Goal: Task Accomplishment & Management: Manage account settings

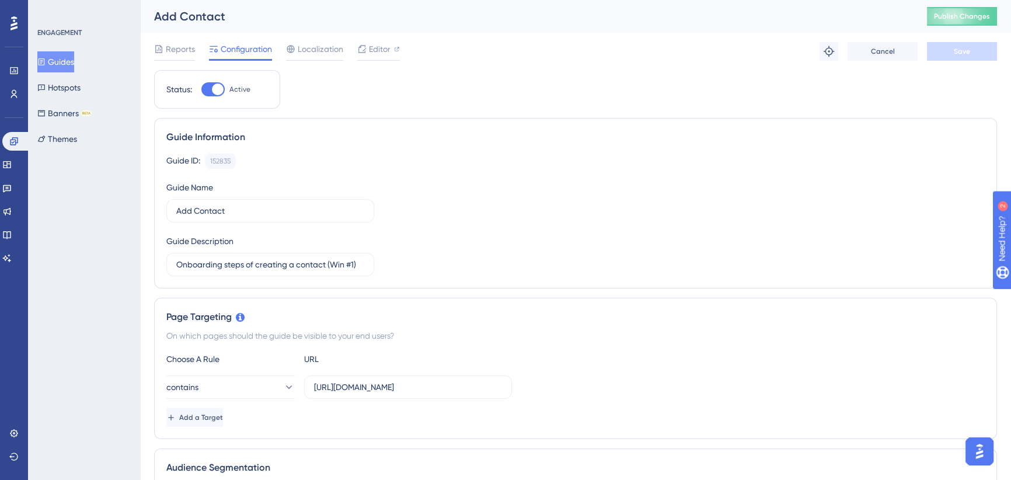
click at [63, 67] on button "Guides" at bounding box center [55, 61] width 37 height 21
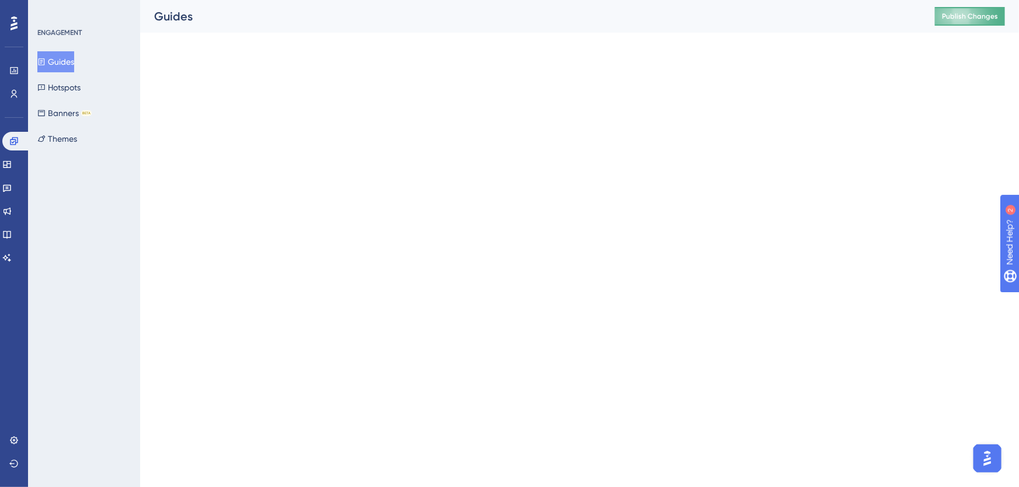
click at [964, 17] on button "Publish Changes" at bounding box center [970, 16] width 70 height 19
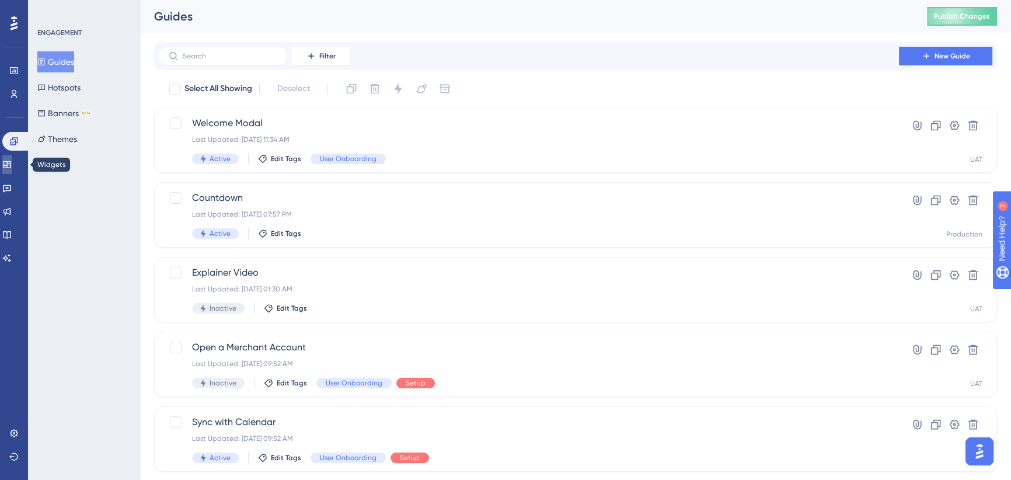
click at [11, 165] on icon at bounding box center [7, 164] width 8 height 7
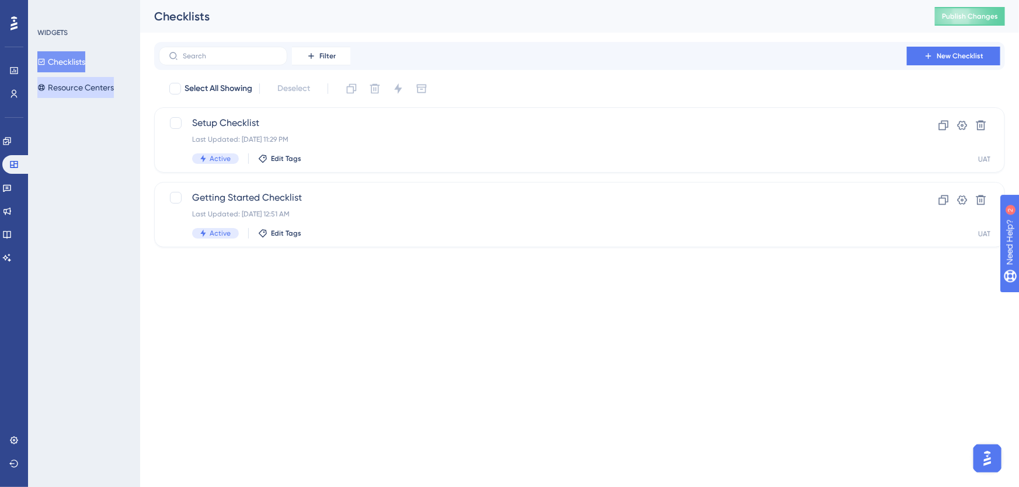
click at [74, 86] on button "Resource Centers" at bounding box center [75, 87] width 76 height 21
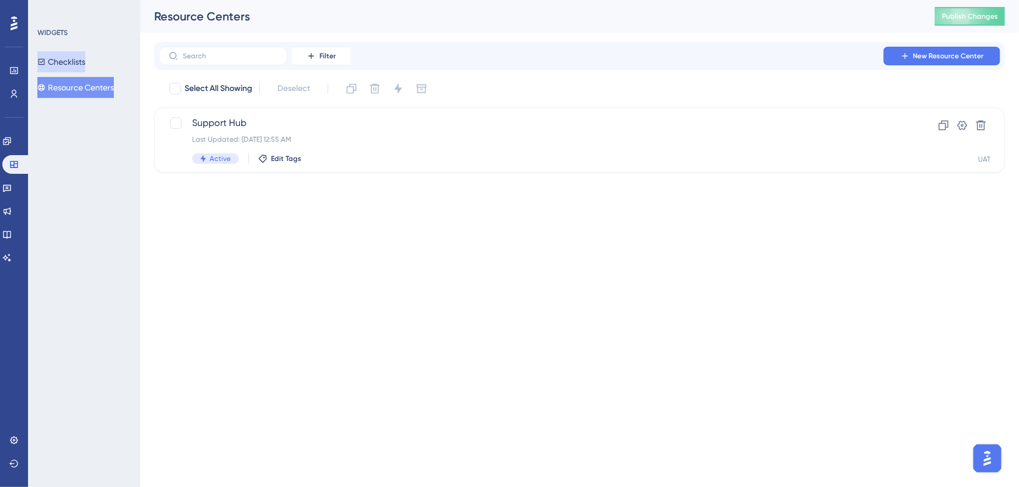
click at [72, 59] on button "Checklists" at bounding box center [61, 61] width 48 height 21
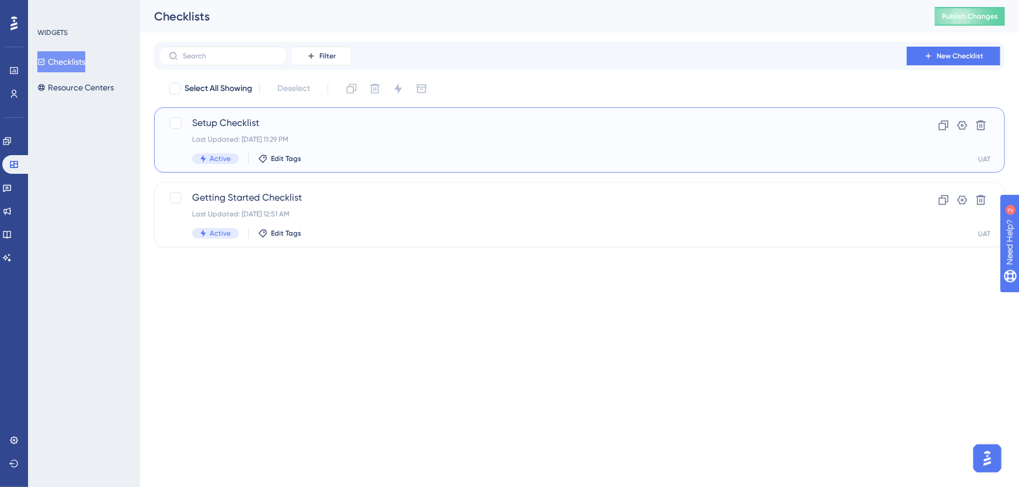
click at [329, 128] on span "Setup Checklist" at bounding box center [532, 123] width 681 height 14
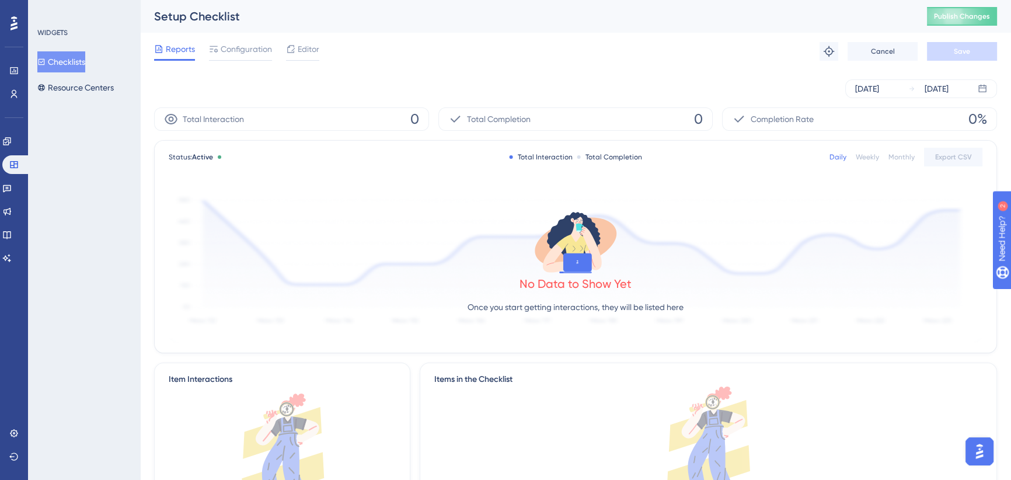
click at [231, 48] on span "Configuration" at bounding box center [246, 49] width 51 height 14
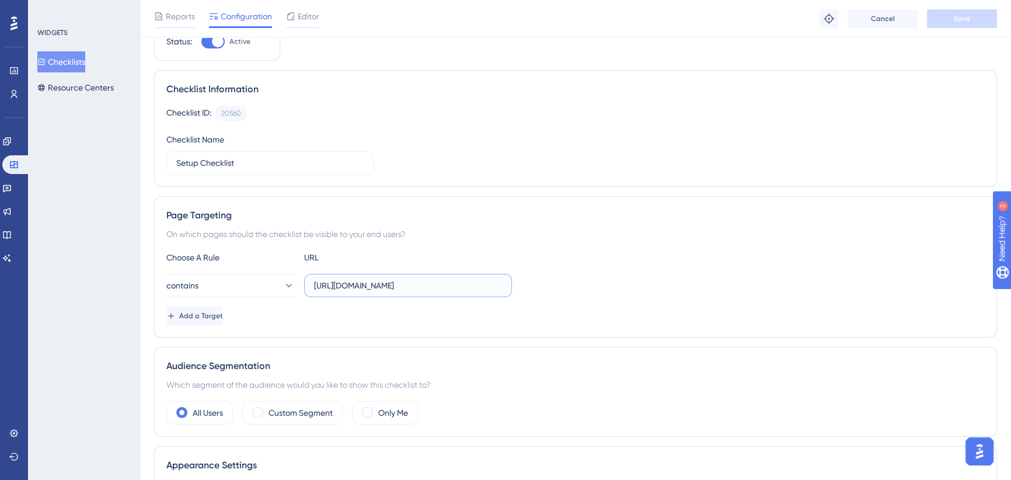
scroll to position [0, 69]
drag, startPoint x: 402, startPoint y: 279, endPoint x: 550, endPoint y: 273, distance: 147.8
click at [553, 279] on div "contains [URL][DOMAIN_NAME]" at bounding box center [575, 285] width 818 height 23
click at [559, 255] on div "Choose A Rule URL" at bounding box center [575, 257] width 818 height 14
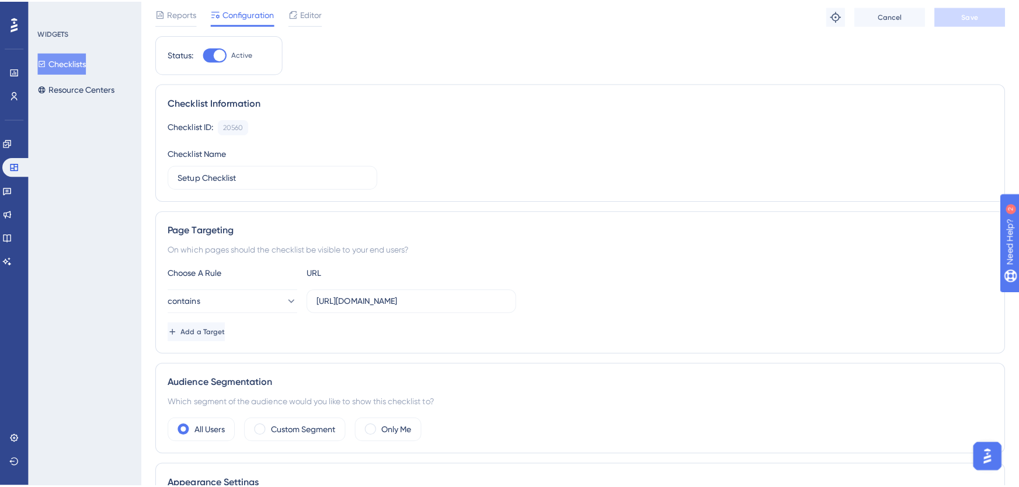
scroll to position [0, 0]
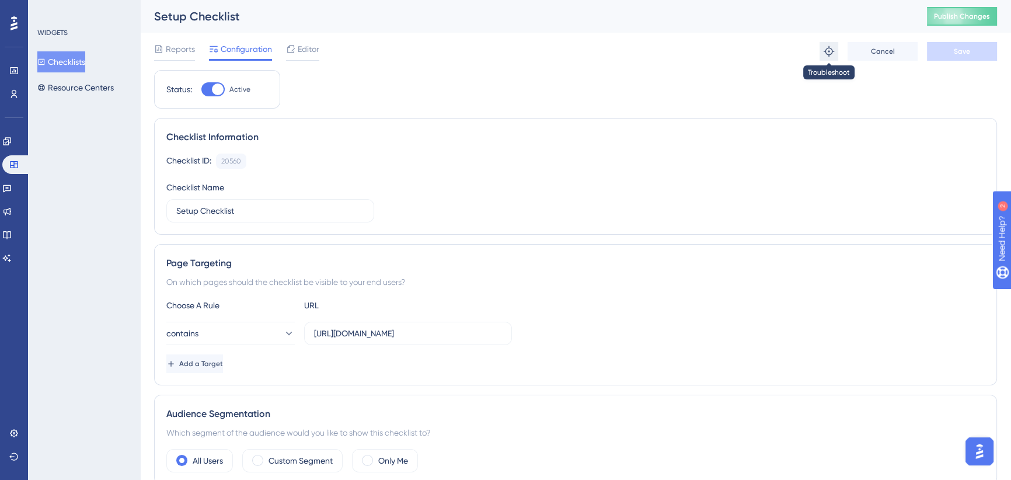
click at [829, 55] on icon at bounding box center [829, 51] width 11 height 11
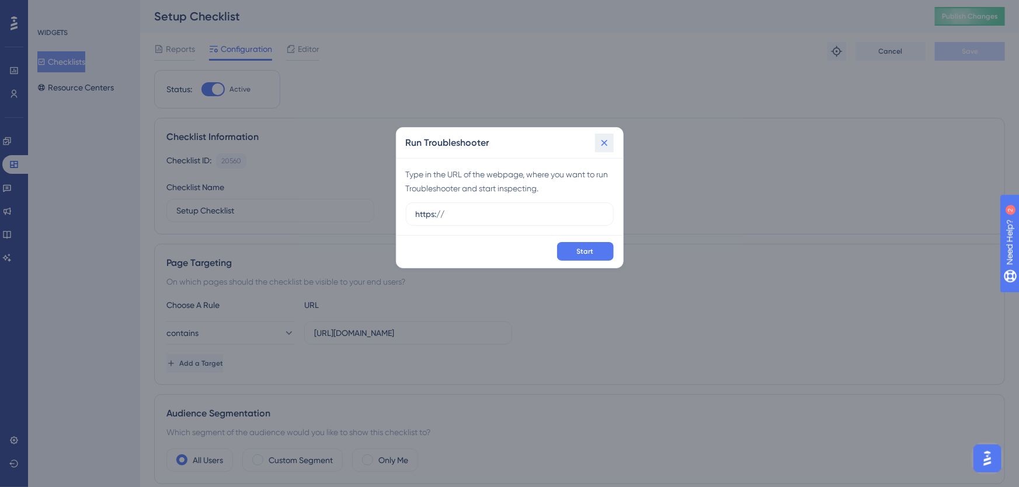
click at [597, 142] on button at bounding box center [604, 143] width 19 height 19
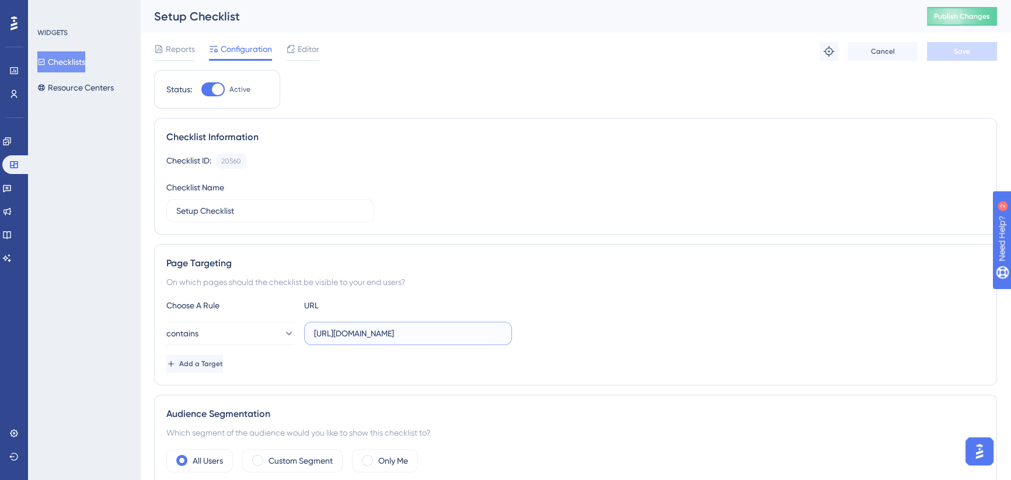
click at [409, 335] on input "[URL][DOMAIN_NAME]" at bounding box center [408, 333] width 188 height 13
click at [831, 53] on icon at bounding box center [829, 51] width 11 height 11
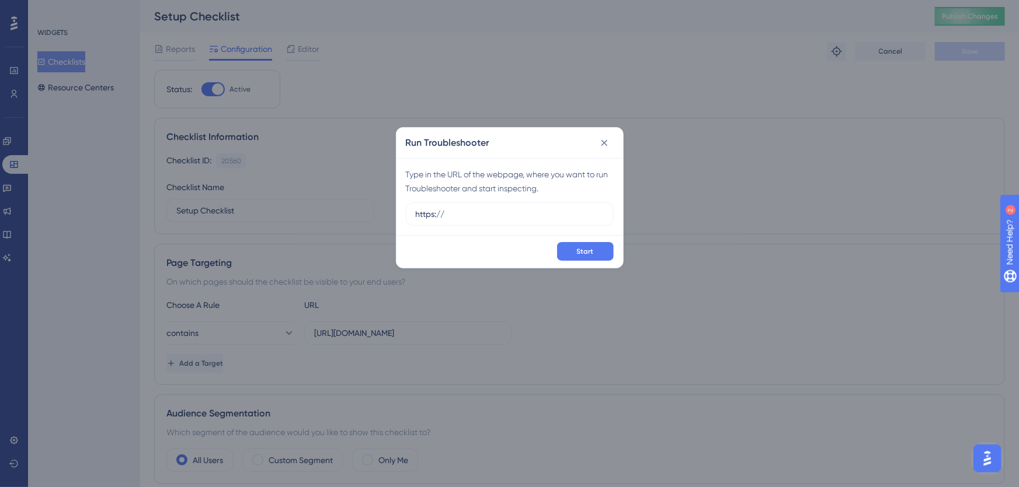
drag, startPoint x: 509, startPoint y: 214, endPoint x: 324, endPoint y: 232, distance: 185.9
click at [325, 232] on div "Run Troubleshooter Type in the URL of the webpage, where you want to run Troubl…" at bounding box center [509, 243] width 1019 height 487
type input "[URL][DOMAIN_NAME]"
click at [584, 252] on span "Start" at bounding box center [585, 251] width 17 height 9
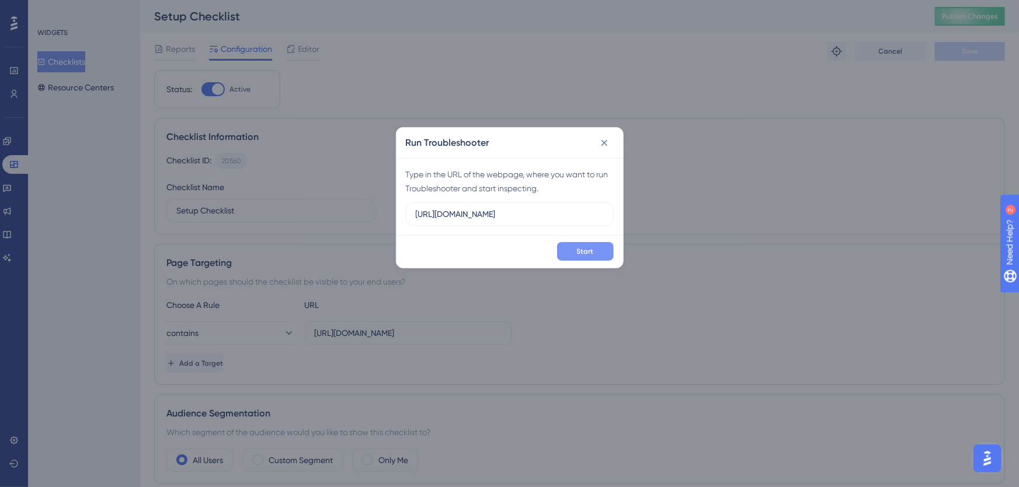
scroll to position [0, 0]
click at [608, 140] on icon at bounding box center [604, 143] width 12 height 12
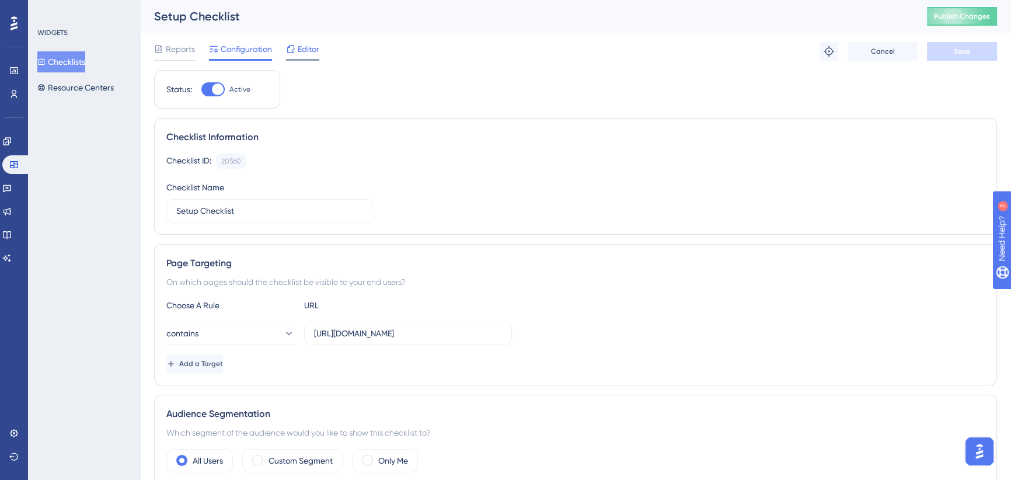
click at [299, 50] on span "Editor" at bounding box center [309, 49] width 22 height 14
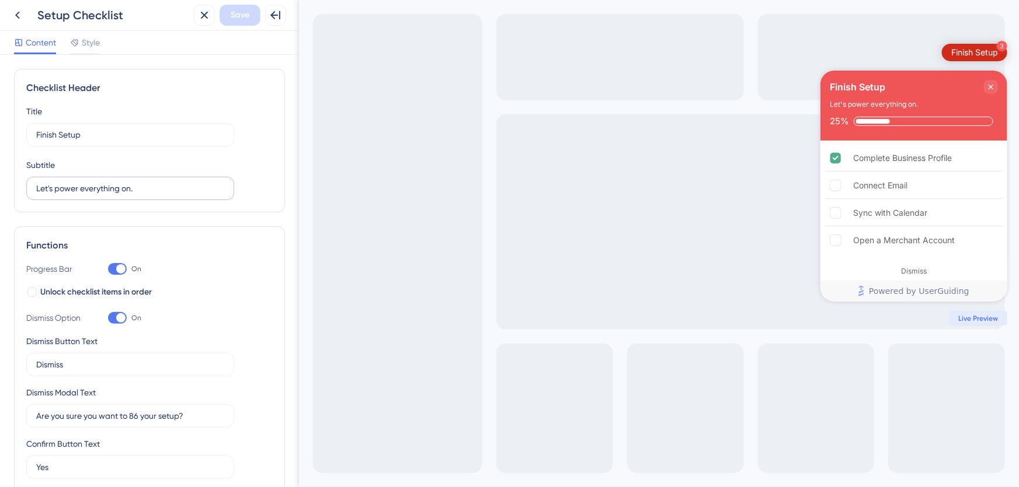
scroll to position [371, 0]
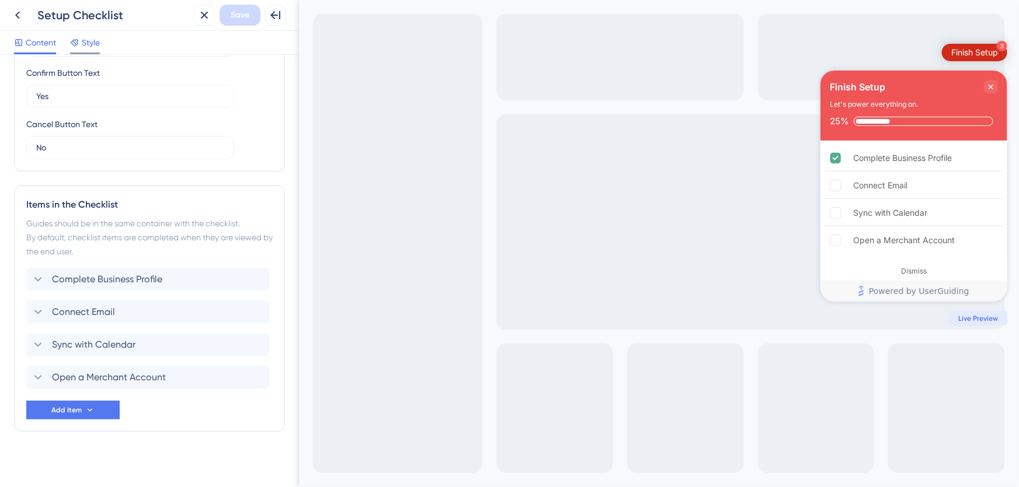
click at [81, 47] on div "Style" at bounding box center [85, 43] width 30 height 14
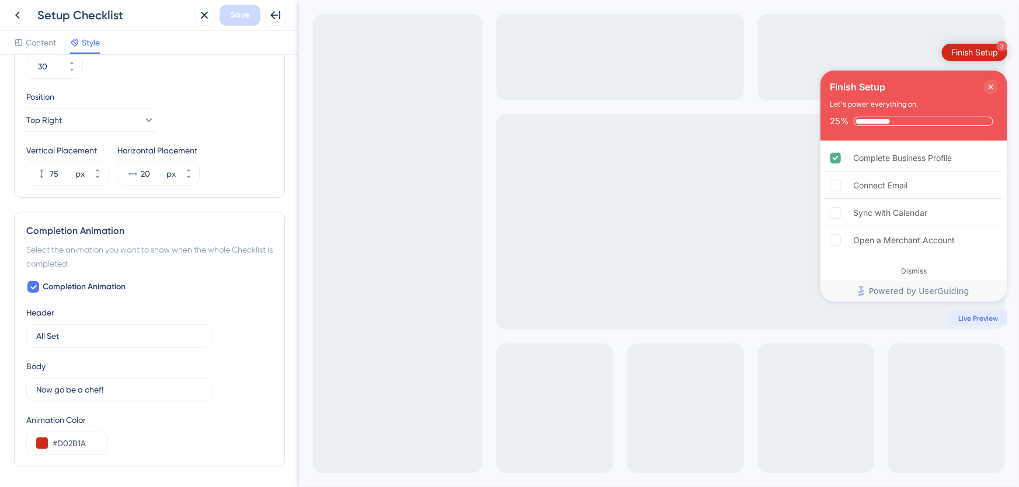
scroll to position [531, 0]
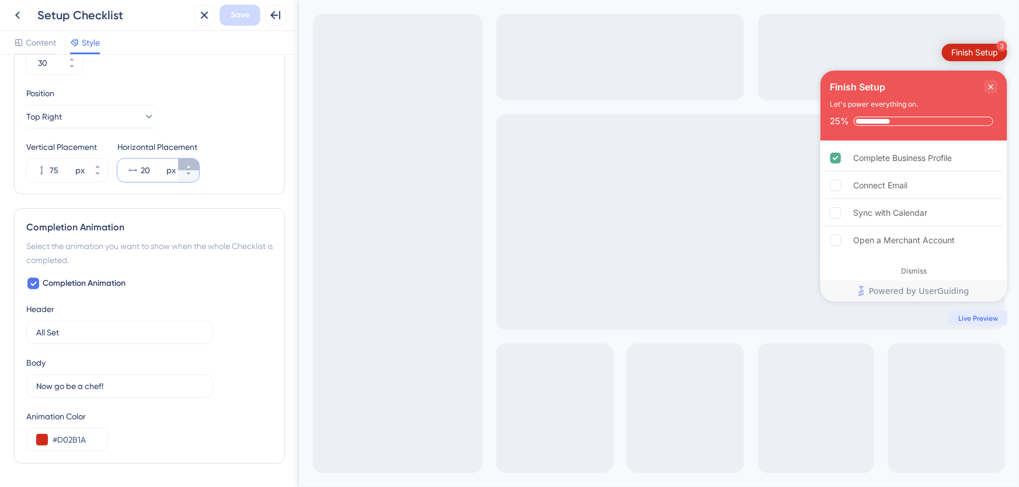
click at [190, 163] on icon at bounding box center [188, 166] width 7 height 7
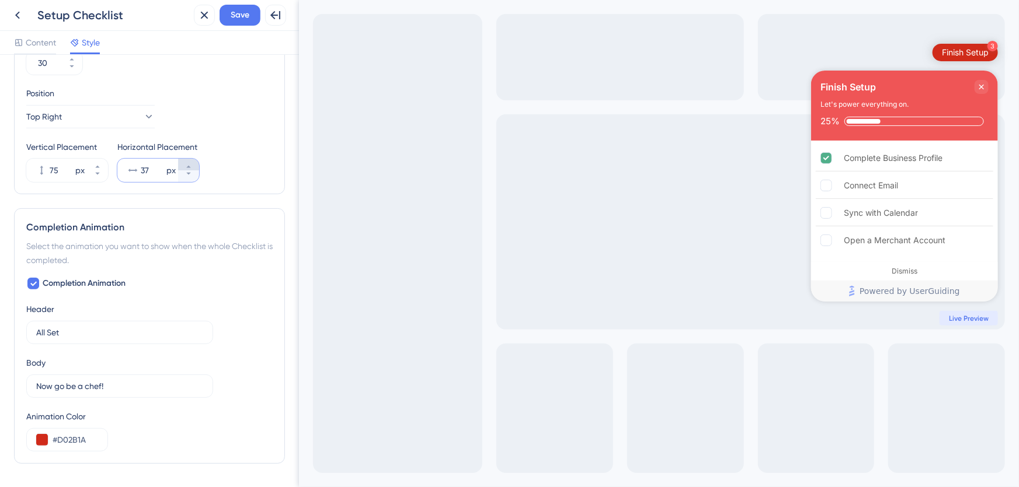
click at [190, 163] on icon at bounding box center [188, 166] width 7 height 7
click at [189, 163] on icon at bounding box center [188, 166] width 7 height 7
type input "40"
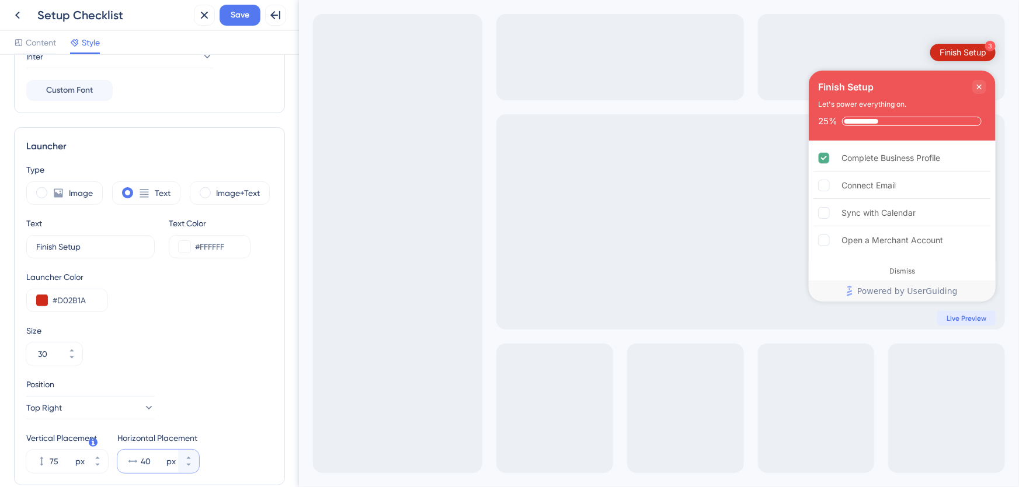
scroll to position [0, 0]
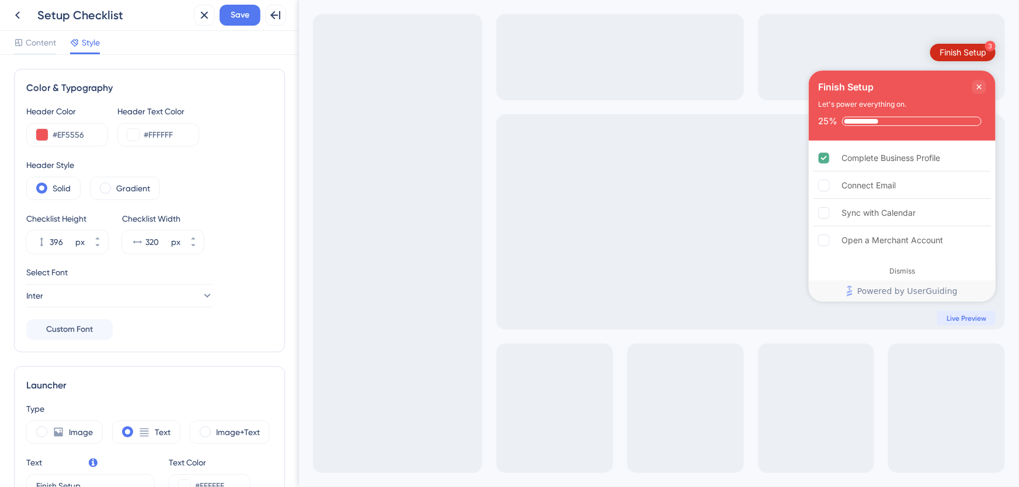
drag, startPoint x: 295, startPoint y: 367, endPoint x: 1, endPoint y: 88, distance: 405.1
click at [239, 12] on span "Save" at bounding box center [240, 15] width 19 height 14
click at [41, 41] on span "Content" at bounding box center [41, 43] width 30 height 14
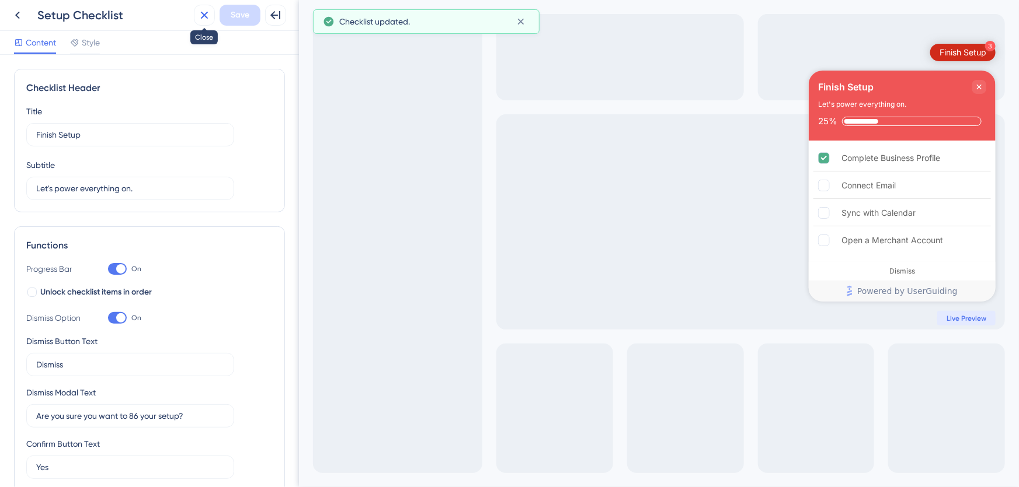
click at [202, 16] on icon at bounding box center [205, 16] width 8 height 8
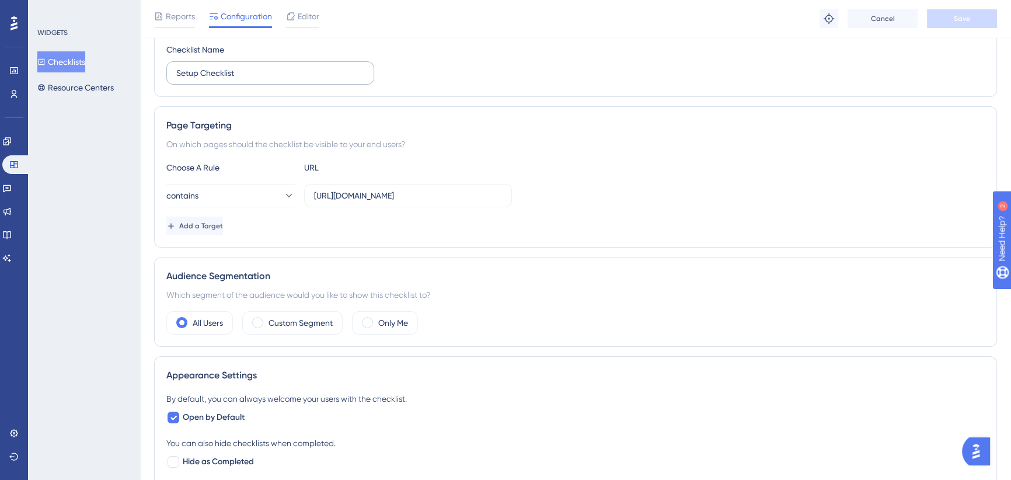
scroll to position [159, 0]
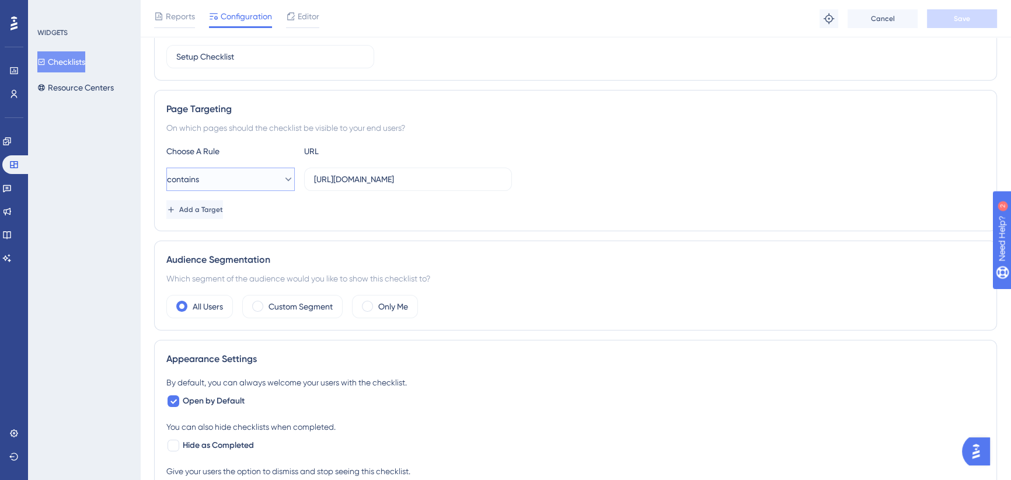
click at [283, 177] on icon at bounding box center [289, 179] width 12 height 12
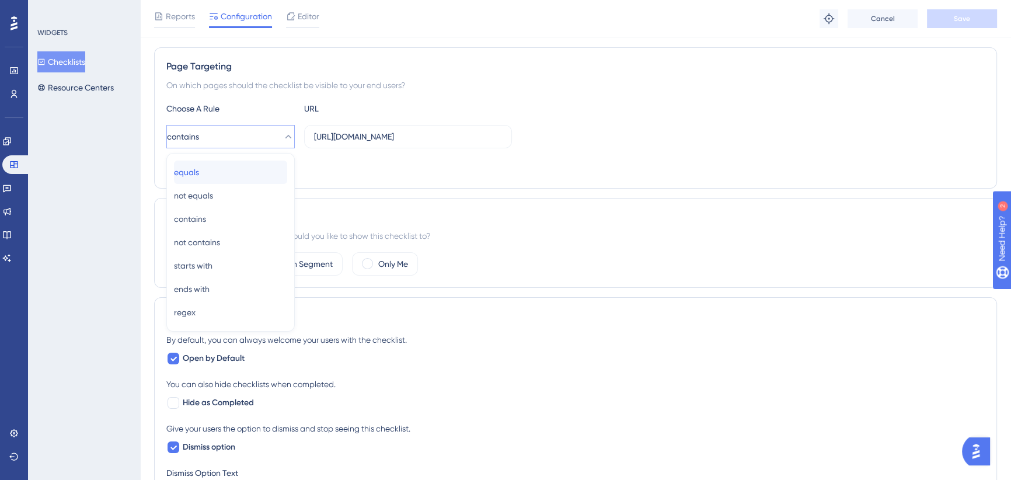
click at [231, 172] on div "equals equals" at bounding box center [230, 172] width 113 height 23
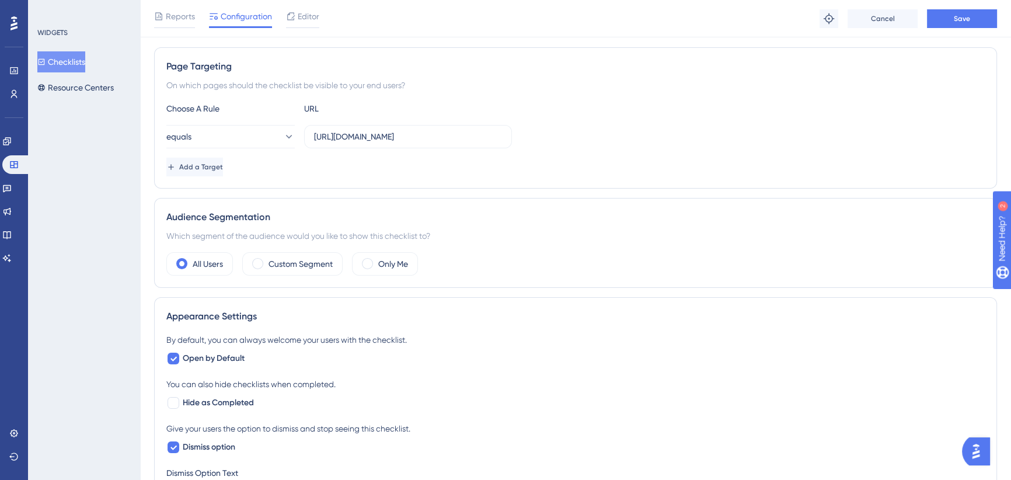
click at [364, 159] on div "Add a Target" at bounding box center [575, 167] width 818 height 19
click at [443, 131] on input "[URL][DOMAIN_NAME]" at bounding box center [408, 136] width 188 height 13
drag, startPoint x: 443, startPoint y: 134, endPoint x: 559, endPoint y: 134, distance: 115.6
click at [559, 134] on div "equals [URL][DOMAIN_NAME]" at bounding box center [575, 136] width 818 height 23
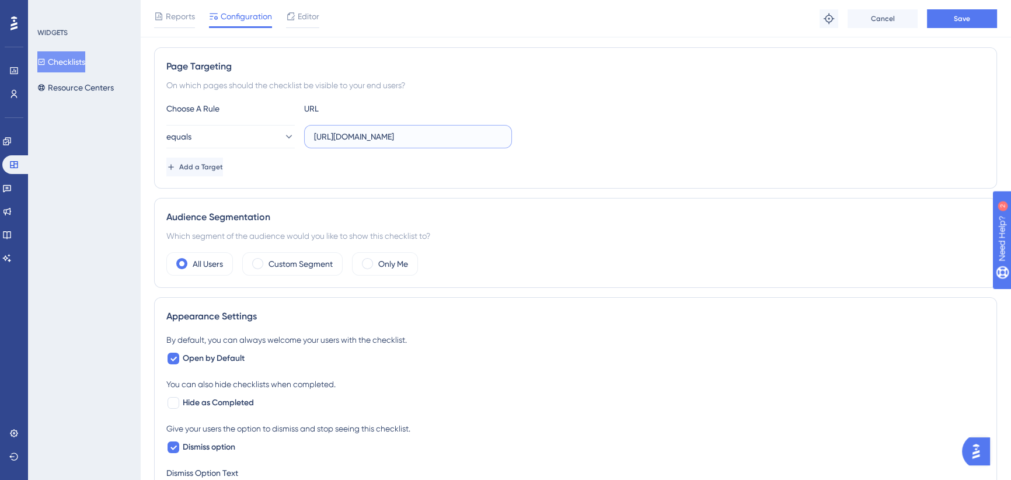
click at [431, 134] on input "[URL][DOMAIN_NAME]" at bounding box center [408, 136] width 188 height 13
click at [224, 163] on span "Add a Target" at bounding box center [202, 166] width 44 height 9
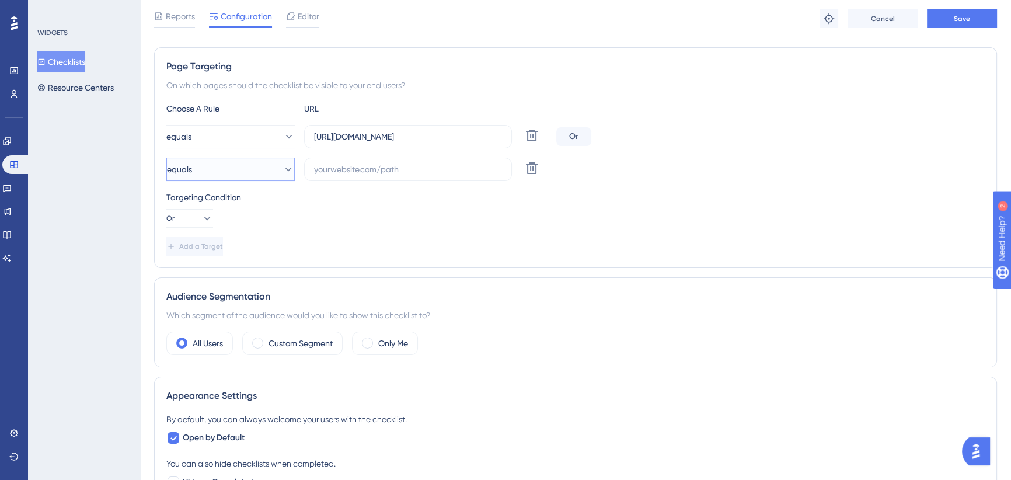
click at [238, 163] on button "equals" at bounding box center [230, 169] width 128 height 23
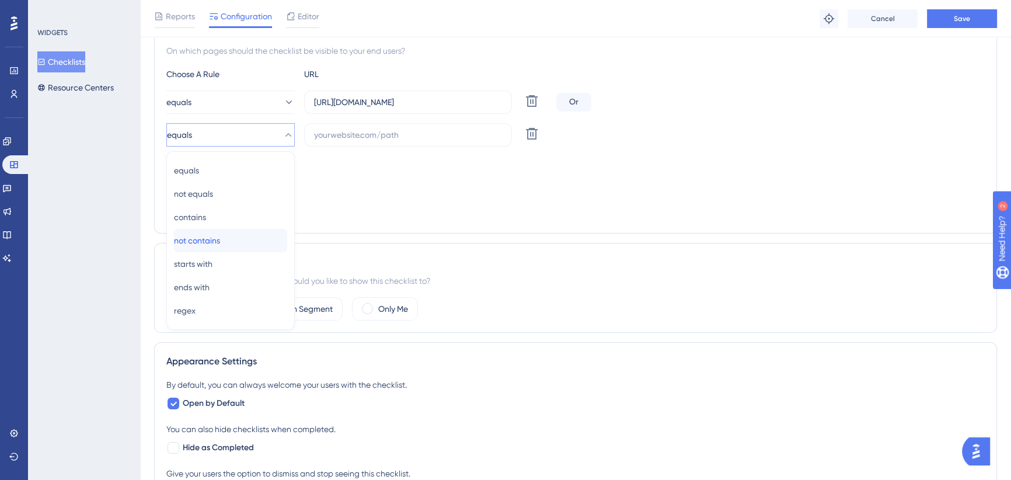
click at [212, 240] on span "not contains" at bounding box center [197, 241] width 46 height 14
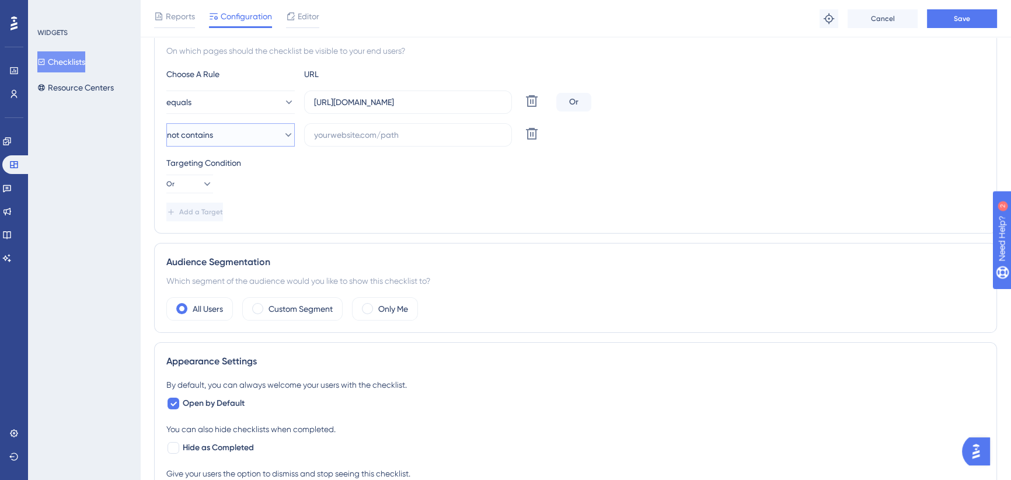
click at [246, 131] on button "not contains" at bounding box center [230, 134] width 128 height 23
click at [360, 172] on div "Targeting Condition Or" at bounding box center [575, 176] width 818 height 37
click at [535, 140] on icon at bounding box center [532, 136] width 12 height 12
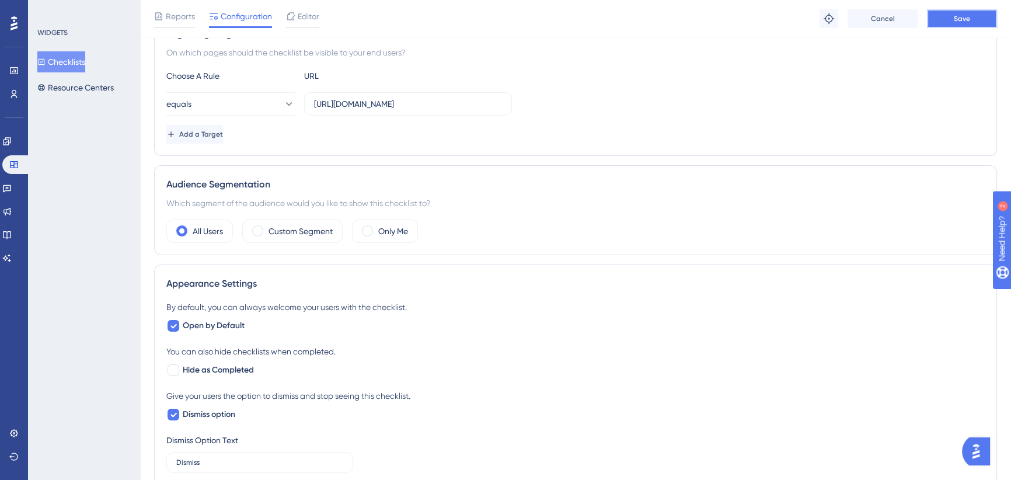
click at [957, 14] on span "Save" at bounding box center [962, 18] width 16 height 9
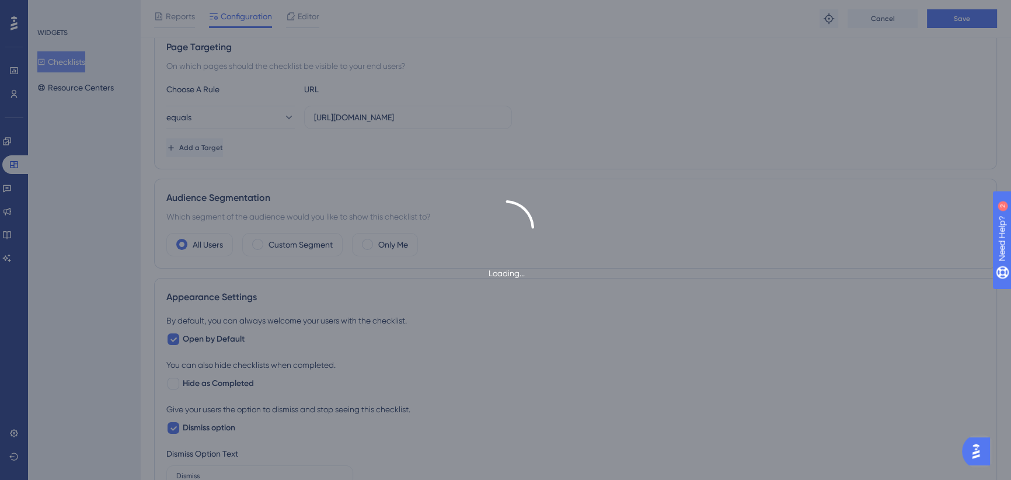
scroll to position [0, 0]
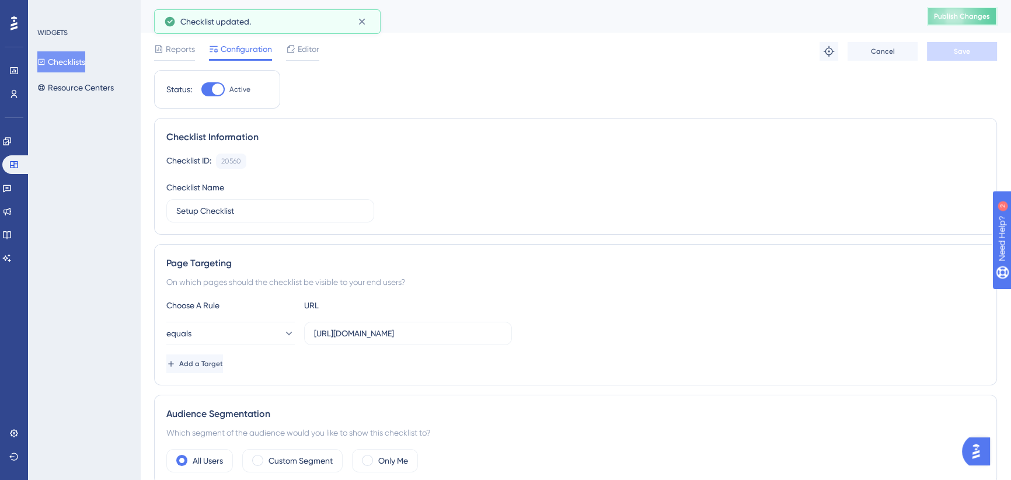
click at [970, 20] on span "Publish Changes" at bounding box center [962, 16] width 56 height 9
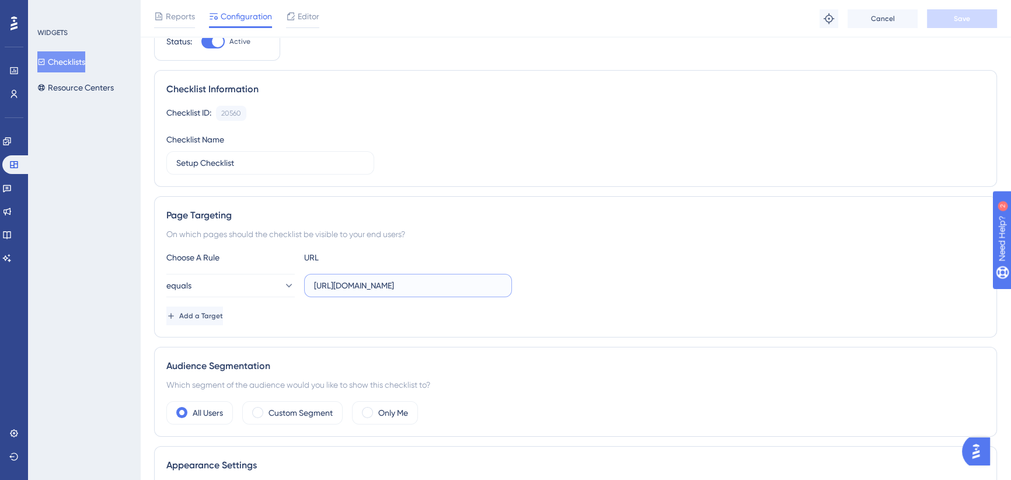
scroll to position [0, 69]
drag, startPoint x: 368, startPoint y: 283, endPoint x: 485, endPoint y: 274, distance: 117.1
click at [636, 274] on div "equals [URL][DOMAIN_NAME]" at bounding box center [575, 285] width 818 height 23
click at [482, 284] on input "[URL][DOMAIN_NAME]" at bounding box center [408, 285] width 188 height 13
click at [618, 249] on div "Page Targeting On which pages should the checklist be visible to your end users…" at bounding box center [575, 266] width 843 height 141
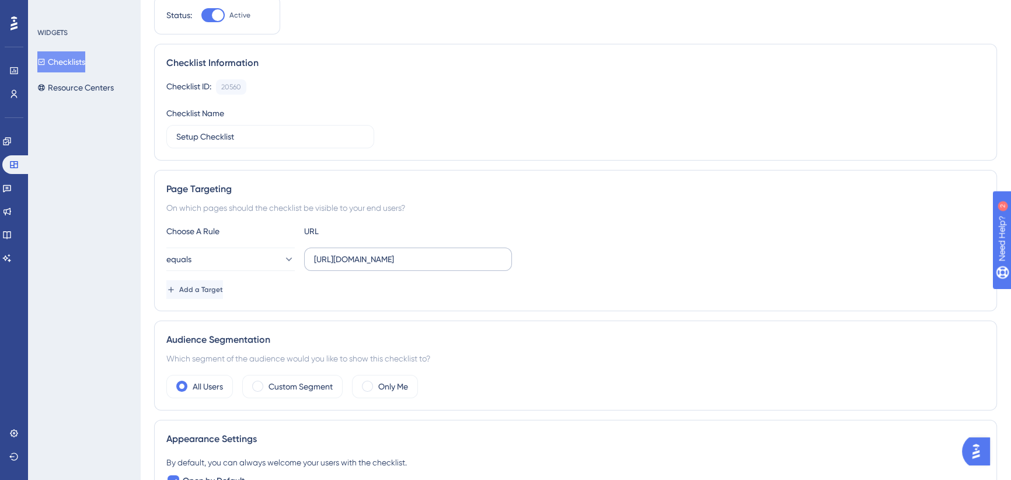
scroll to position [0, 0]
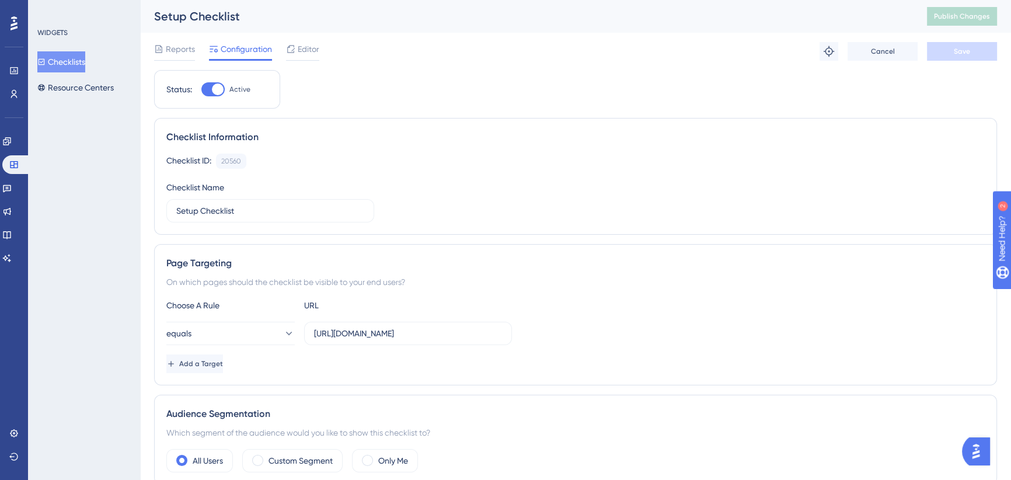
click at [210, 88] on div at bounding box center [212, 89] width 23 height 14
click at [201, 89] on input "Active" at bounding box center [201, 89] width 1 height 1
click at [967, 54] on span "Save" at bounding box center [962, 51] width 16 height 9
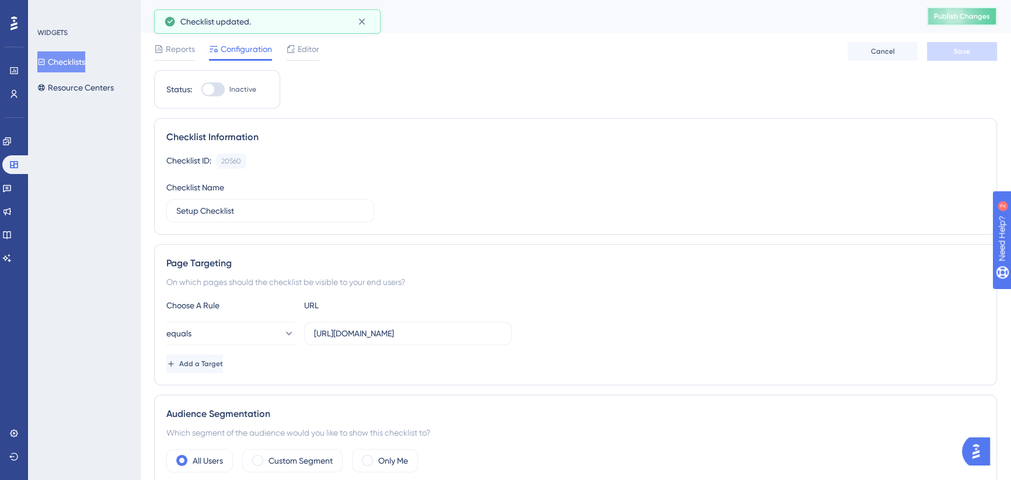
click at [963, 19] on span "Publish Changes" at bounding box center [962, 16] width 56 height 9
click at [210, 89] on div at bounding box center [209, 89] width 12 height 12
click at [201, 89] on input "Inactive" at bounding box center [201, 89] width 1 height 1
checkbox input "true"
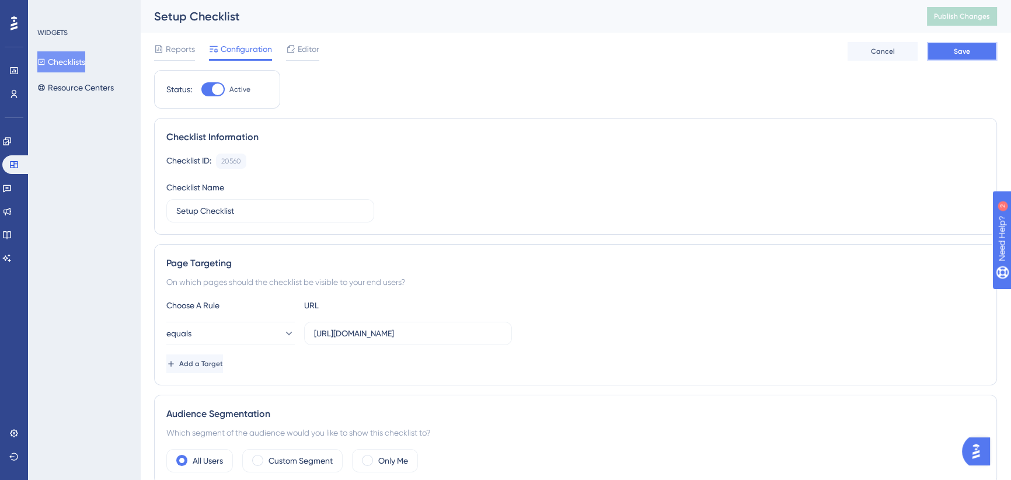
click at [947, 47] on button "Save" at bounding box center [962, 51] width 70 height 19
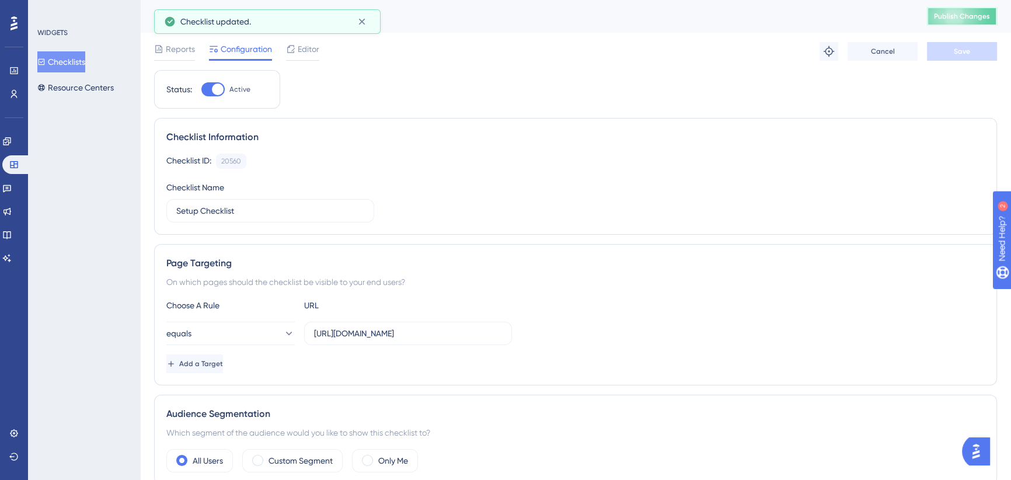
click at [970, 18] on span "Publish Changes" at bounding box center [962, 16] width 56 height 9
click at [264, 330] on button "equals" at bounding box center [230, 333] width 128 height 23
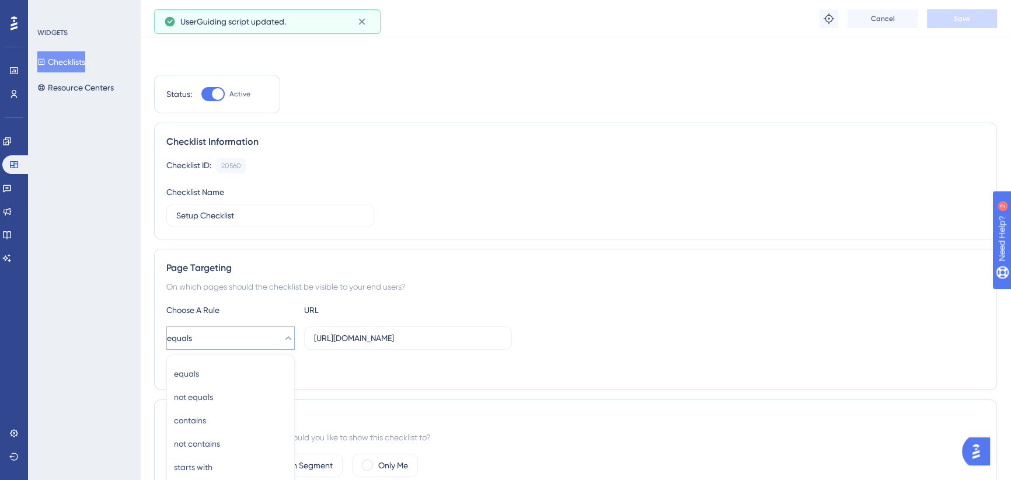
scroll to position [203, 0]
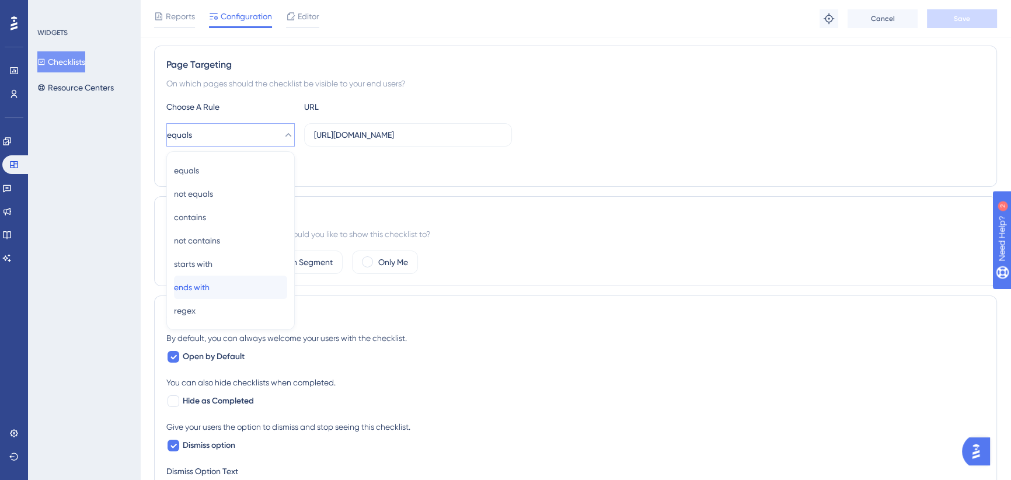
click at [234, 290] on div "ends with ends with" at bounding box center [230, 287] width 113 height 23
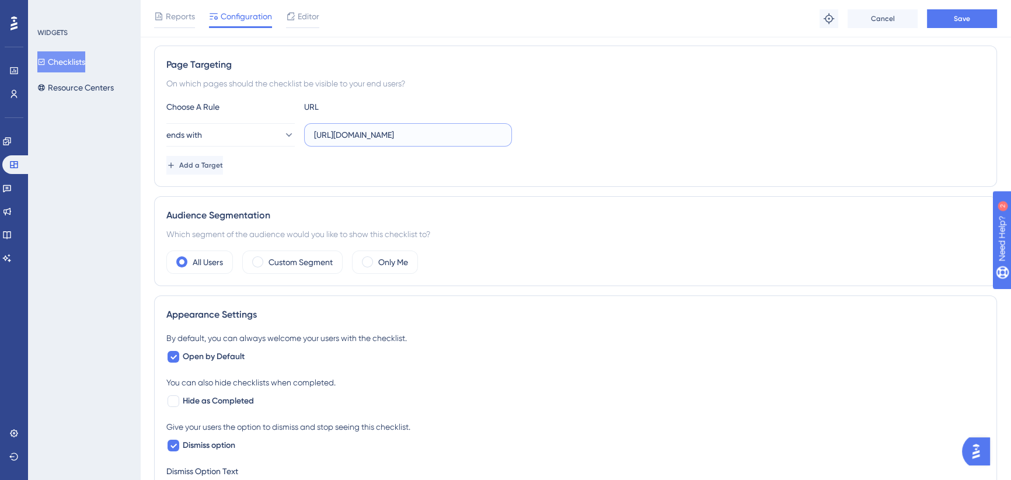
scroll to position [0, 69]
drag, startPoint x: 382, startPoint y: 135, endPoint x: 536, endPoint y: 134, distance: 153.5
click at [536, 134] on div "ends with [URL][DOMAIN_NAME]" at bounding box center [575, 134] width 818 height 23
click at [266, 139] on button "ends with" at bounding box center [230, 134] width 128 height 23
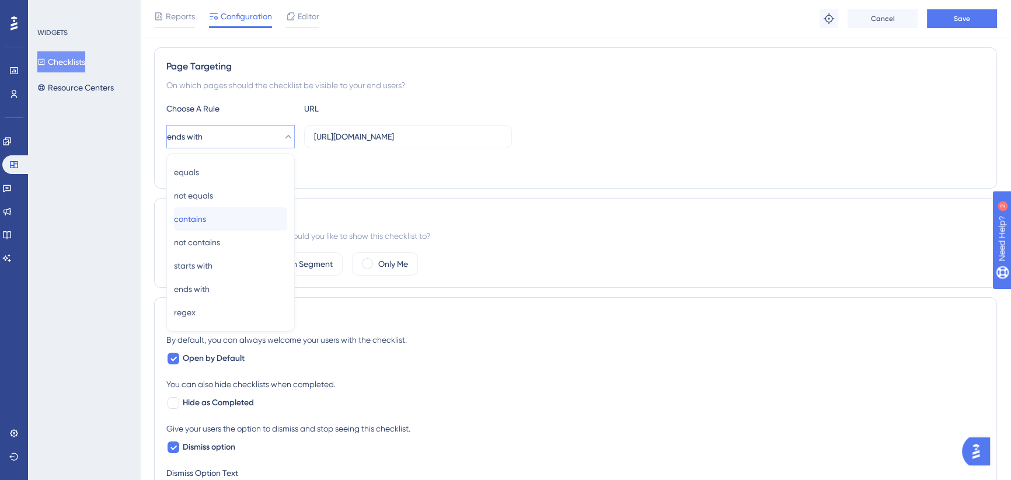
click at [228, 217] on div "contains contains" at bounding box center [230, 218] width 113 height 23
click at [458, 137] on input "[URL][DOMAIN_NAME]" at bounding box center [408, 136] width 188 height 13
drag, startPoint x: 444, startPoint y: 137, endPoint x: 562, endPoint y: 137, distance: 117.9
click at [562, 137] on div "contains [URL][DOMAIN_NAME]" at bounding box center [575, 136] width 818 height 23
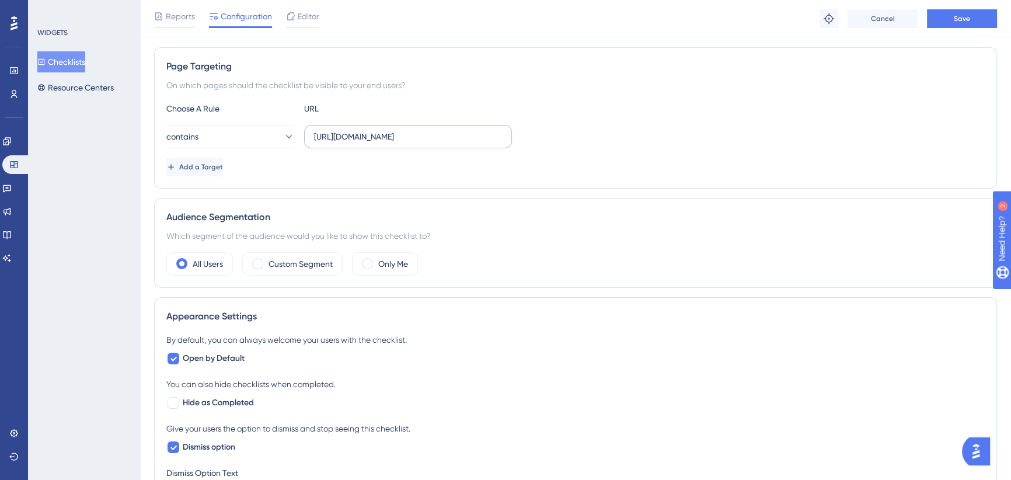
click at [503, 136] on label "[URL][DOMAIN_NAME]" at bounding box center [408, 136] width 208 height 23
click at [502, 136] on input "[URL][DOMAIN_NAME]" at bounding box center [408, 136] width 188 height 13
click at [493, 136] on input "[URL][DOMAIN_NAME]" at bounding box center [408, 136] width 188 height 13
click at [949, 17] on button "Save" at bounding box center [962, 18] width 70 height 19
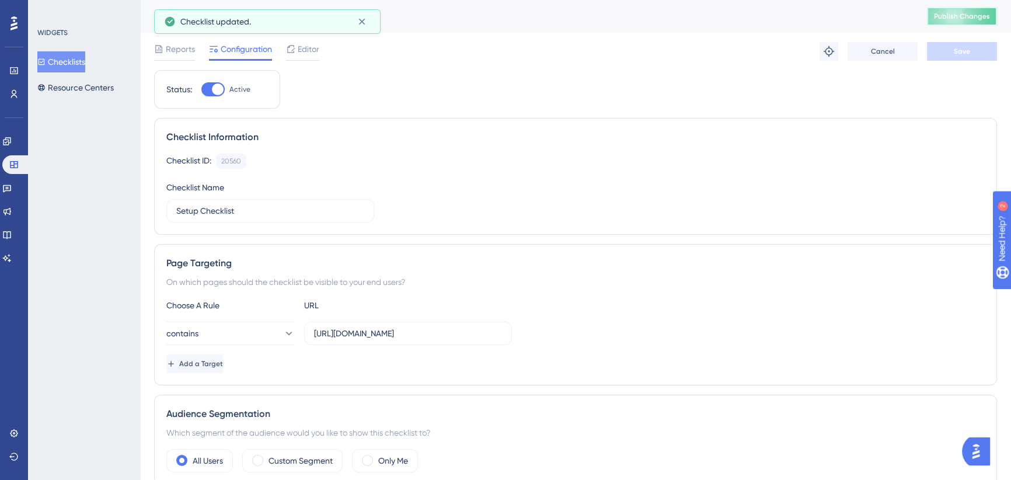
click at [959, 12] on span "Publish Changes" at bounding box center [962, 16] width 56 height 9
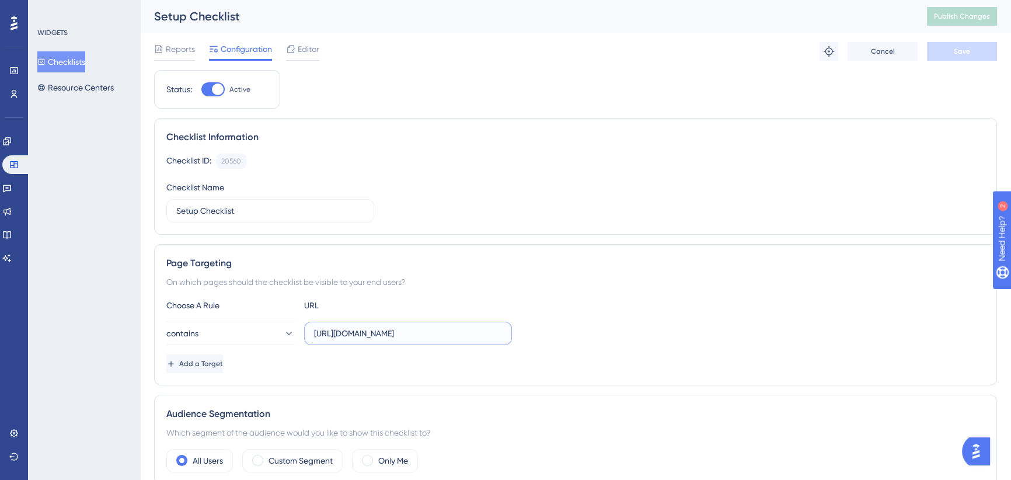
click at [472, 336] on input "[URL][DOMAIN_NAME]" at bounding box center [408, 333] width 188 height 13
drag, startPoint x: 469, startPoint y: 334, endPoint x: 539, endPoint y: 333, distance: 70.1
click at [539, 333] on div "contains [URL][DOMAIN_NAME]" at bounding box center [575, 333] width 818 height 23
click at [450, 335] on input "[URL][DOMAIN_NAME]" at bounding box center [408, 333] width 188 height 13
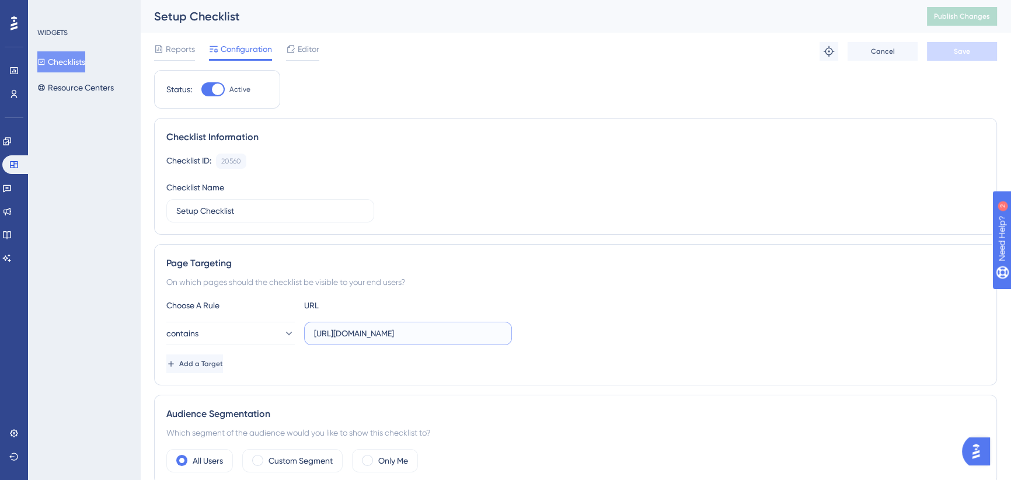
scroll to position [0, 0]
drag, startPoint x: 457, startPoint y: 330, endPoint x: 303, endPoint y: 339, distance: 154.4
click at [303, 339] on div "contains [URL][DOMAIN_NAME]" at bounding box center [339, 333] width 346 height 23
click at [12, 140] on icon at bounding box center [6, 141] width 9 height 9
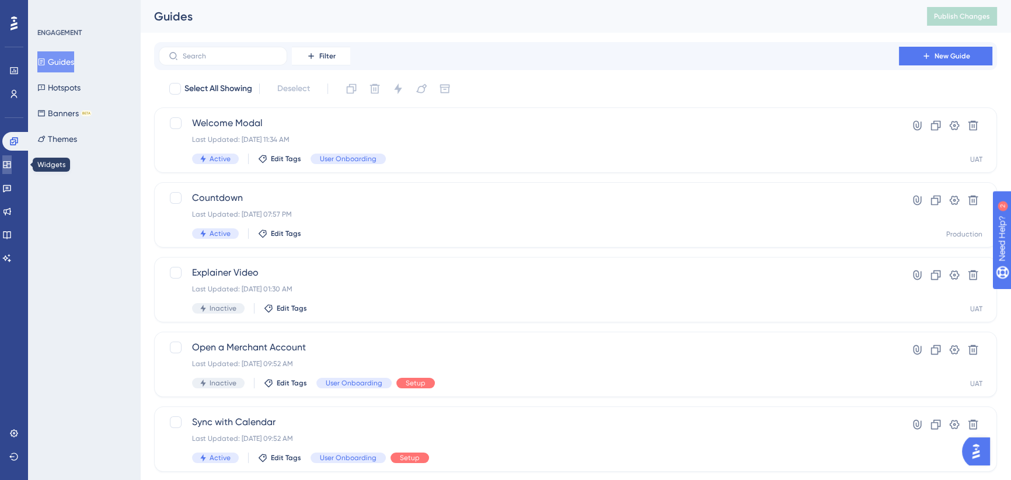
click at [11, 162] on icon at bounding box center [7, 164] width 8 height 7
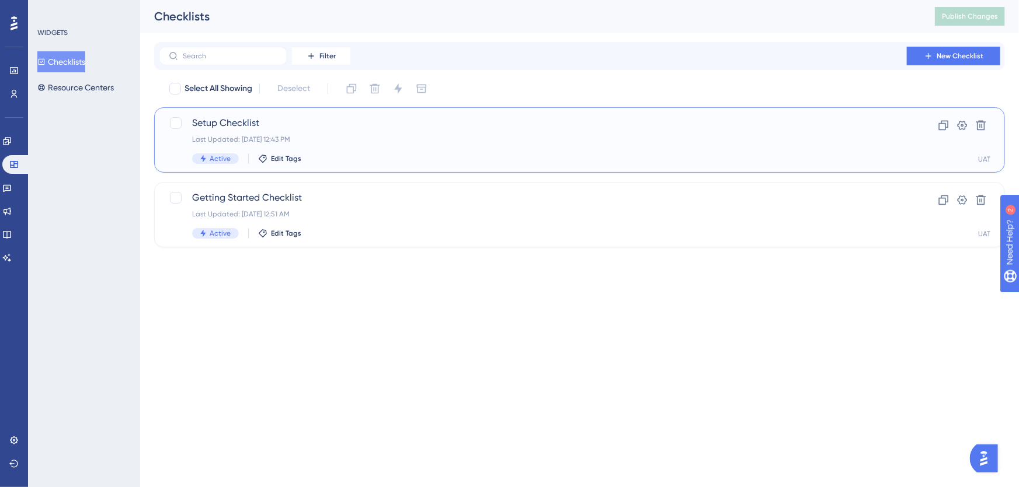
click at [302, 130] on span "Setup Checklist" at bounding box center [532, 123] width 681 height 14
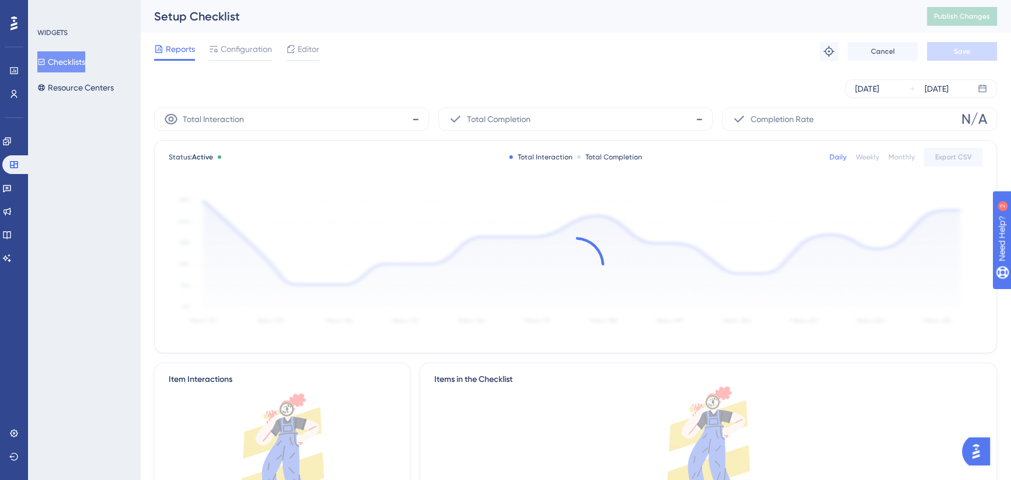
click at [306, 47] on span "Editor" at bounding box center [309, 49] width 22 height 14
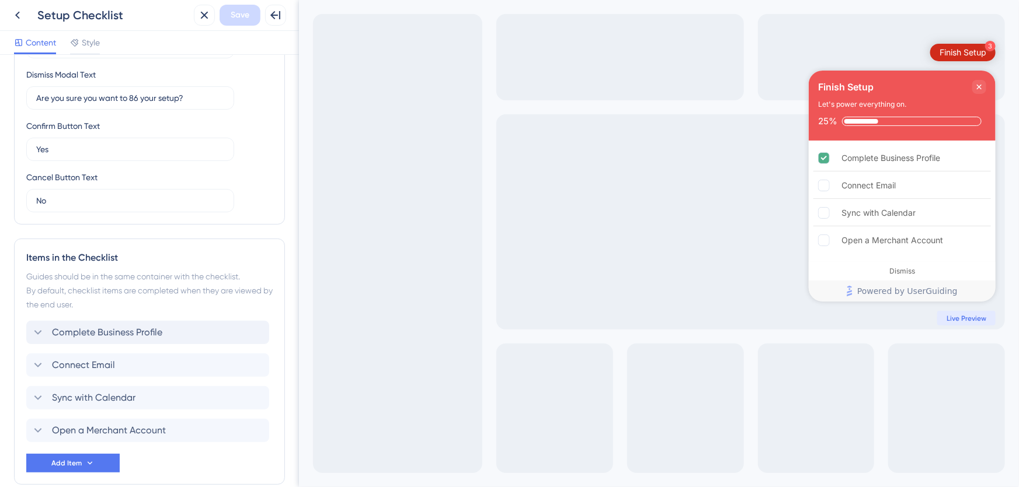
scroll to position [375, 0]
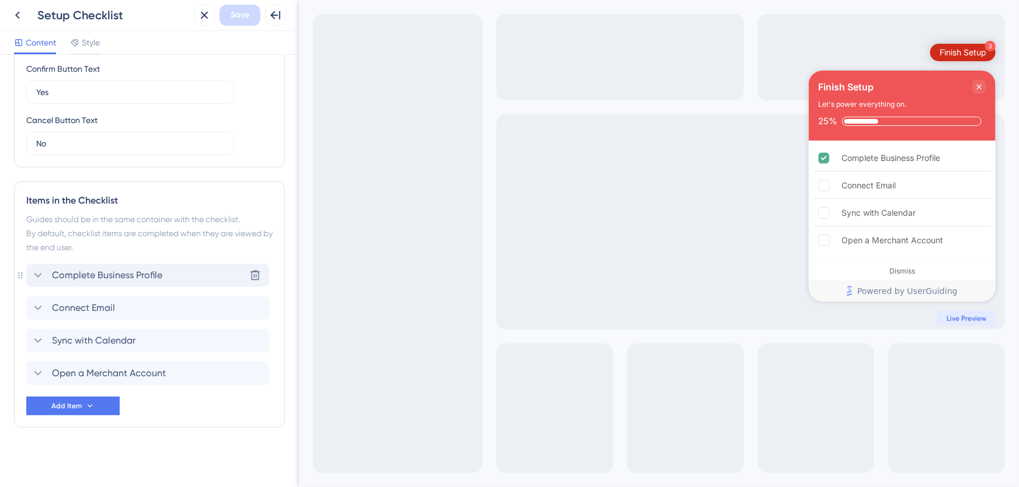
click at [126, 269] on span "Complete Business Profile" at bounding box center [107, 276] width 110 height 14
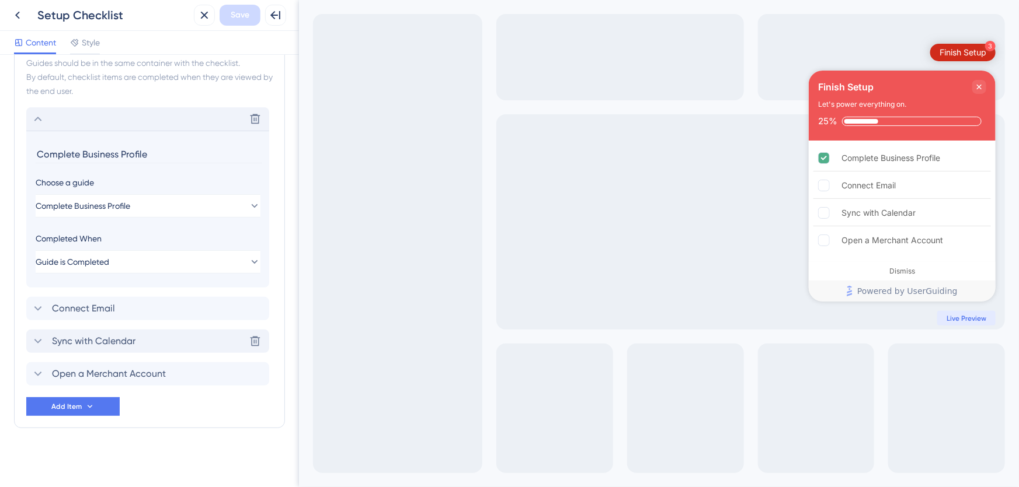
scroll to position [532, 0]
click at [128, 202] on span "Complete Business Profile" at bounding box center [83, 205] width 95 height 14
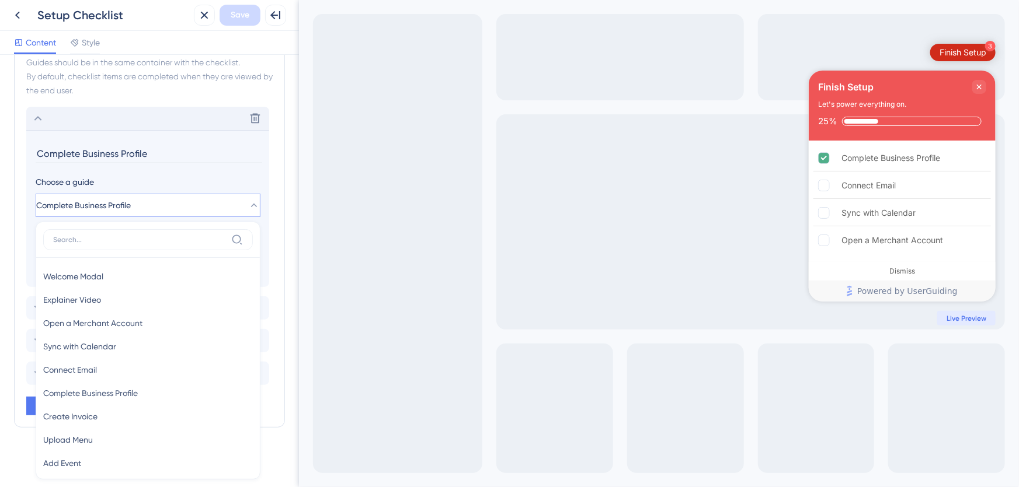
scroll to position [555, 0]
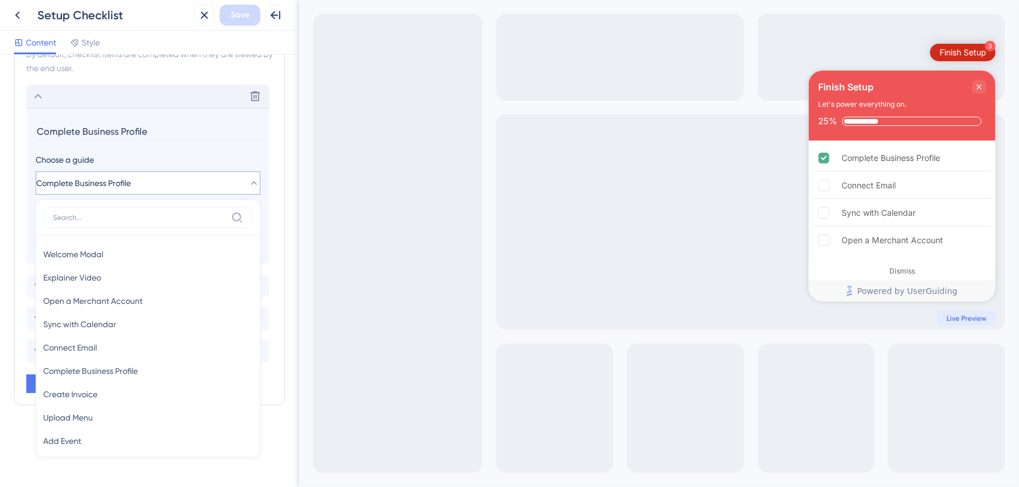
click at [200, 150] on section "Complete Business Profile Choose a guide Complete Business Profile Welcome Moda…" at bounding box center [147, 186] width 243 height 157
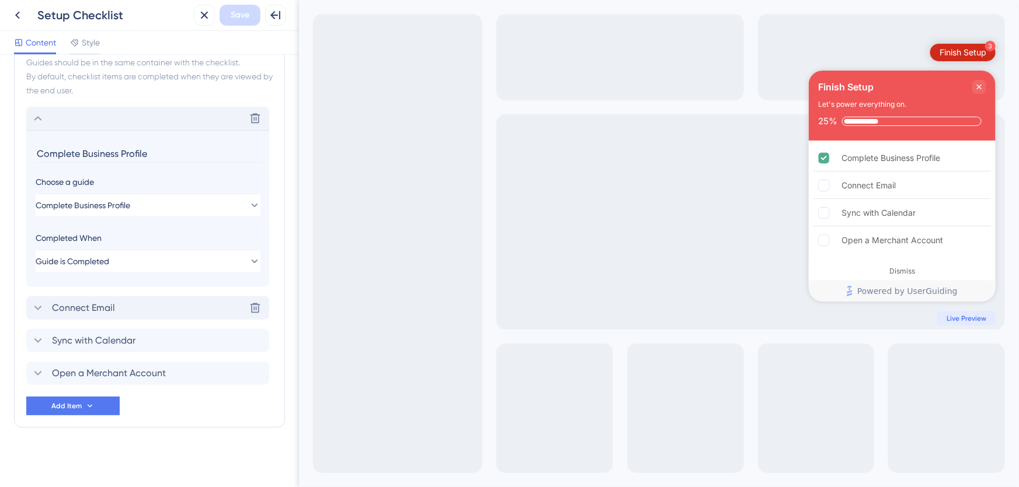
click at [106, 311] on span "Connect Email" at bounding box center [83, 308] width 63 height 14
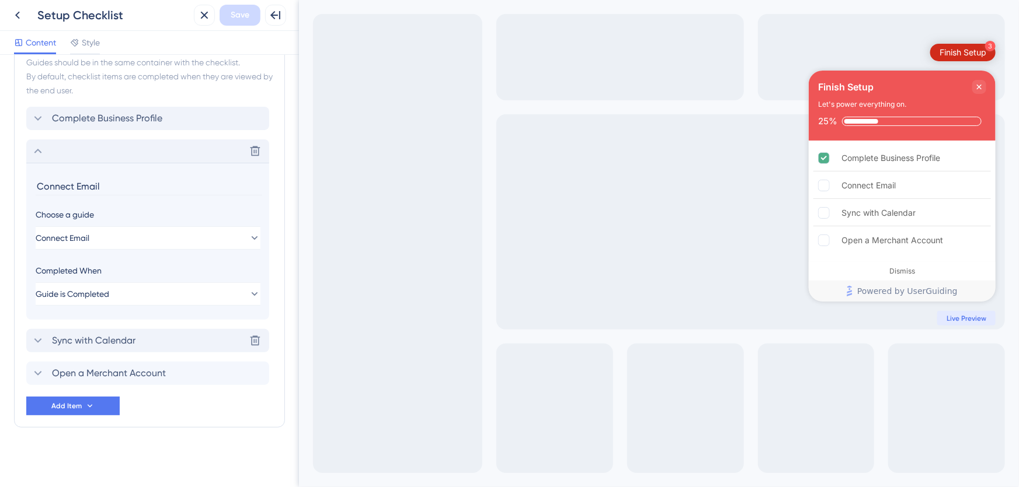
click at [119, 336] on span "Sync with Calendar" at bounding box center [93, 341] width 83 height 14
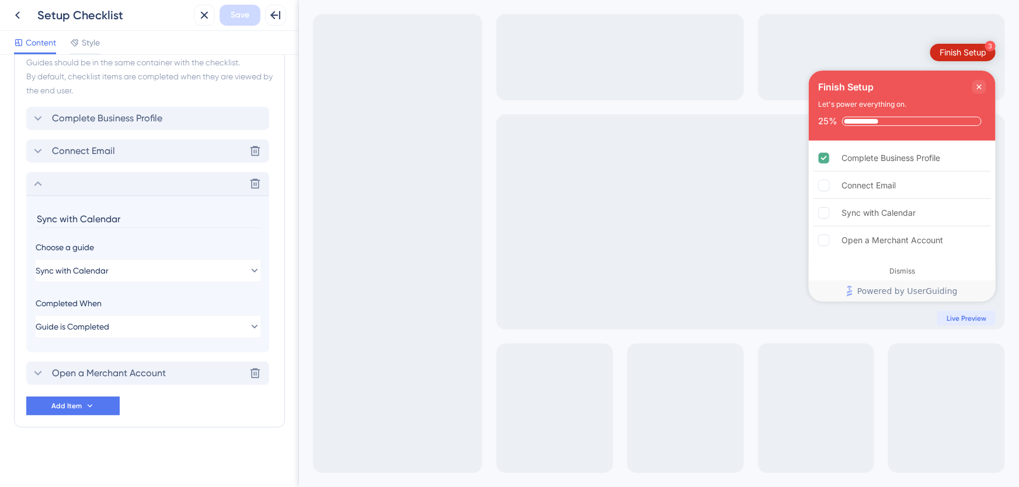
click at [115, 370] on span "Open a Merchant Account" at bounding box center [109, 374] width 114 height 14
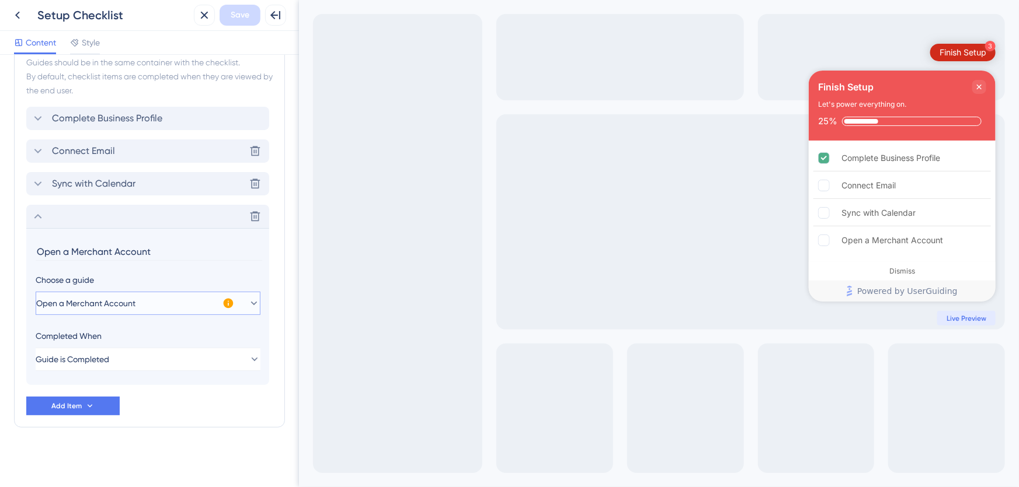
click at [131, 304] on span "Open a Merchant Account" at bounding box center [85, 304] width 99 height 14
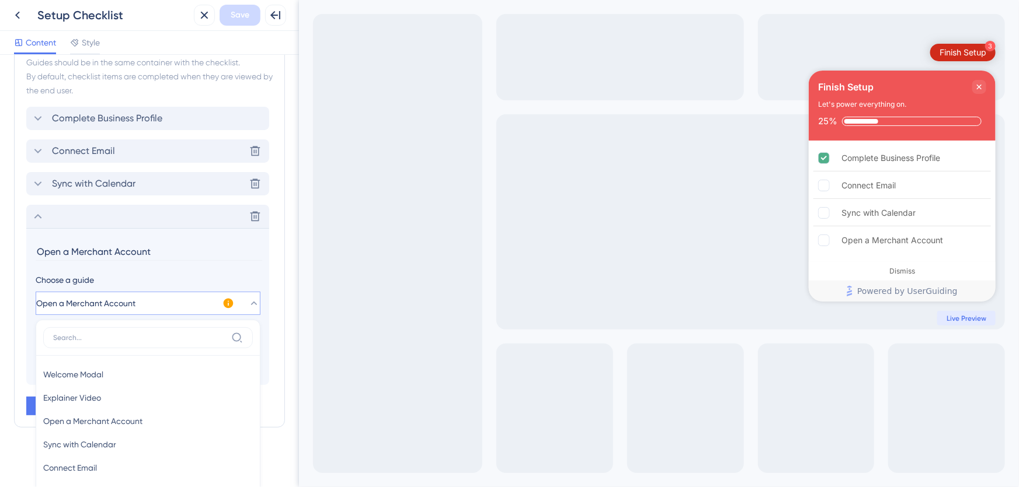
scroll to position [653, 0]
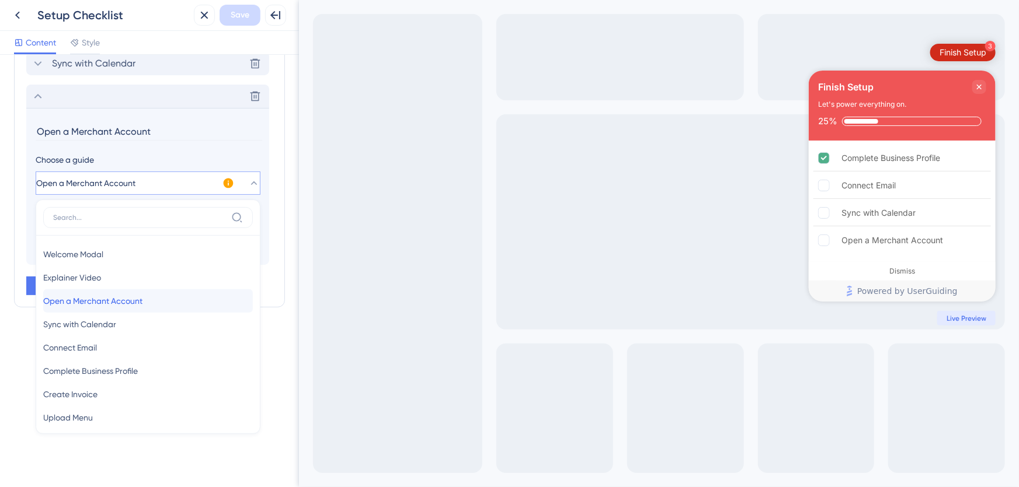
click at [130, 299] on span "Open a Merchant Account" at bounding box center [92, 301] width 99 height 14
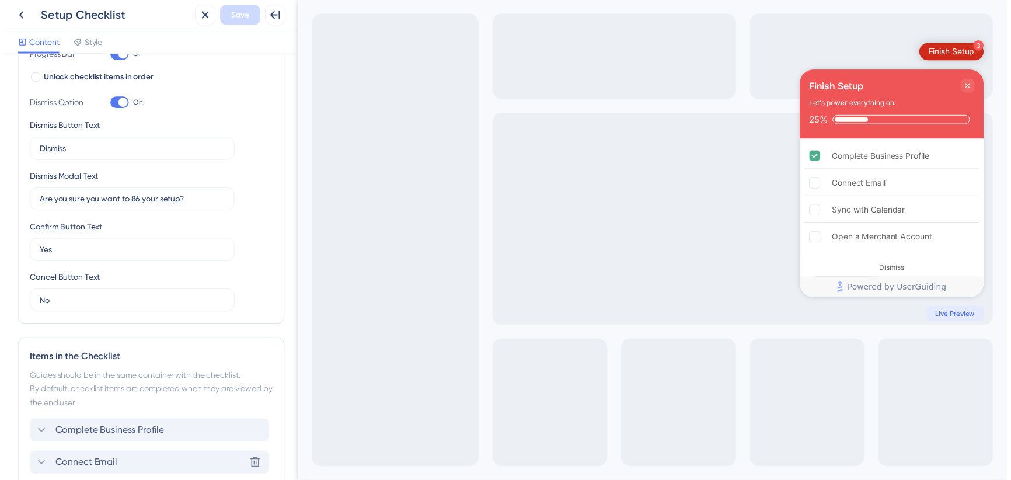
scroll to position [0, 0]
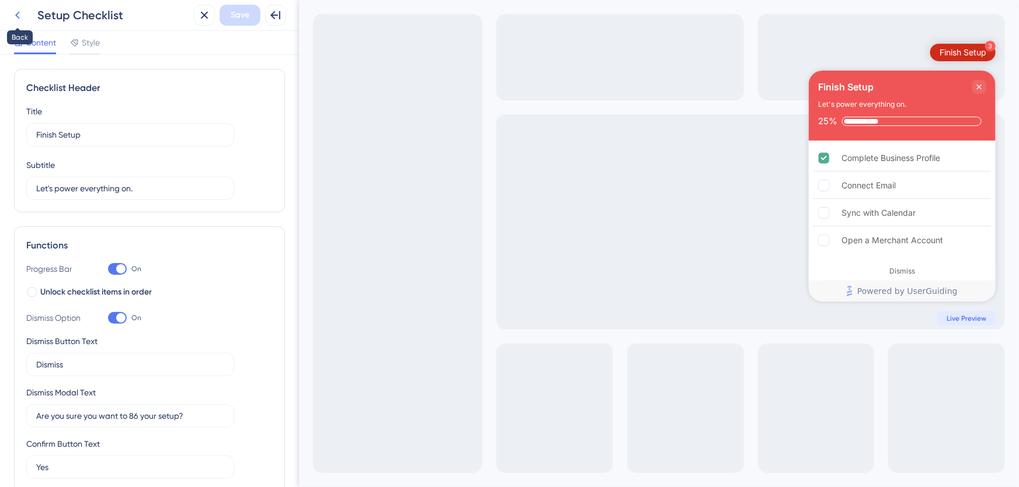
click at [12, 17] on icon at bounding box center [18, 15] width 14 height 14
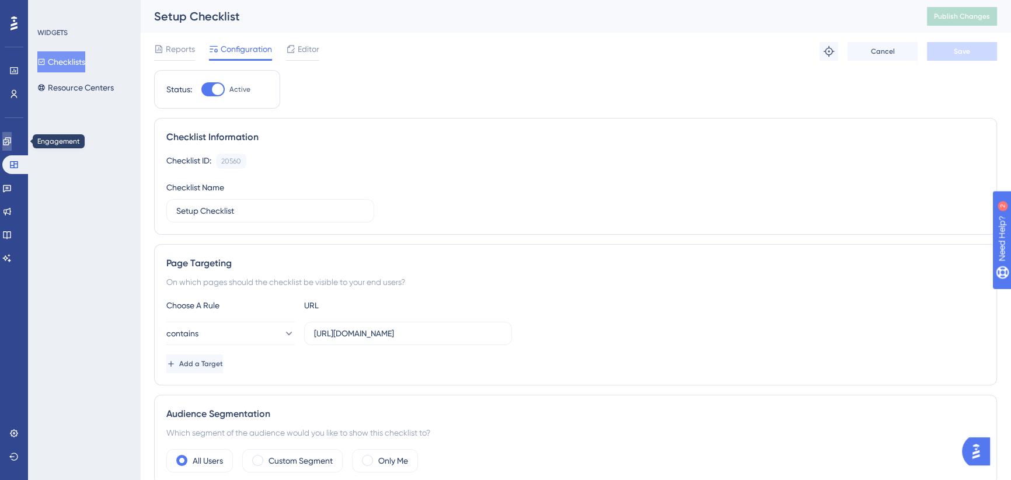
click at [12, 140] on icon at bounding box center [6, 141] width 9 height 9
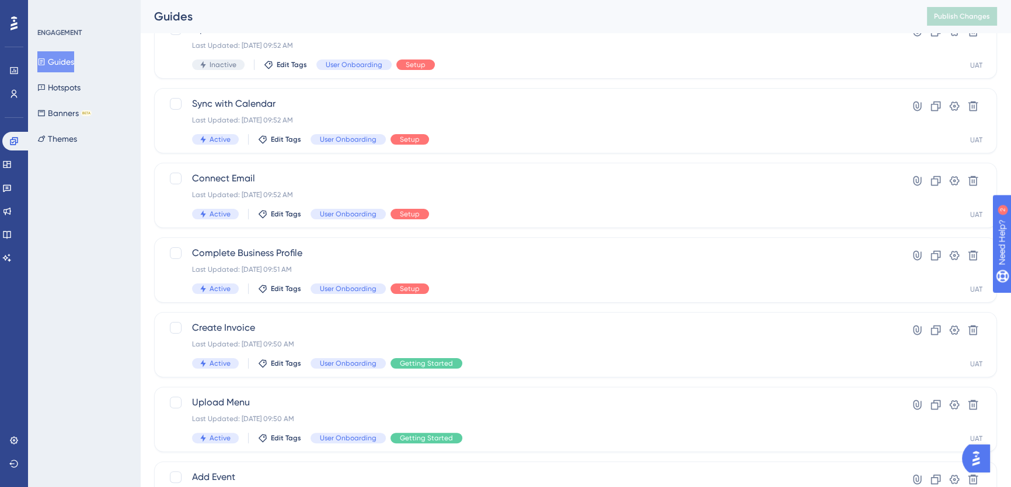
scroll to position [418, 0]
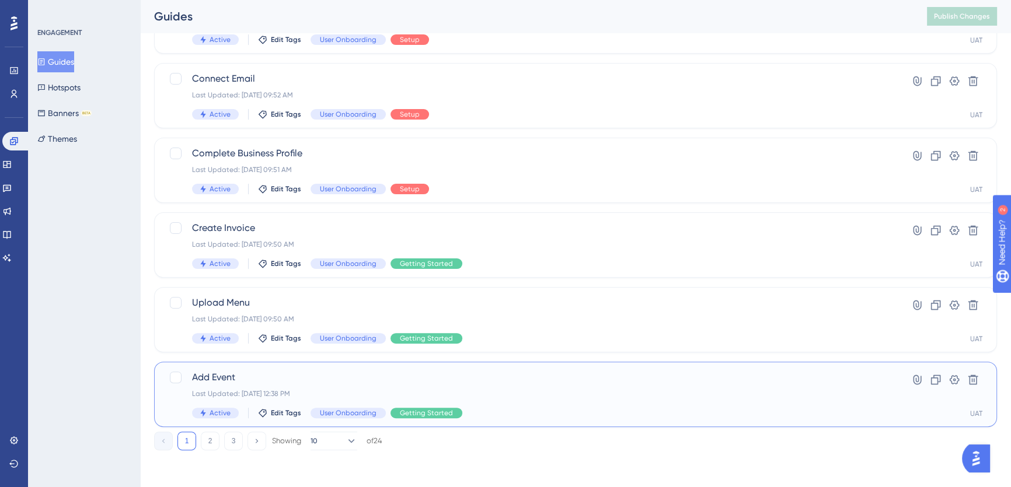
click at [287, 375] on span "Add Event" at bounding box center [529, 378] width 674 height 14
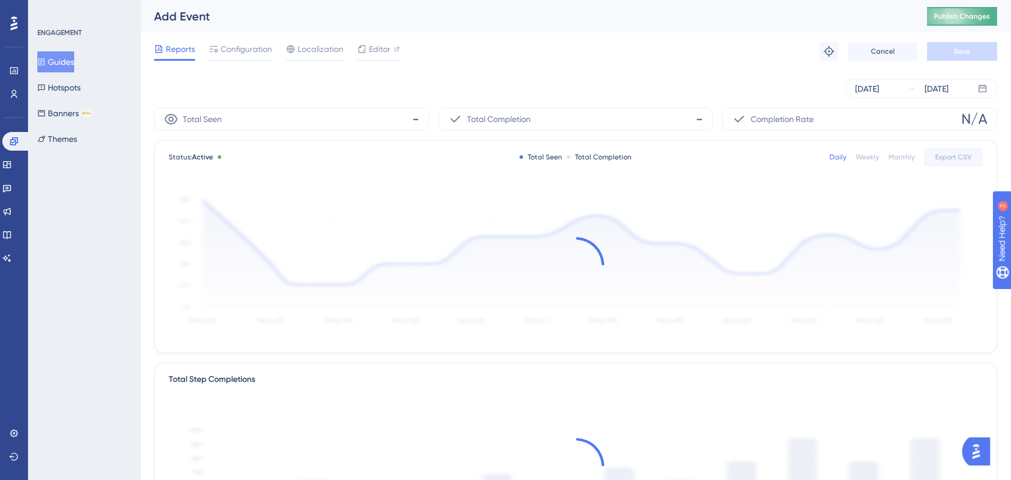
click at [972, 14] on span "Publish Changes" at bounding box center [962, 16] width 56 height 9
click at [967, 14] on span "Publish Changes" at bounding box center [962, 16] width 56 height 9
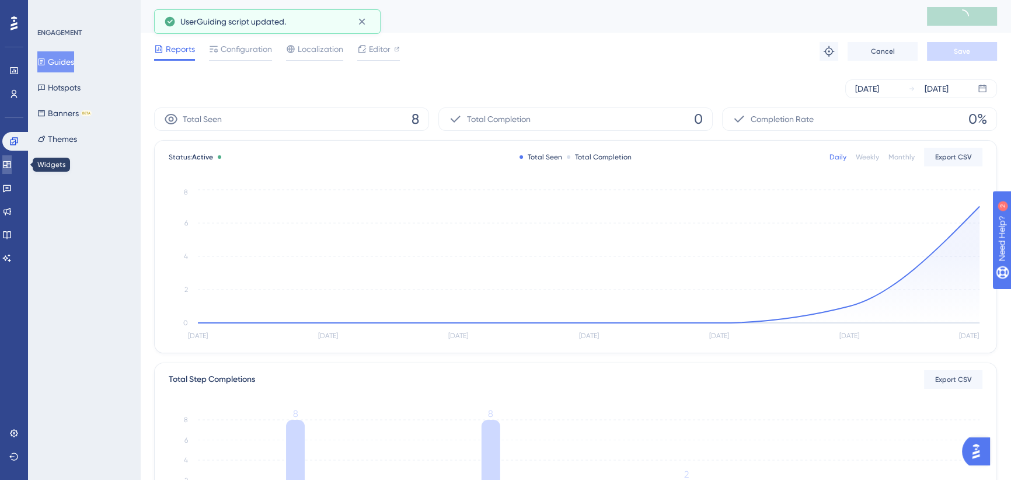
click at [11, 162] on icon at bounding box center [6, 164] width 9 height 9
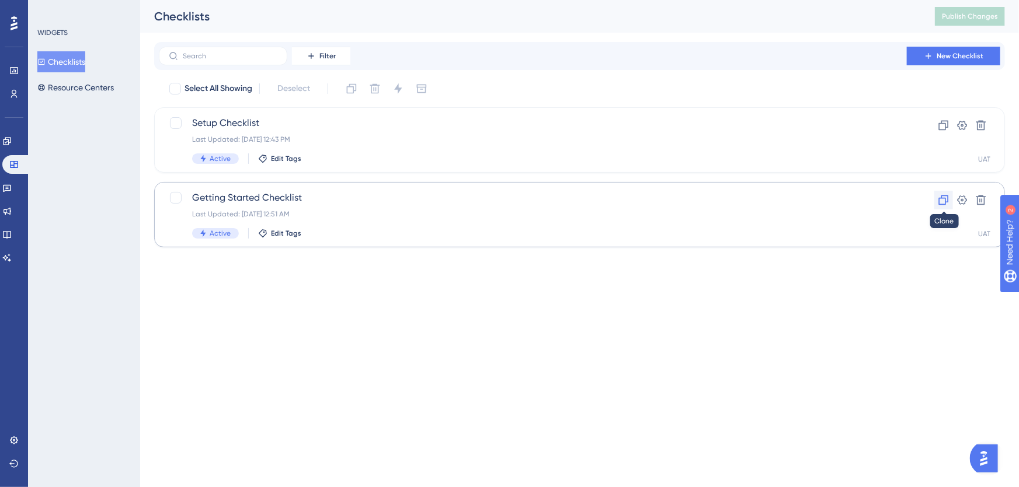
click at [946, 198] on icon at bounding box center [944, 200] width 12 height 12
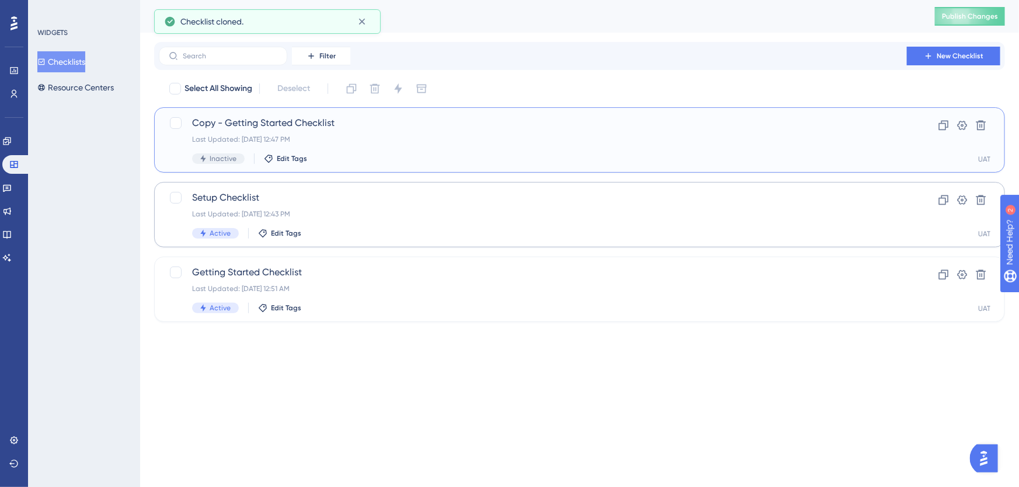
click at [416, 128] on span "Copy - Getting Started Checklist" at bounding box center [532, 123] width 681 height 14
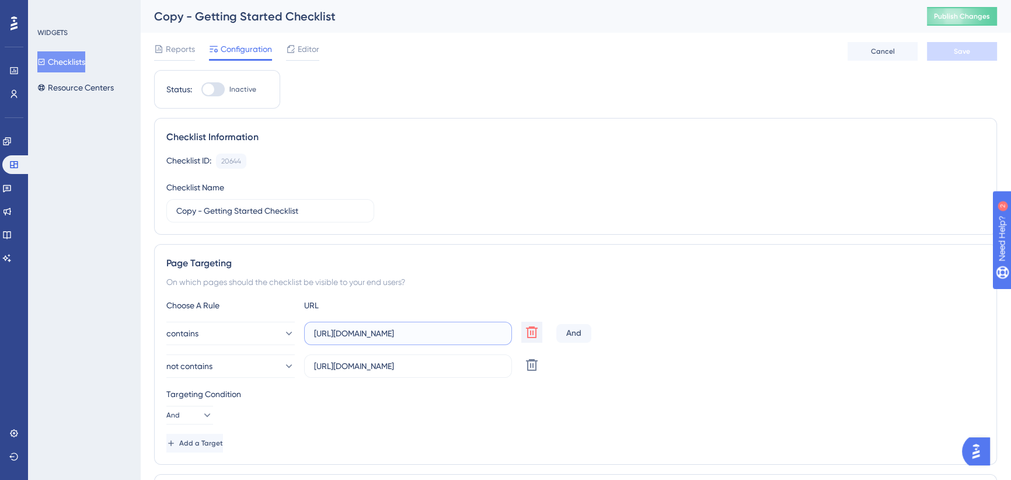
scroll to position [0, 5]
drag, startPoint x: 435, startPoint y: 335, endPoint x: 540, endPoint y: 335, distance: 105.1
click at [540, 335] on div "contains [URL][DOMAIN_NAME] Delete" at bounding box center [358, 333] width 385 height 23
drag, startPoint x: 414, startPoint y: 371, endPoint x: 462, endPoint y: 368, distance: 48.0
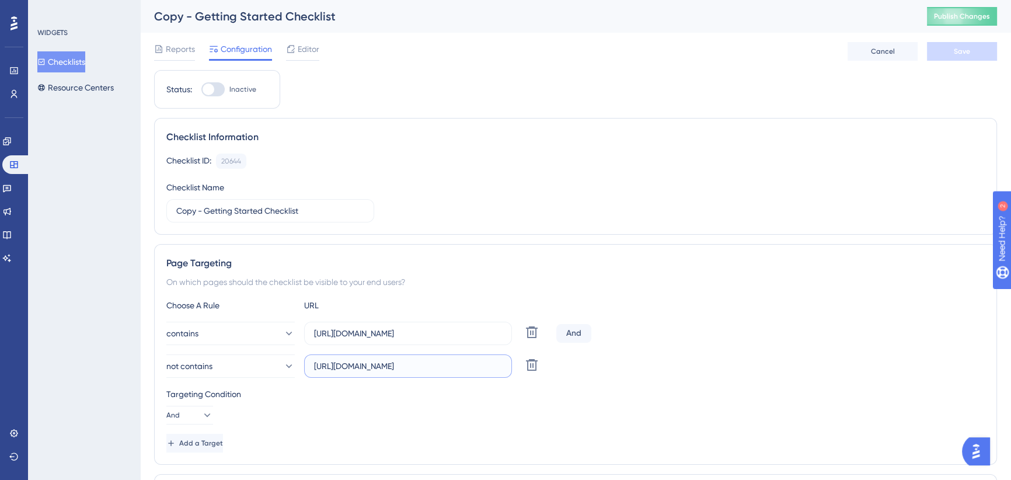
click at [462, 368] on input "[URL][DOMAIN_NAME]" at bounding box center [408, 366] width 188 height 13
click at [465, 367] on input "[URL][DOMAIN_NAME]" at bounding box center [408, 366] width 188 height 13
click at [250, 13] on div "Copy - Getting Started Checklist" at bounding box center [526, 16] width 744 height 16
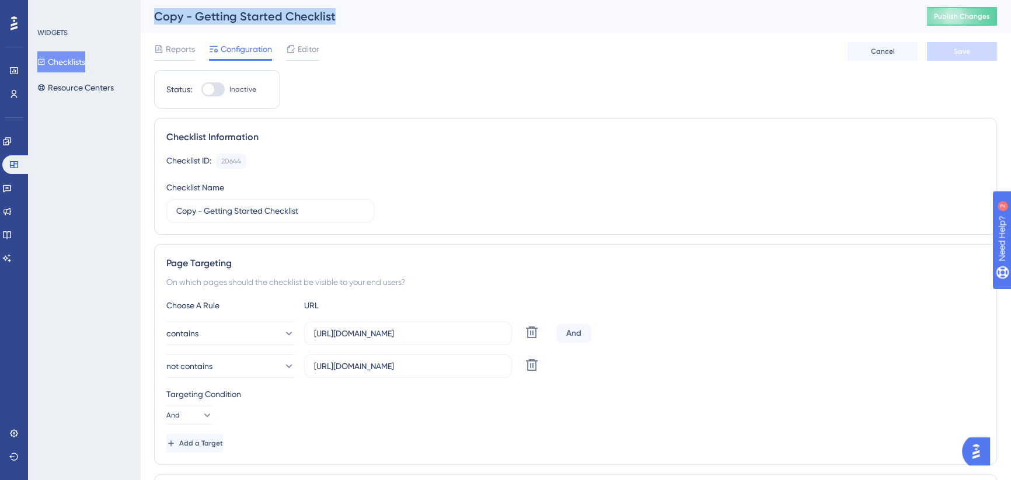
click at [250, 13] on div "Copy - Getting Started Checklist" at bounding box center [526, 16] width 744 height 16
drag, startPoint x: 281, startPoint y: 12, endPoint x: 158, endPoint y: 23, distance: 123.7
click at [158, 23] on div "Copy - Getting Started Checklist" at bounding box center [526, 16] width 744 height 16
click at [776, 65] on div "Reports Configuration Editor Cancel Save" at bounding box center [575, 51] width 843 height 37
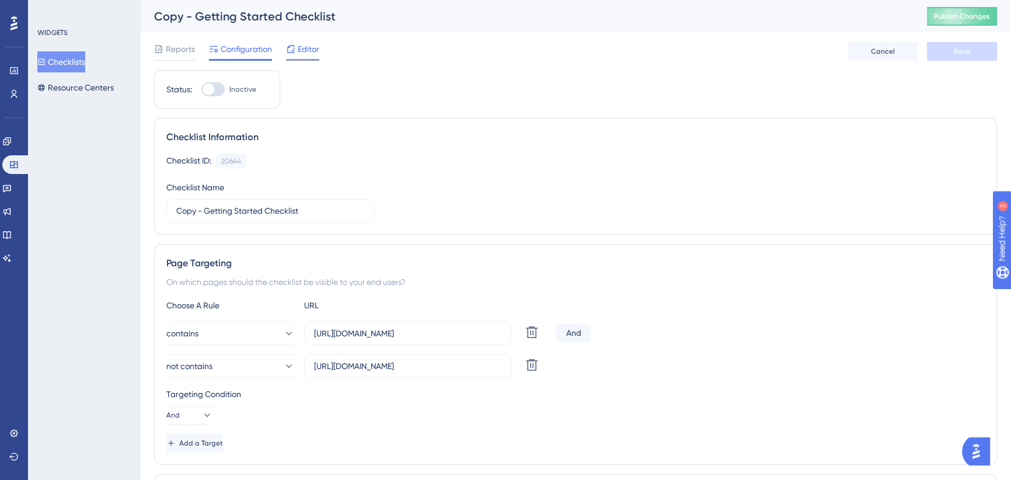
click at [304, 47] on span "Editor" at bounding box center [309, 49] width 22 height 14
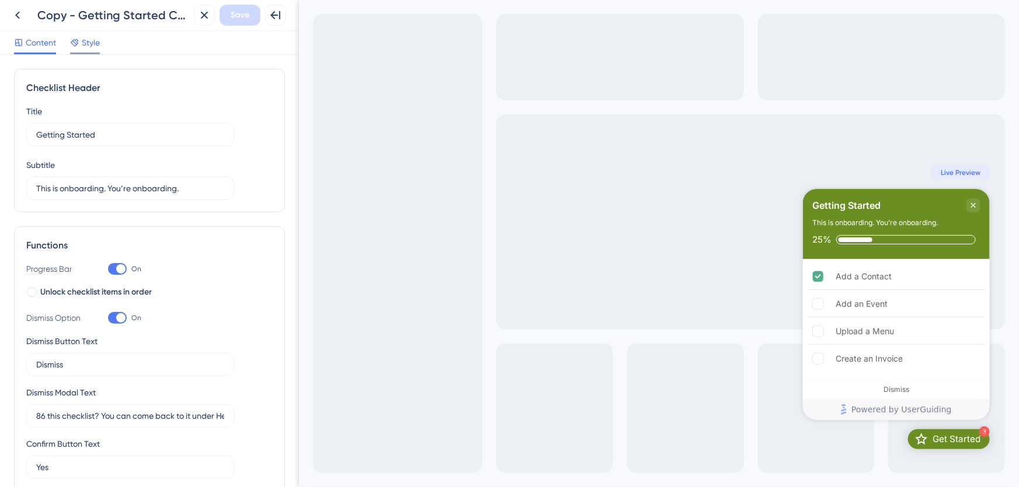
click at [83, 44] on span "Style" at bounding box center [91, 43] width 18 height 14
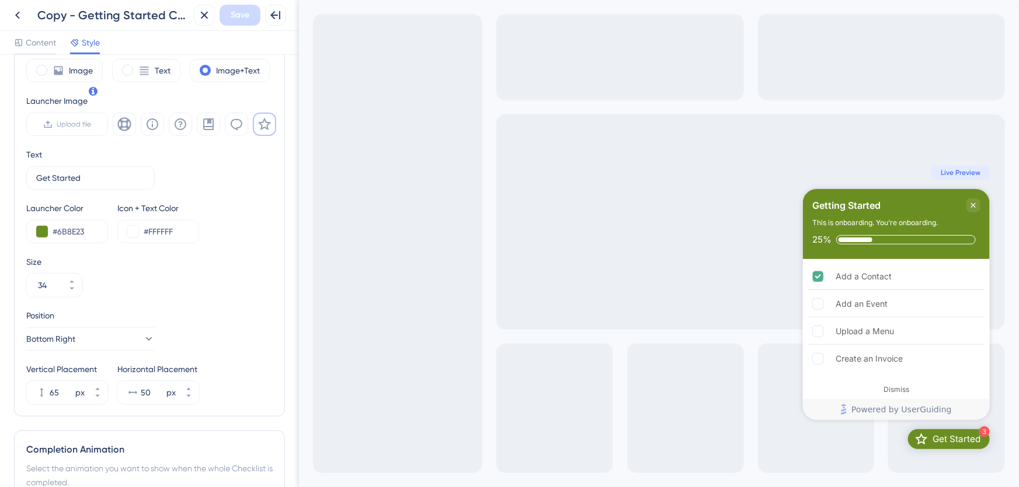
scroll to position [371, 0]
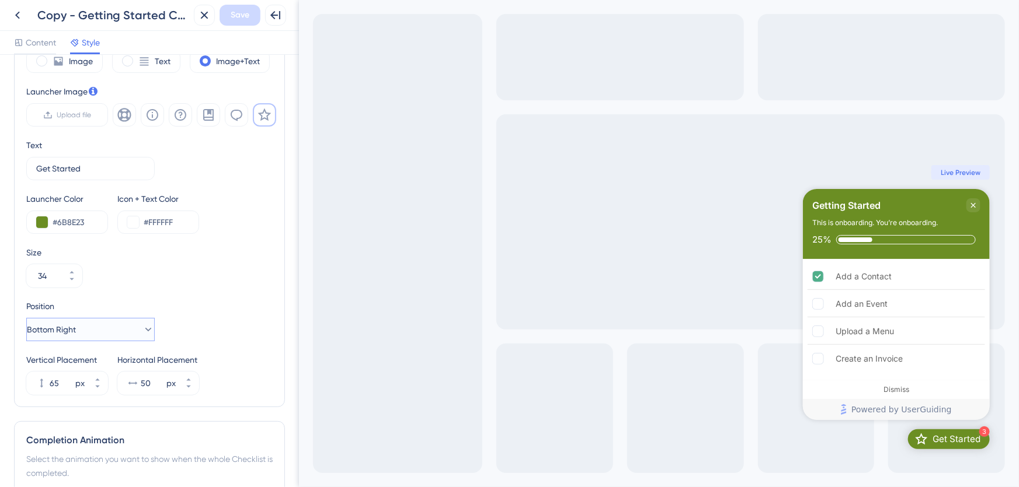
click at [142, 324] on icon at bounding box center [148, 330] width 12 height 12
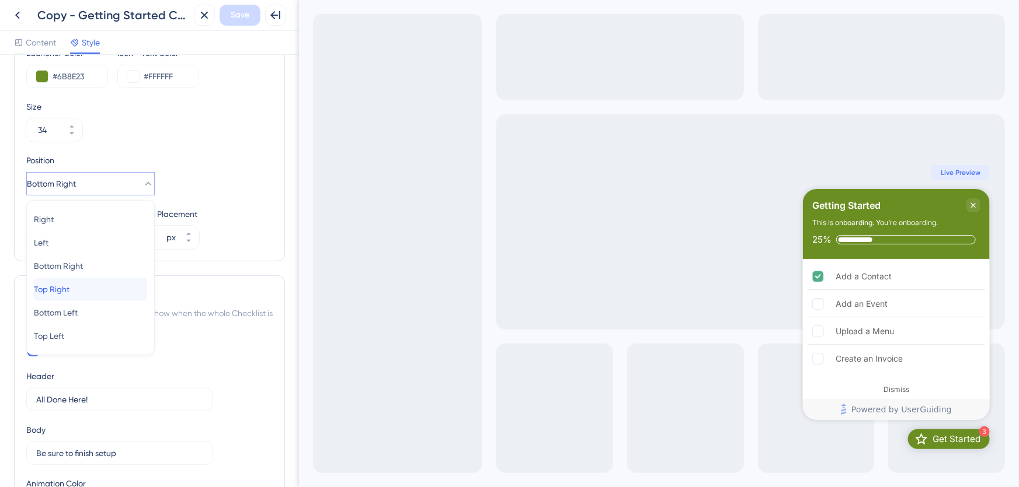
click at [95, 284] on div "Top Right Top Right" at bounding box center [90, 289] width 113 height 23
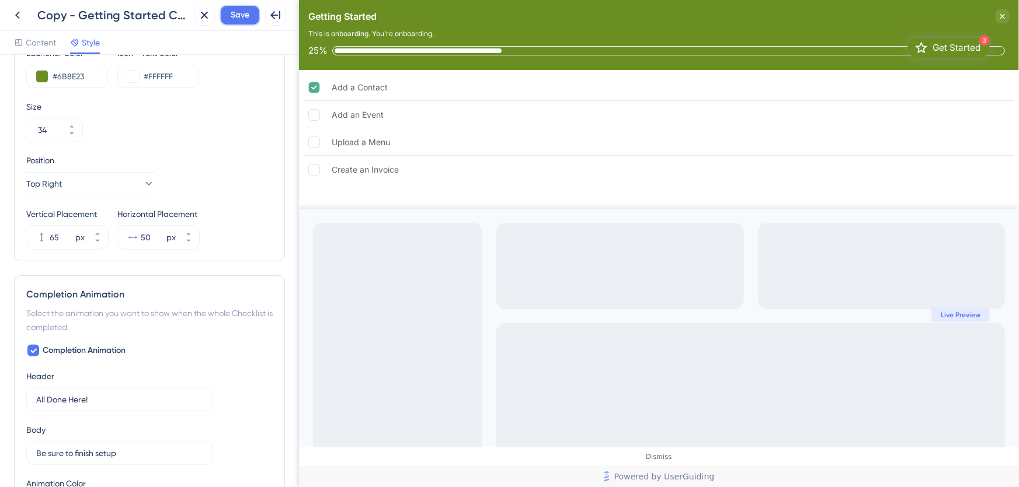
click at [242, 16] on span "Save" at bounding box center [240, 15] width 19 height 14
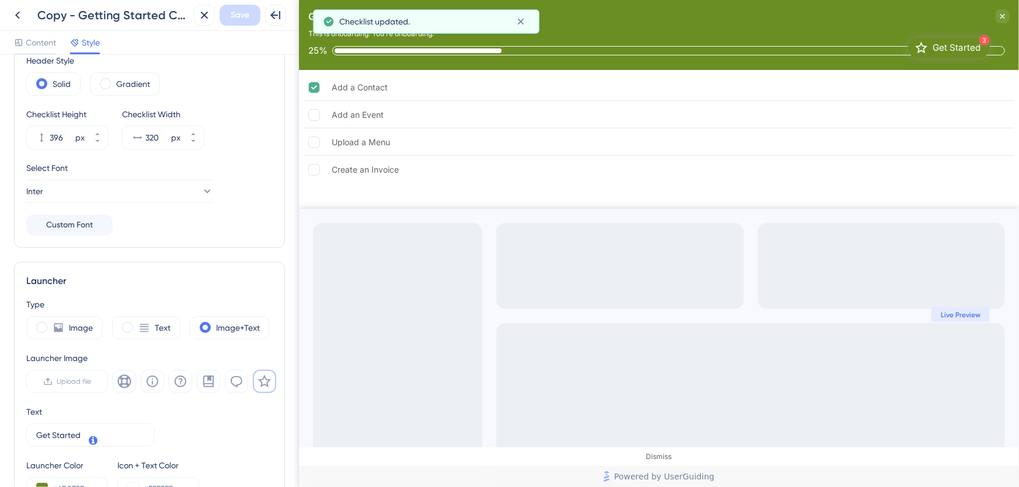
scroll to position [0, 0]
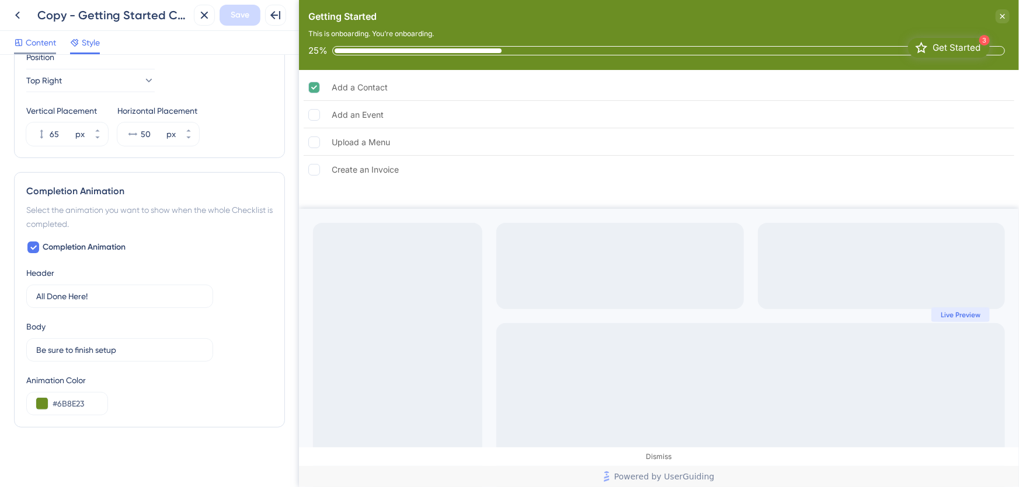
click at [48, 41] on span "Content" at bounding box center [41, 43] width 30 height 14
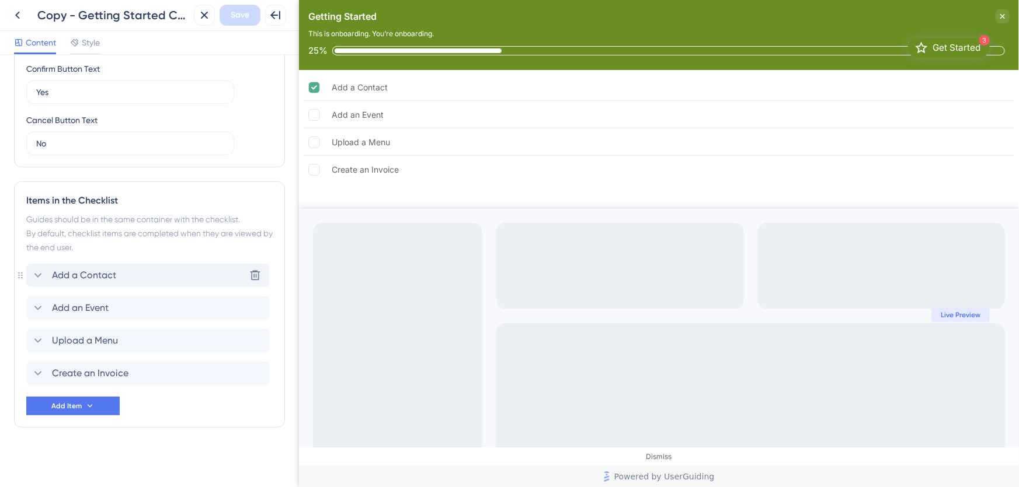
click at [133, 269] on div "Add a Contact Delete" at bounding box center [147, 275] width 243 height 23
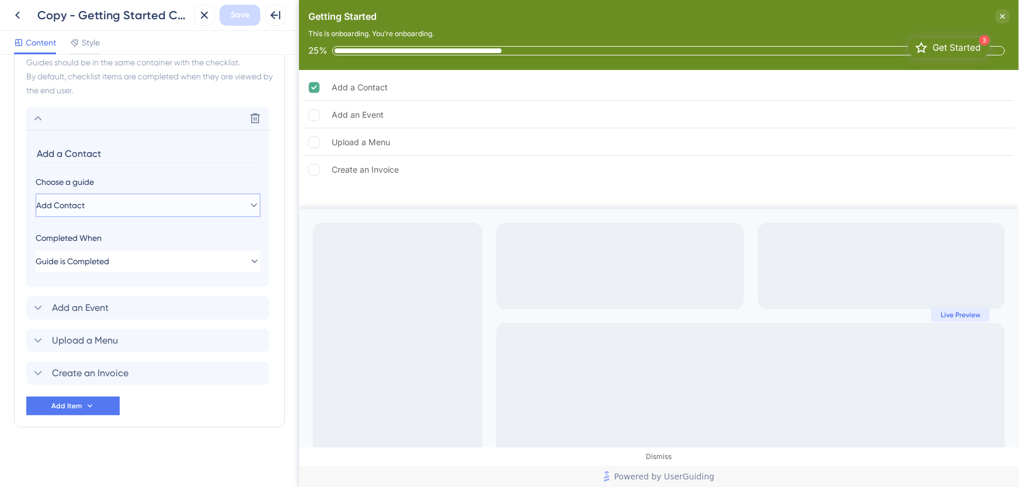
click at [111, 204] on button "Add Contact" at bounding box center [148, 205] width 225 height 23
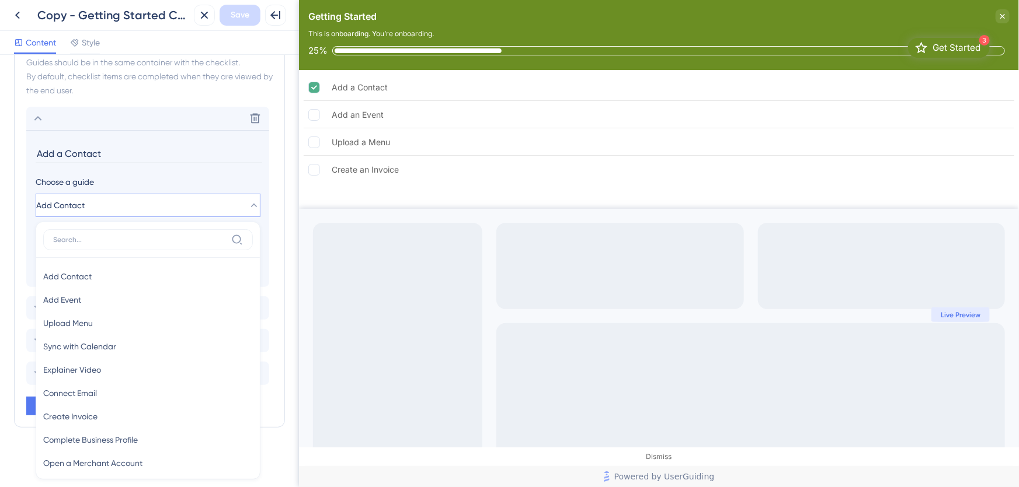
scroll to position [555, 0]
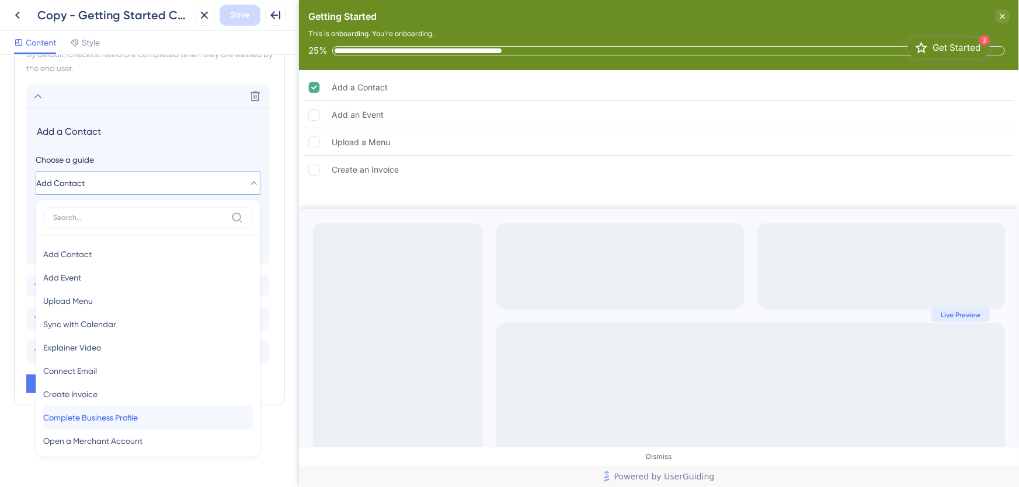
click at [136, 419] on span "Complete Business Profile" at bounding box center [90, 418] width 95 height 14
type input "Complete Business Profile"
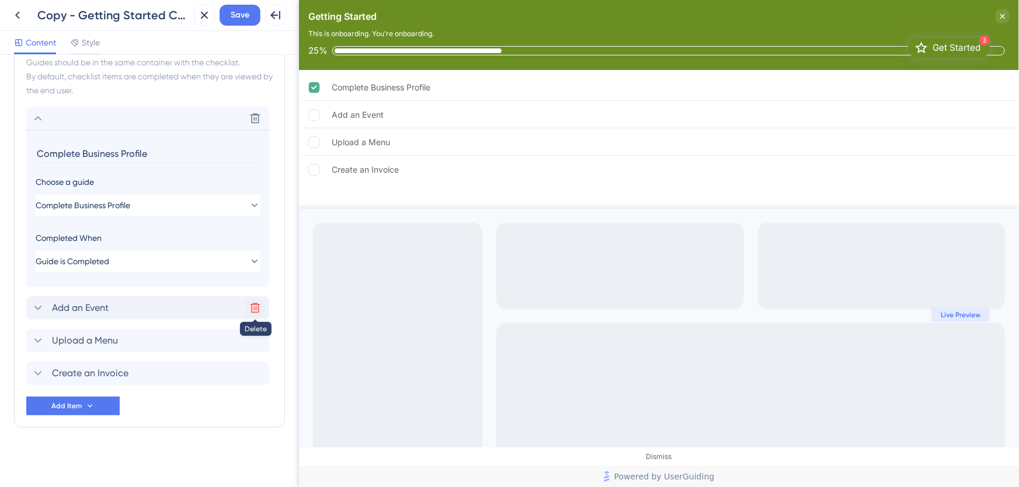
click at [254, 308] on icon at bounding box center [255, 308] width 12 height 12
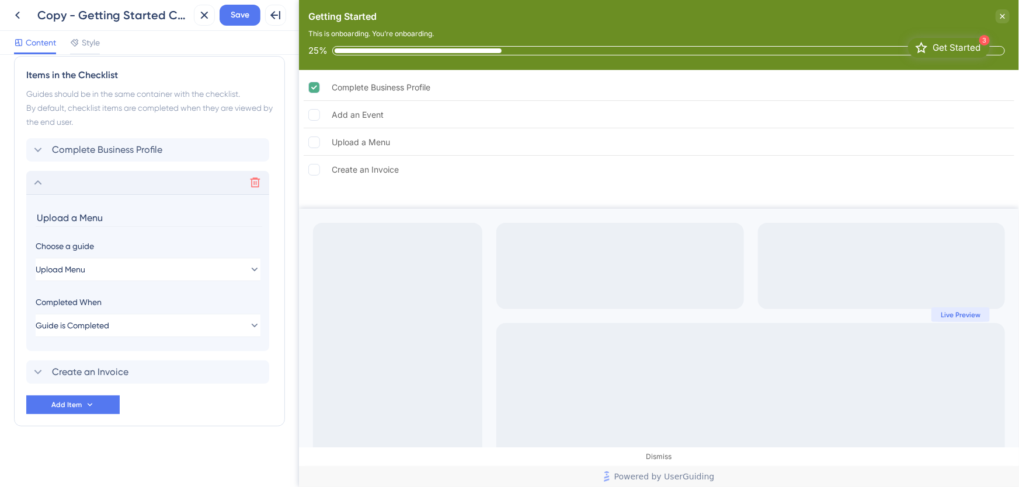
scroll to position [500, 0]
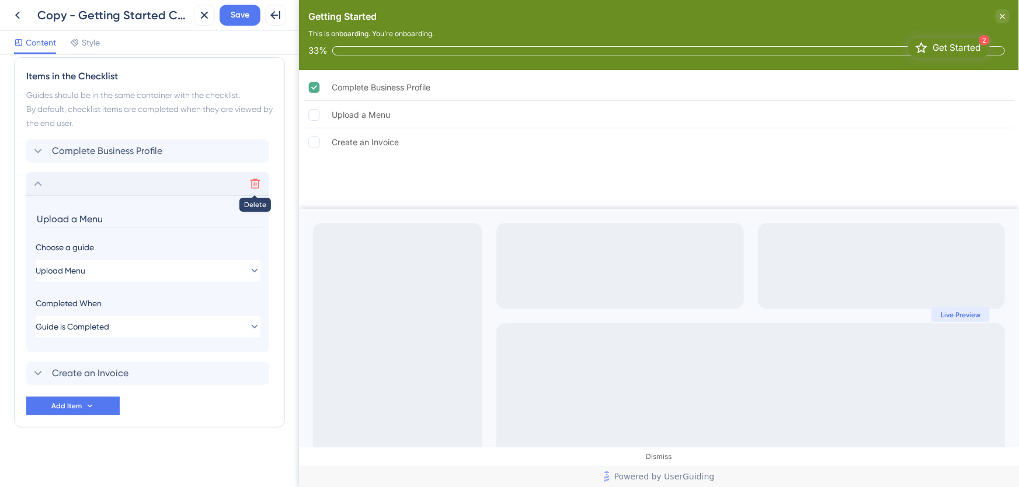
click at [256, 179] on icon at bounding box center [255, 184] width 10 height 10
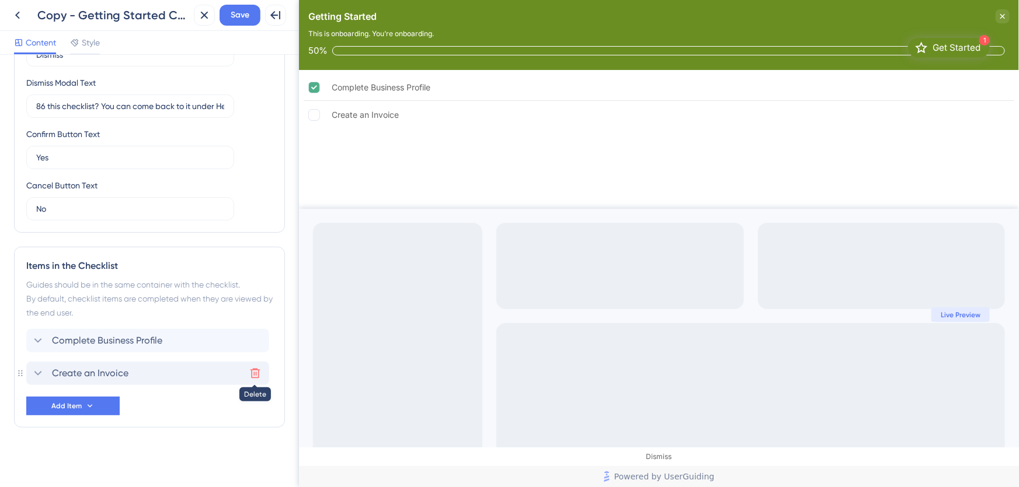
click at [256, 374] on icon at bounding box center [255, 374] width 12 height 12
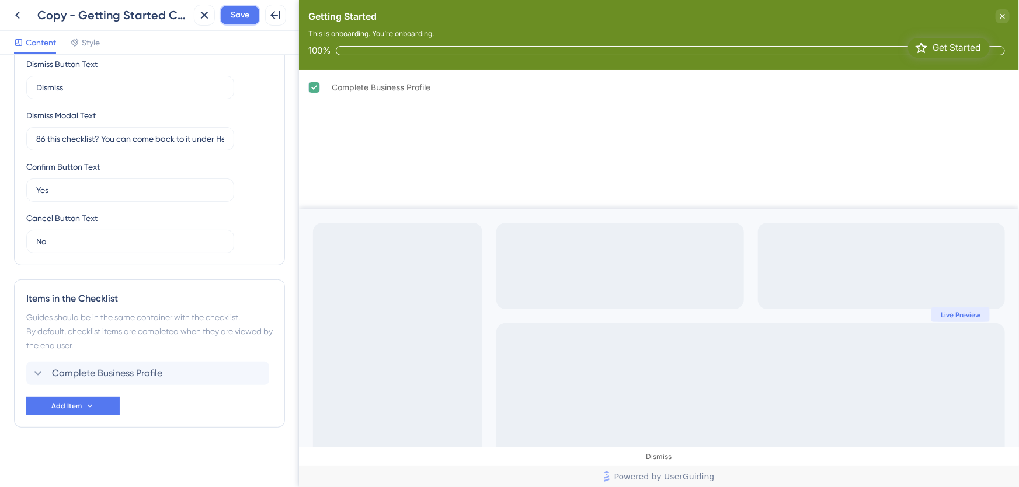
click at [246, 16] on span "Save" at bounding box center [240, 15] width 19 height 14
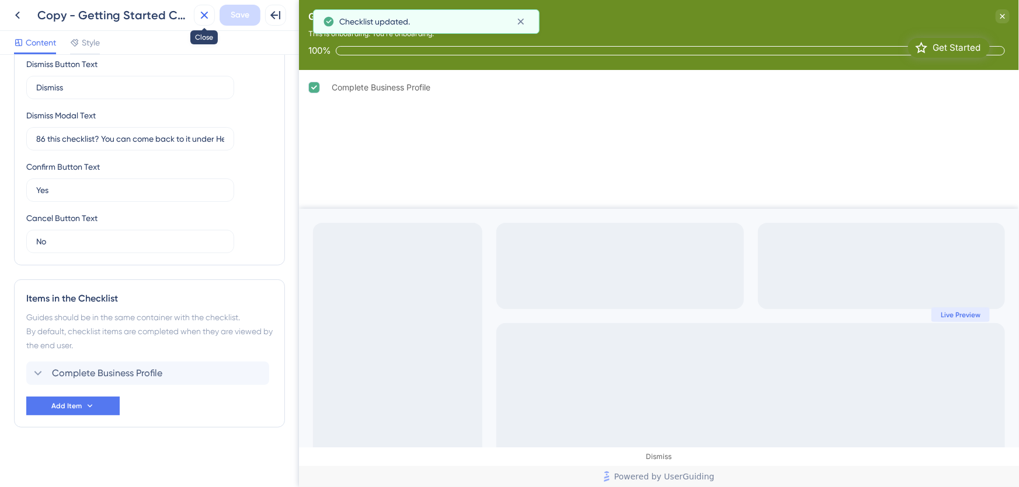
click at [201, 16] on icon at bounding box center [204, 15] width 14 height 14
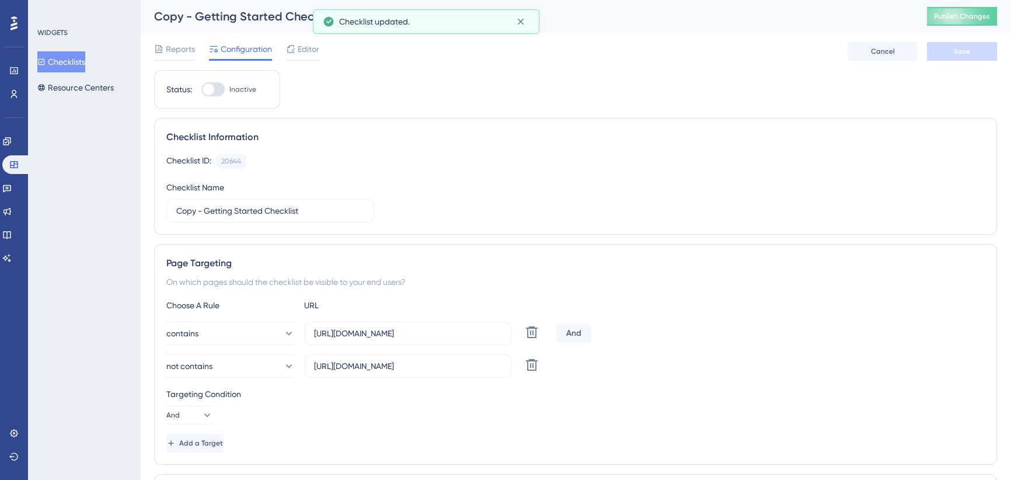
click at [220, 90] on div at bounding box center [212, 89] width 23 height 14
click at [201, 90] on input "Inactive" at bounding box center [201, 89] width 1 height 1
checkbox input "false"
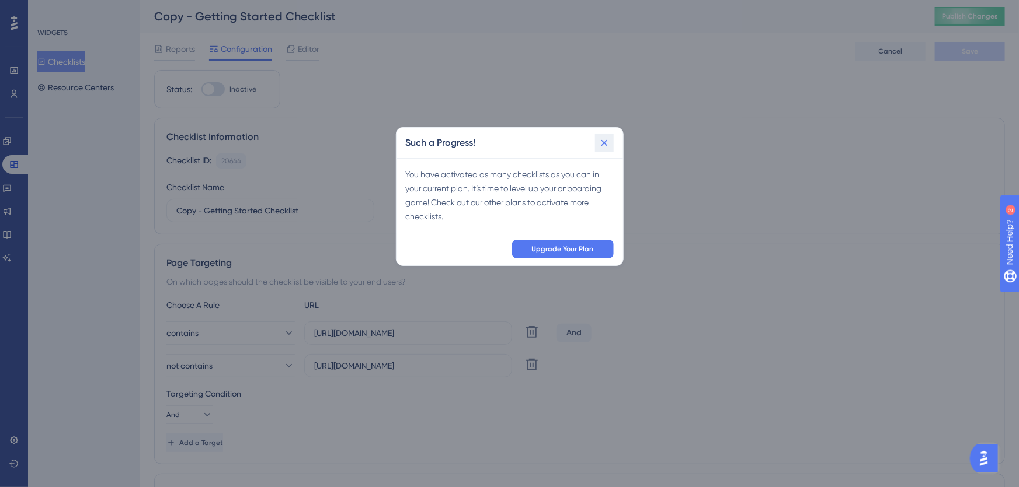
click at [607, 141] on icon at bounding box center [604, 143] width 12 height 12
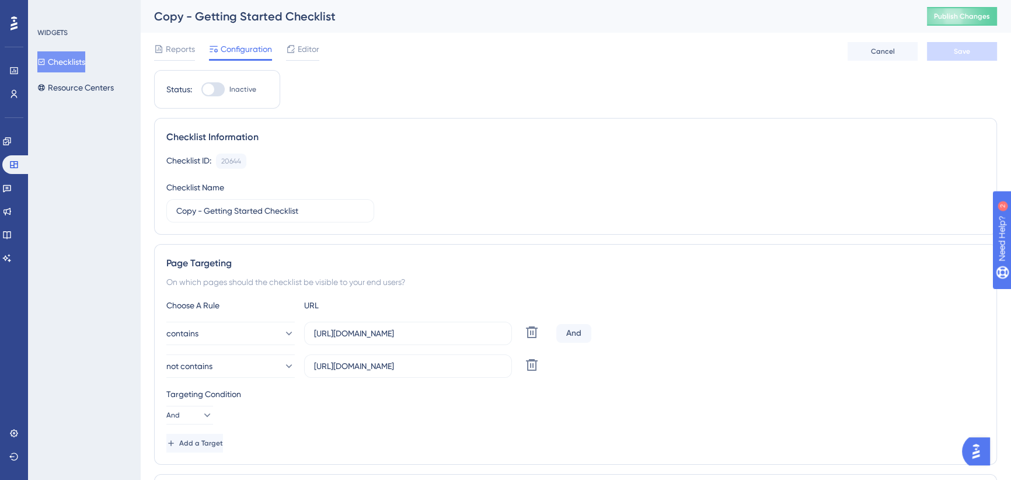
click at [63, 61] on button "Checklists" at bounding box center [61, 61] width 48 height 21
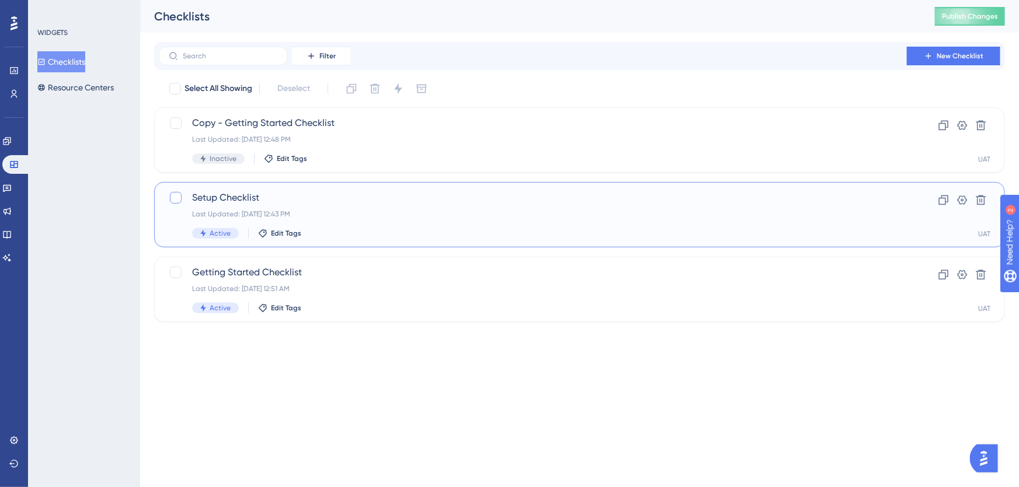
click at [175, 196] on div at bounding box center [176, 198] width 12 height 12
checkbox input "true"
click at [401, 88] on icon at bounding box center [398, 89] width 12 height 12
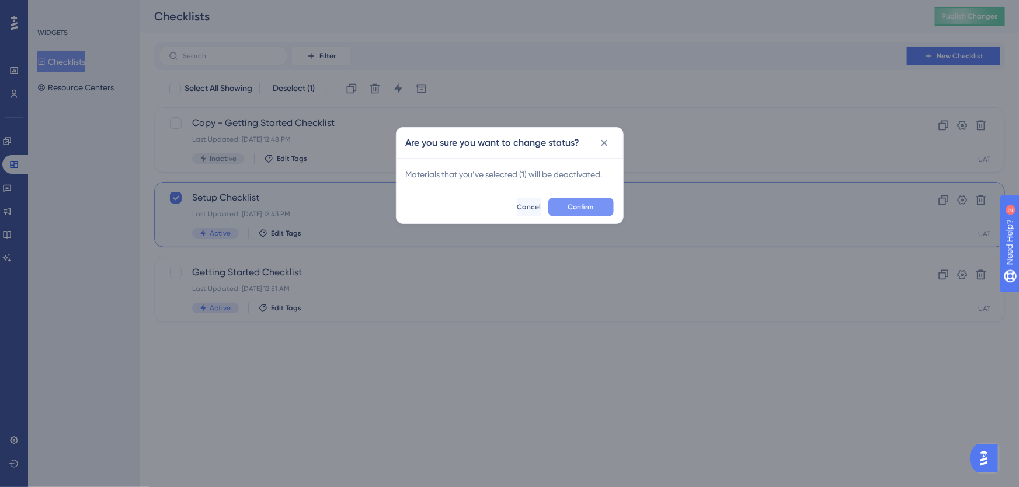
click at [577, 209] on span "Confirm" at bounding box center [581, 207] width 26 height 9
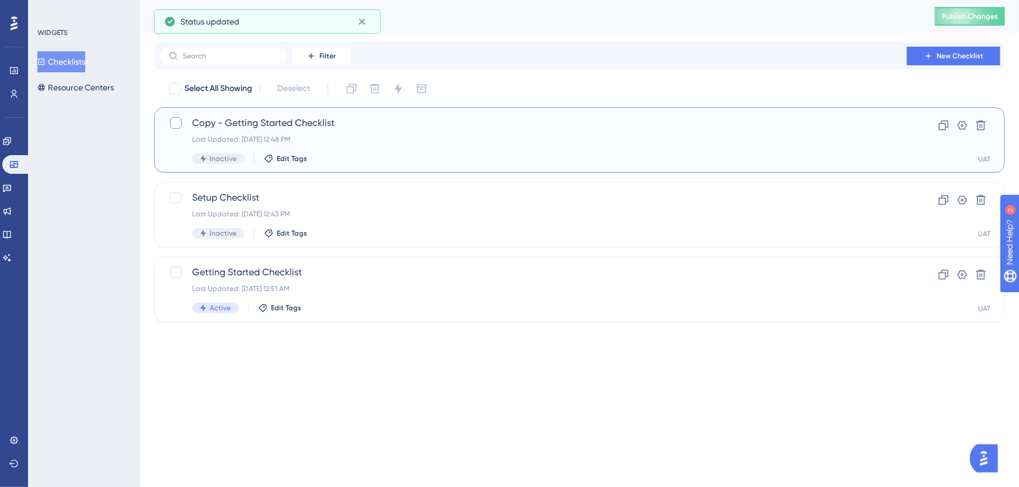
click at [175, 124] on div at bounding box center [176, 123] width 12 height 12
checkbox input "true"
click at [398, 88] on icon at bounding box center [398, 88] width 8 height 11
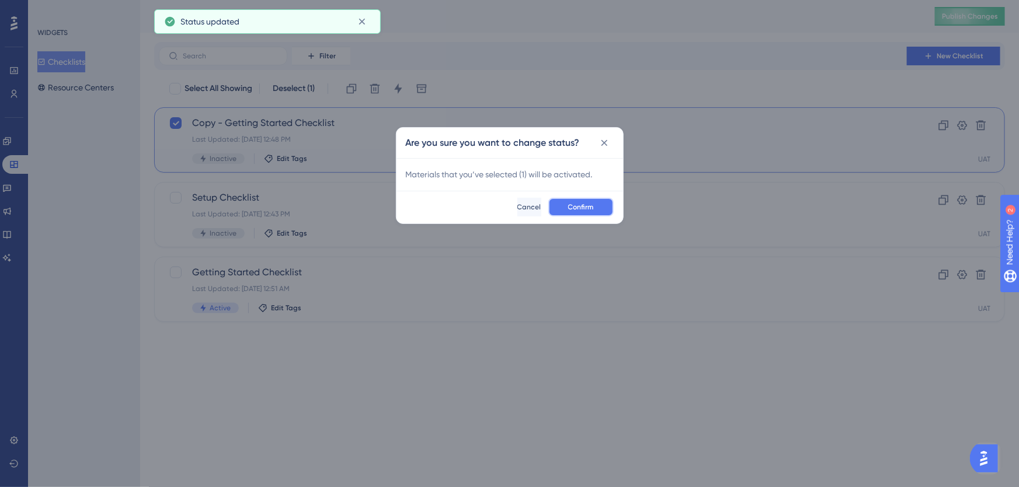
click at [580, 211] on span "Confirm" at bounding box center [581, 207] width 26 height 9
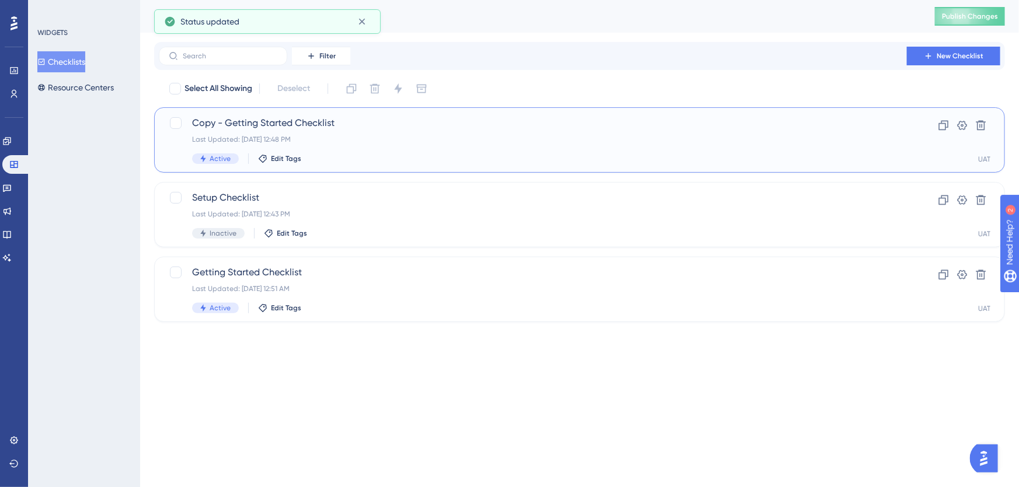
click at [374, 142] on div "Last Updated: [DATE] 12:48 PM" at bounding box center [532, 139] width 681 height 9
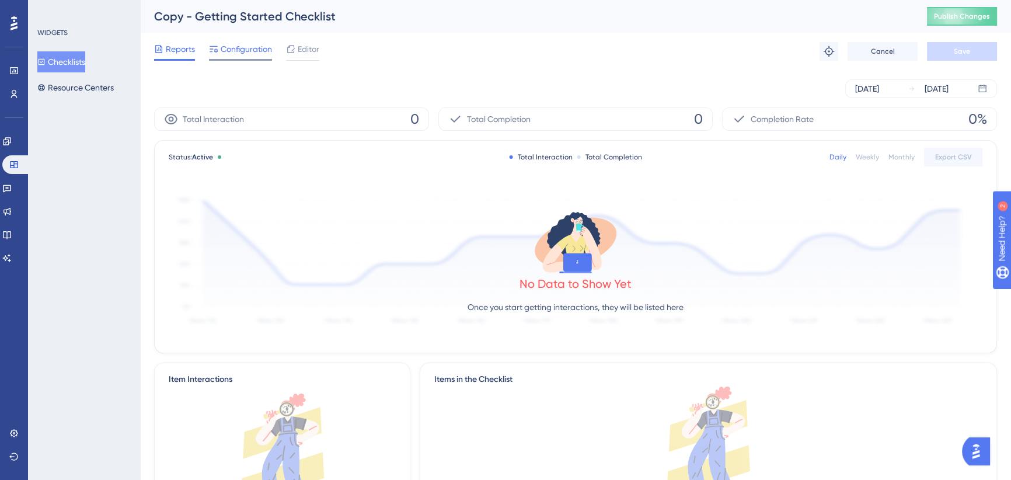
click at [235, 46] on span "Configuration" at bounding box center [246, 49] width 51 height 14
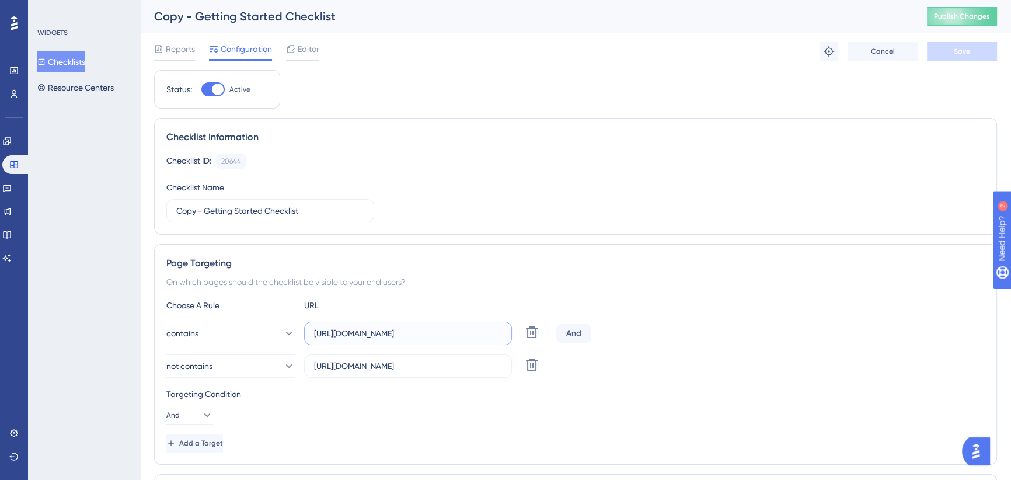
click at [441, 335] on input "[URL][DOMAIN_NAME]" at bounding box center [408, 333] width 188 height 13
drag, startPoint x: 439, startPoint y: 335, endPoint x: 501, endPoint y: 337, distance: 62.5
click at [529, 337] on div "contains [URL][DOMAIN_NAME] Delete" at bounding box center [358, 333] width 385 height 23
click at [504, 335] on label "[URL][DOMAIN_NAME]" at bounding box center [408, 333] width 208 height 23
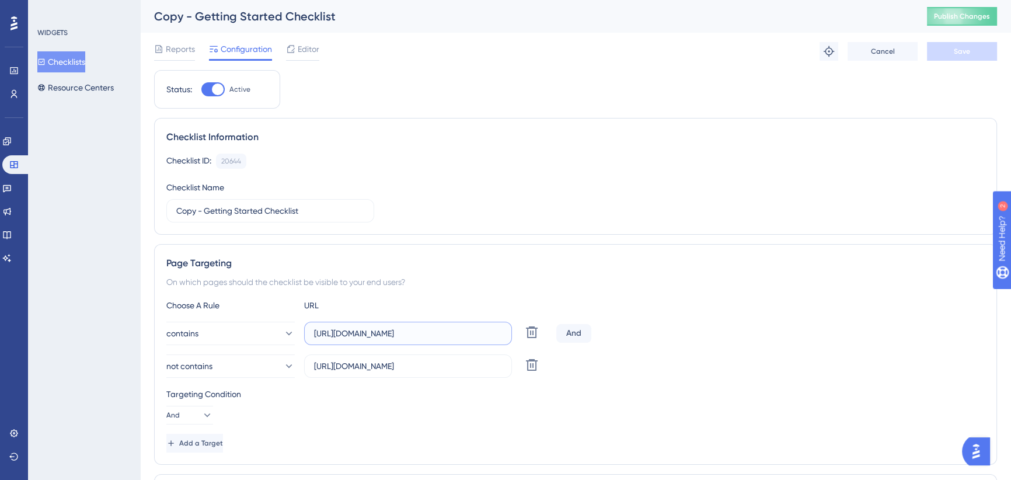
click at [502, 335] on input "[URL][DOMAIN_NAME]" at bounding box center [408, 333] width 188 height 13
click at [498, 334] on input "[URL][DOMAIN_NAME]" at bounding box center [408, 333] width 188 height 13
type input "[URL][DOMAIN_NAME]"
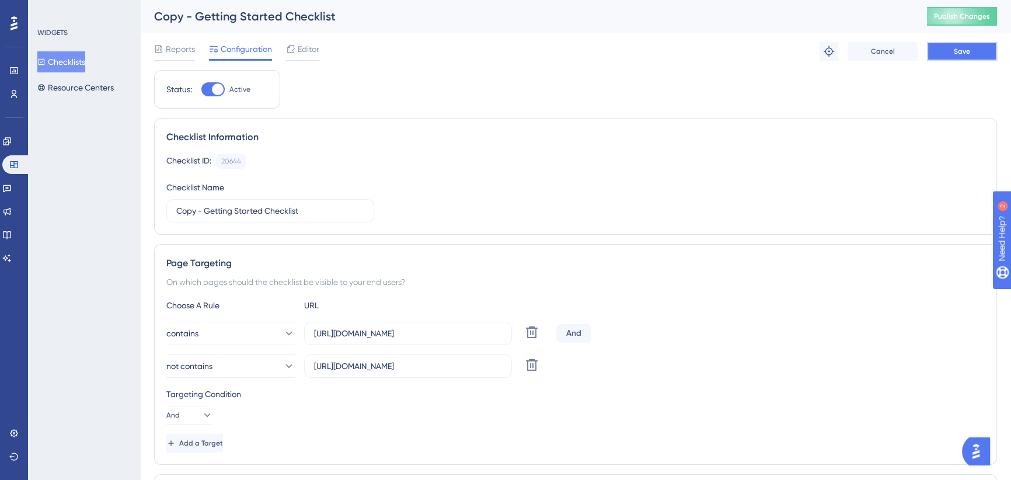
click at [954, 51] on span "Save" at bounding box center [962, 51] width 16 height 9
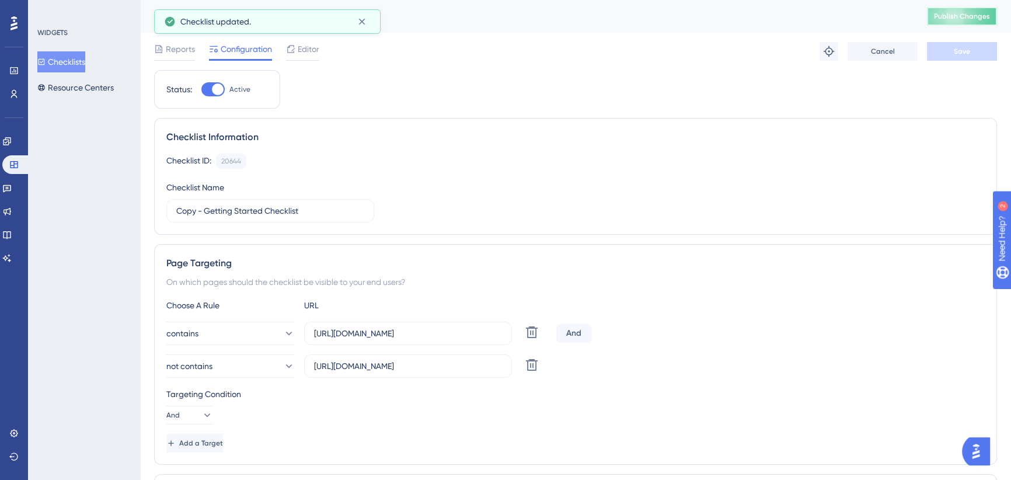
click at [960, 15] on span "Publish Changes" at bounding box center [962, 16] width 56 height 9
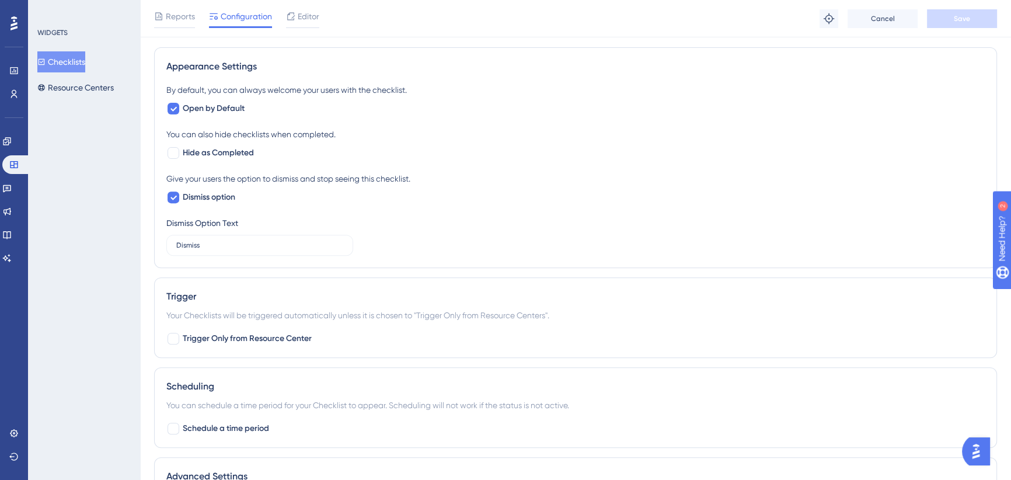
scroll to position [636, 0]
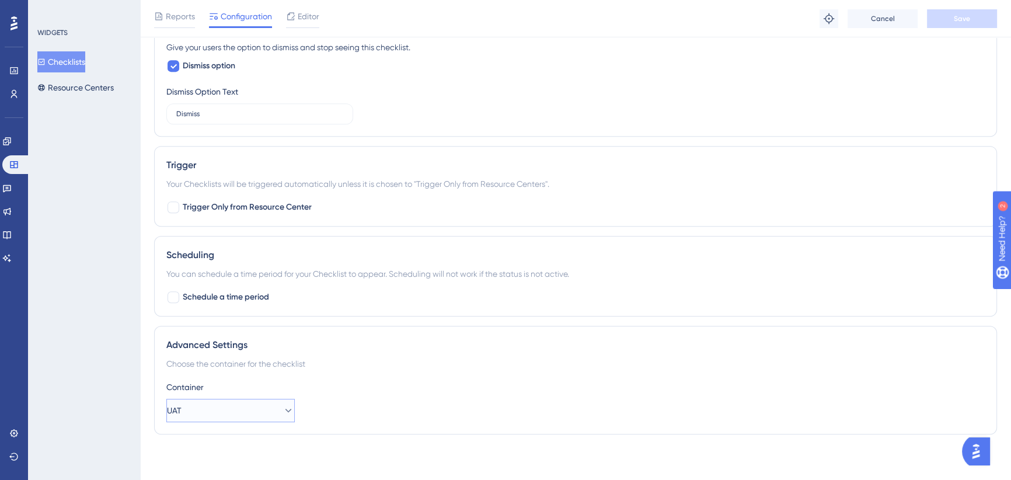
click at [276, 420] on button "UAT" at bounding box center [230, 410] width 128 height 23
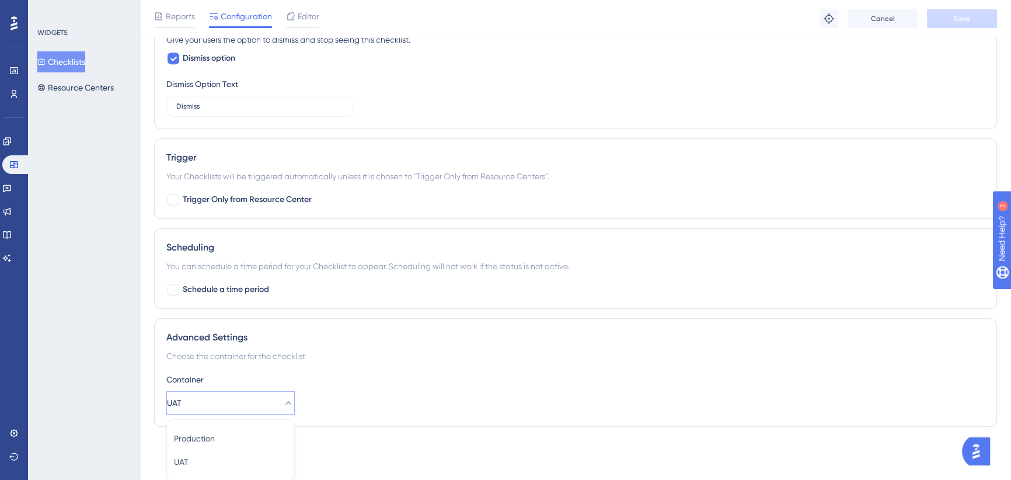
click at [283, 402] on icon at bounding box center [289, 403] width 12 height 12
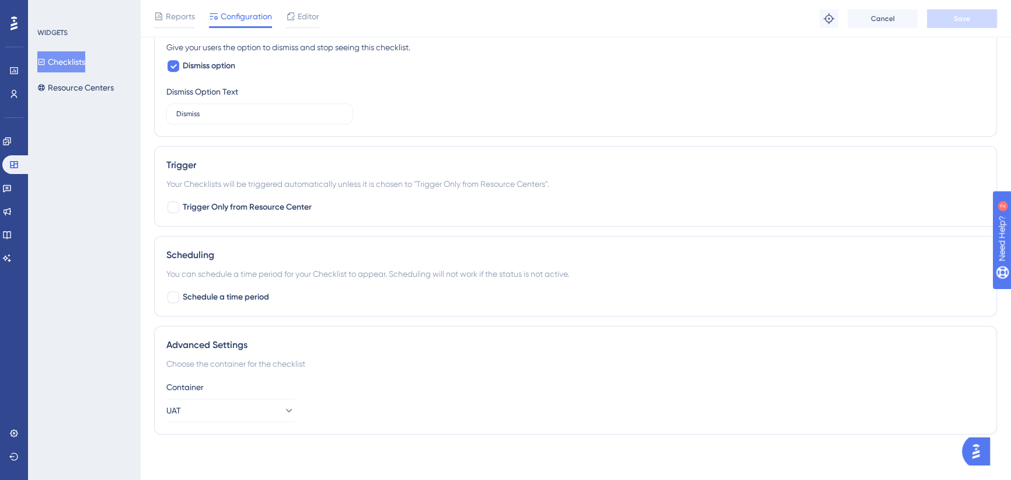
click at [335, 350] on div "Advanced Settings Choose the container for the checklist Container UAT" at bounding box center [575, 380] width 843 height 109
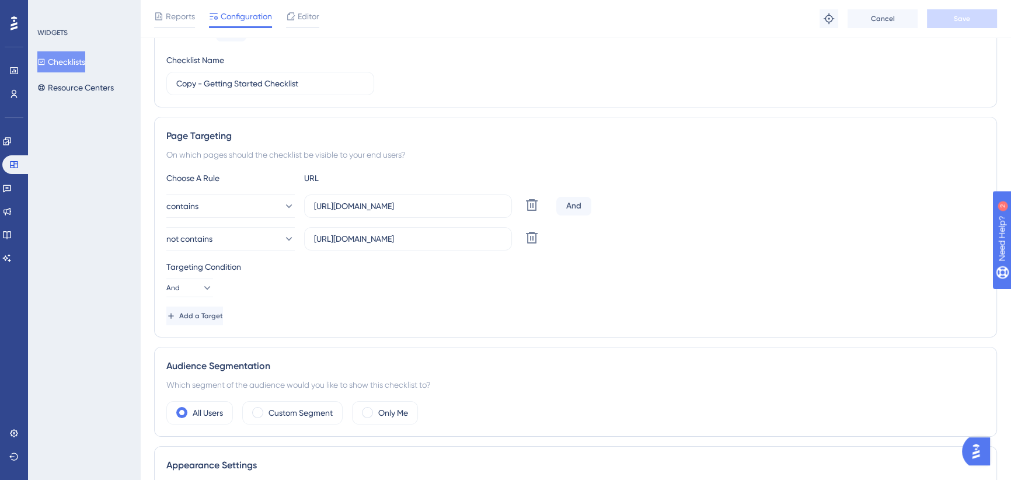
scroll to position [159, 0]
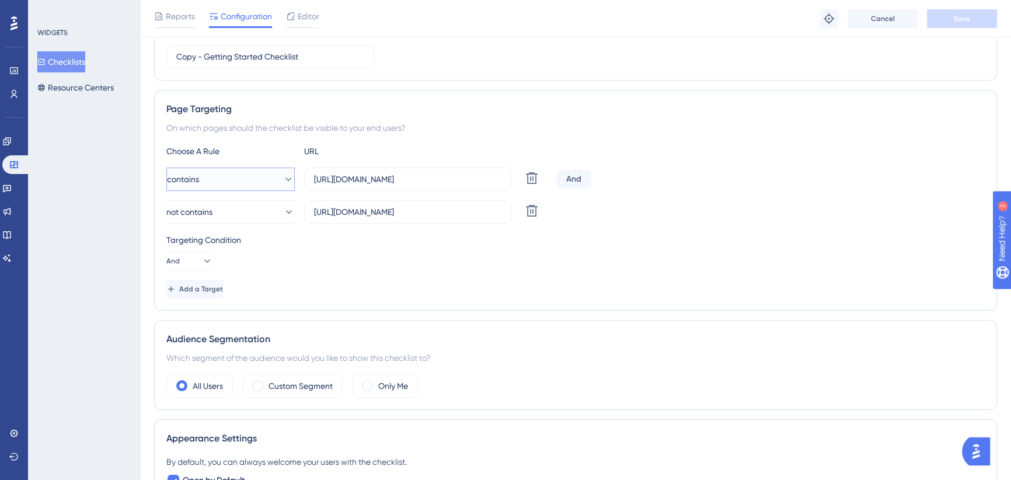
click at [270, 175] on button "contains" at bounding box center [230, 179] width 128 height 23
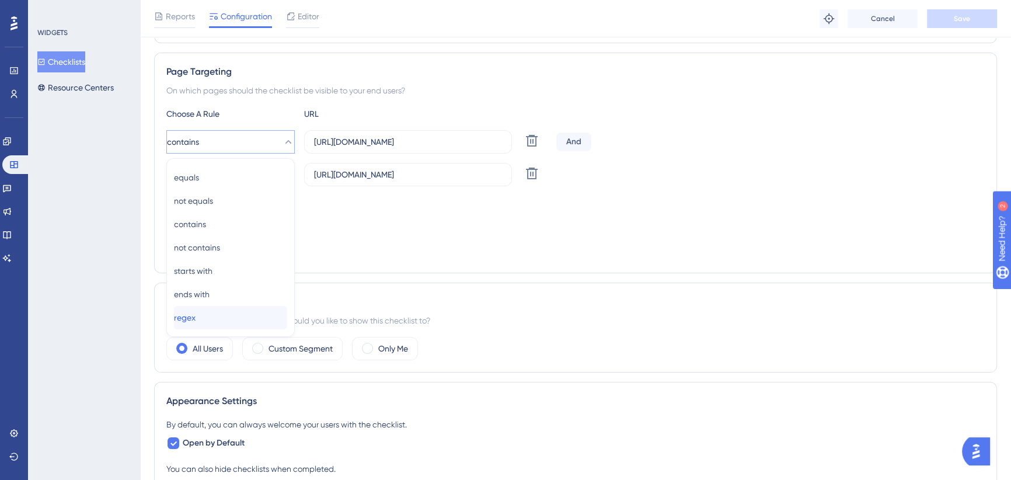
click at [221, 315] on div "regex regex" at bounding box center [230, 317] width 113 height 23
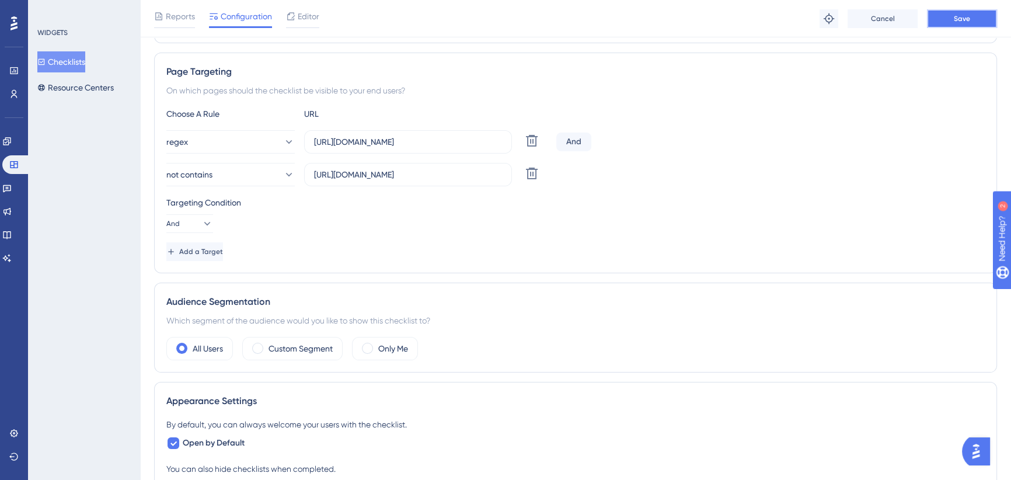
click at [960, 22] on span "Save" at bounding box center [962, 18] width 16 height 9
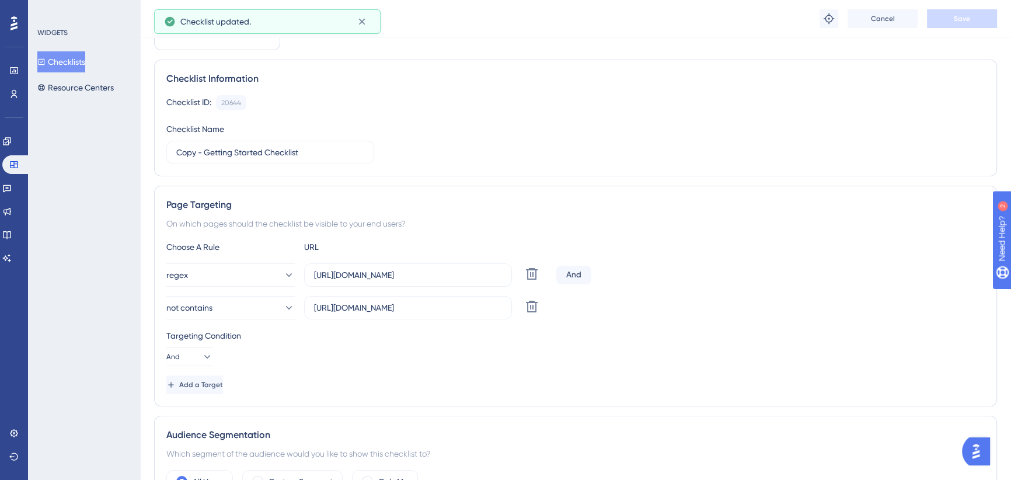
scroll to position [0, 0]
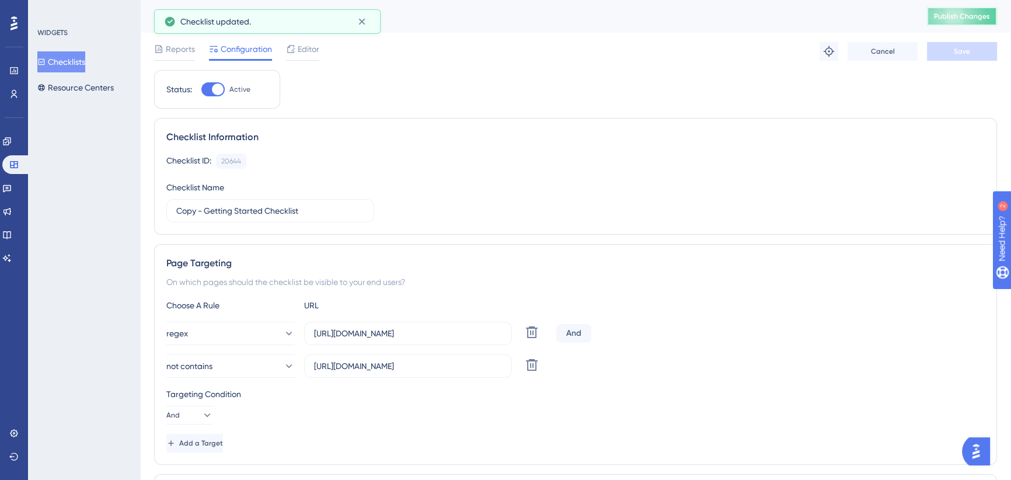
click at [955, 18] on span "Publish Changes" at bounding box center [962, 16] width 56 height 9
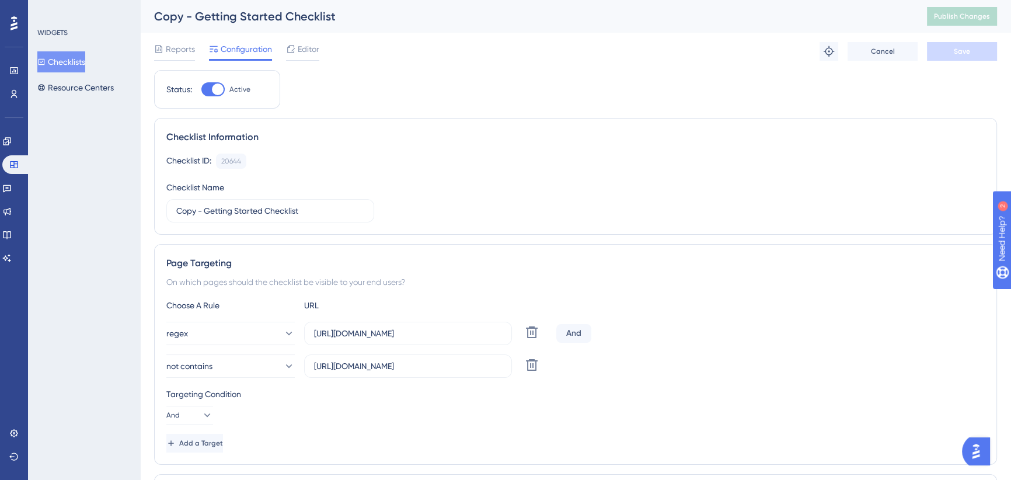
click at [65, 61] on button "Checklists" at bounding box center [61, 61] width 48 height 21
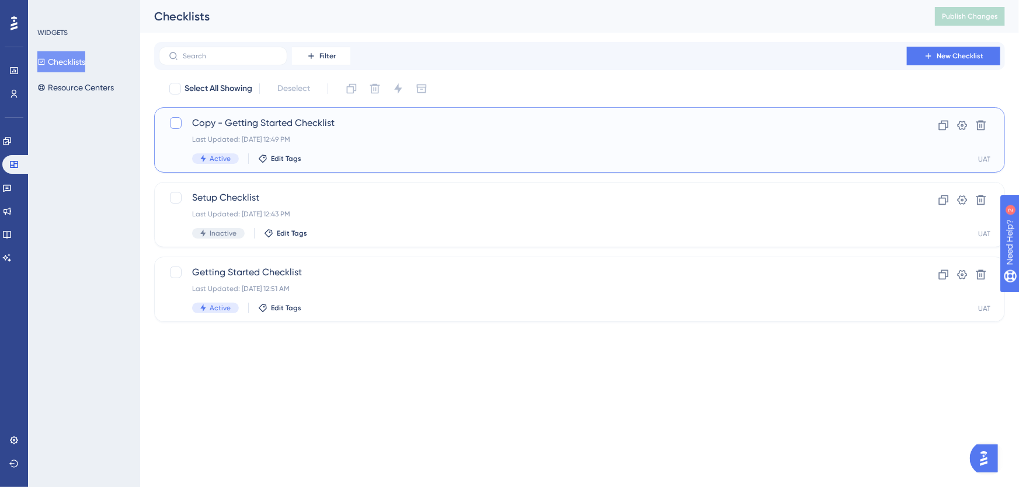
click at [172, 123] on div at bounding box center [176, 123] width 12 height 12
checkbox input "true"
click at [372, 87] on icon at bounding box center [375, 89] width 10 height 10
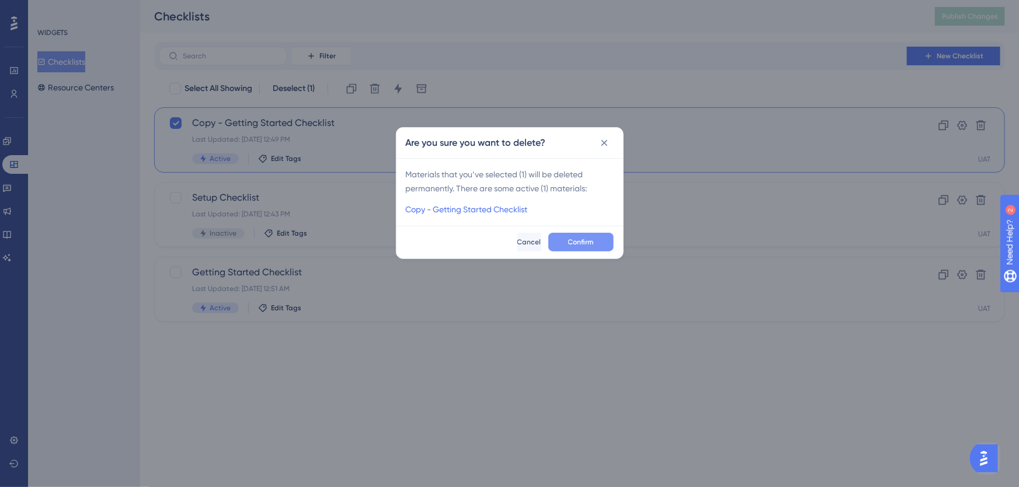
click at [590, 238] on span "Confirm" at bounding box center [581, 242] width 26 height 9
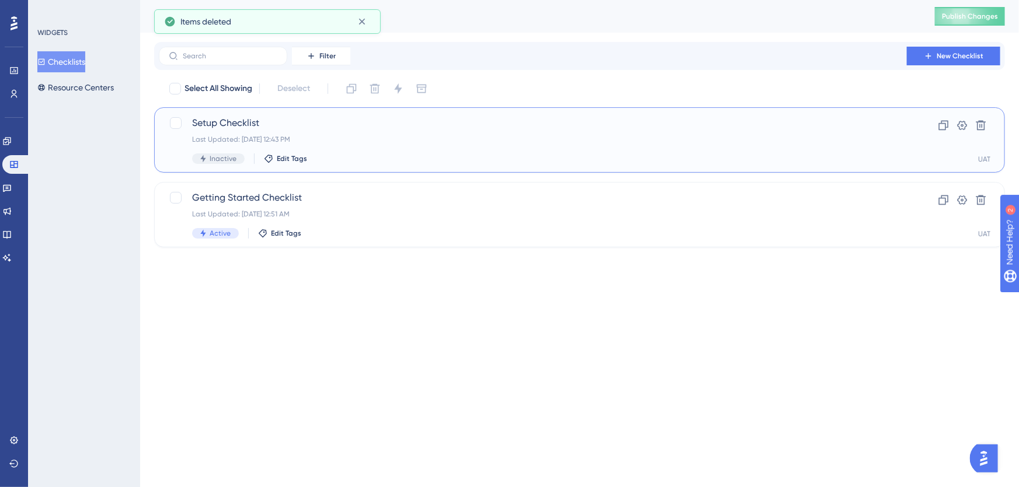
click at [294, 120] on span "Setup Checklist" at bounding box center [532, 123] width 681 height 14
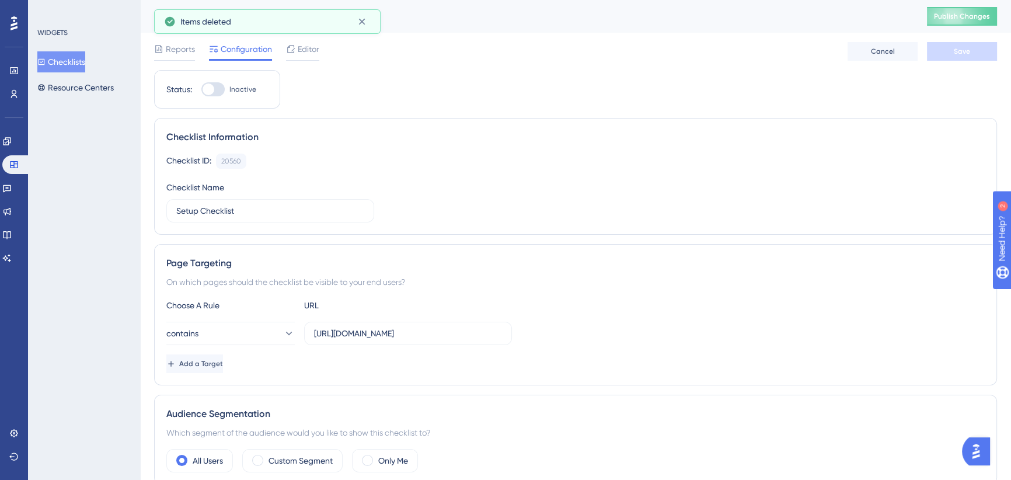
click at [220, 84] on div at bounding box center [212, 89] width 23 height 14
click at [201, 89] on input "Inactive" at bounding box center [201, 89] width 1 height 1
checkbox input "true"
click at [957, 63] on div "Reports Configuration Editor Cancel Save" at bounding box center [575, 51] width 843 height 37
click at [956, 53] on span "Save" at bounding box center [962, 51] width 16 height 9
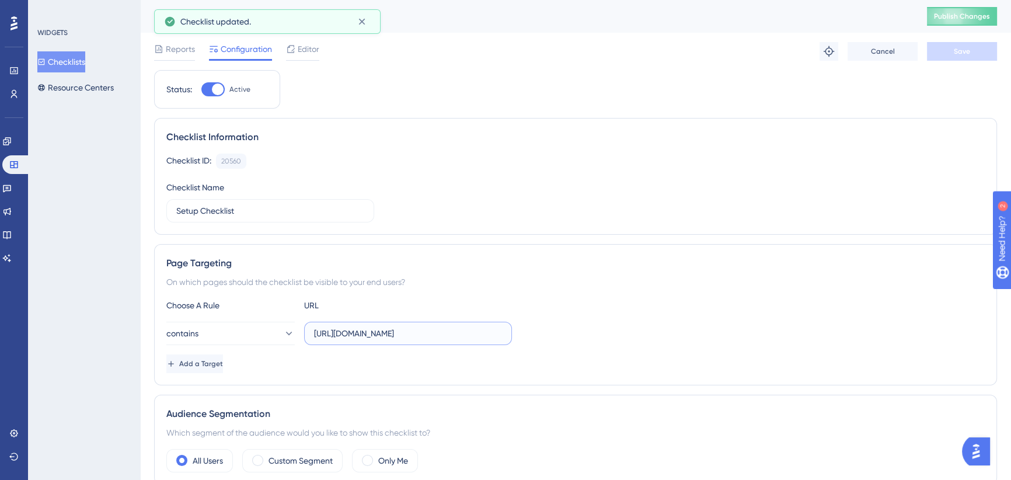
drag, startPoint x: 392, startPoint y: 336, endPoint x: 566, endPoint y: 336, distance: 174.6
click at [566, 336] on div "contains [URL][DOMAIN_NAME]" at bounding box center [575, 333] width 818 height 23
click at [430, 334] on input "[URL][DOMAIN_NAME]" at bounding box center [408, 333] width 188 height 13
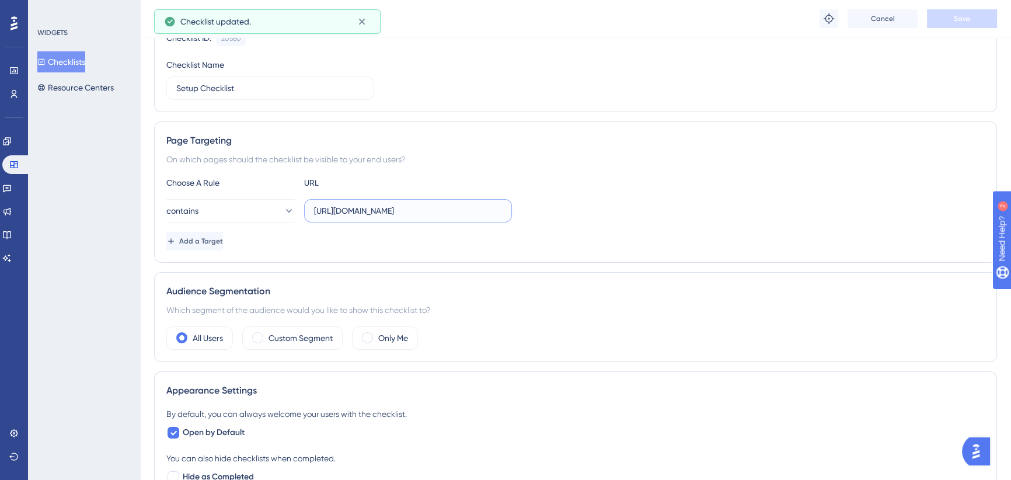
scroll to position [212, 0]
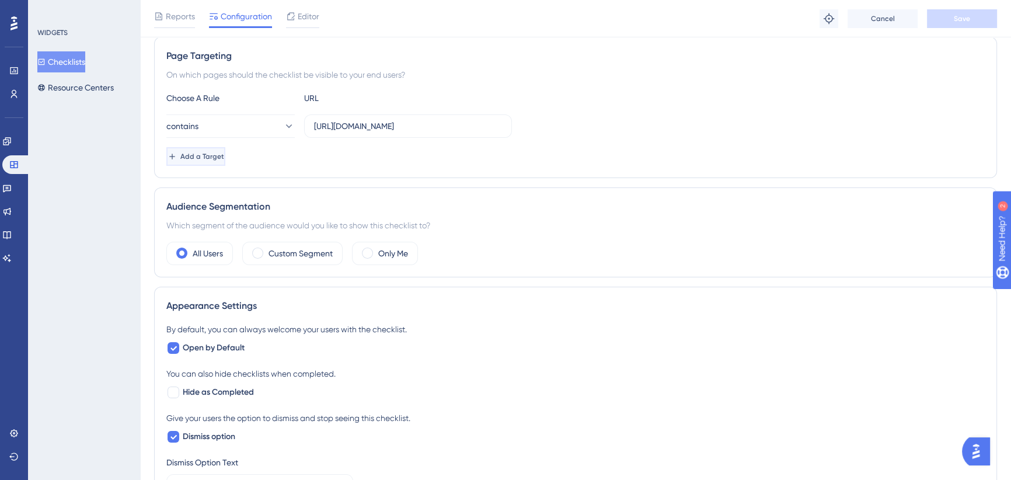
click at [224, 152] on span "Add a Target" at bounding box center [202, 156] width 44 height 9
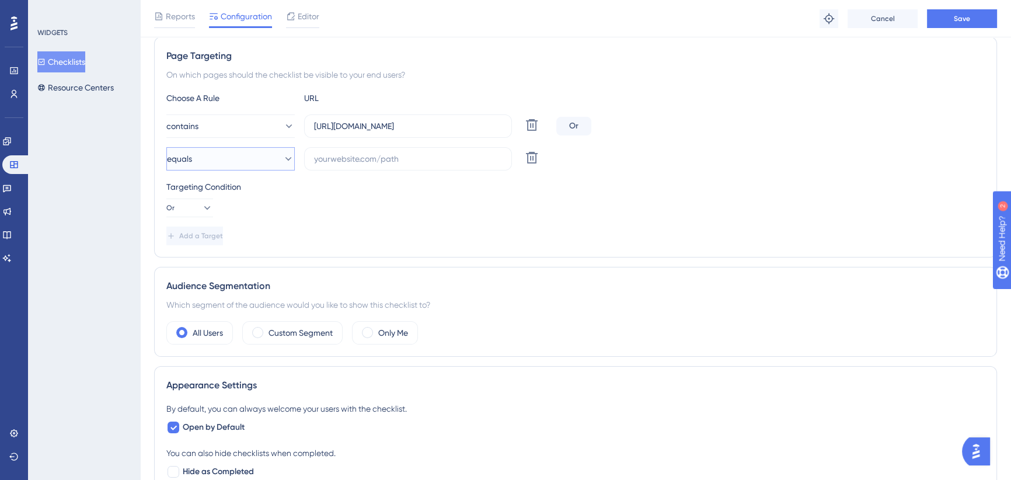
click at [248, 155] on button "equals" at bounding box center [230, 158] width 128 height 23
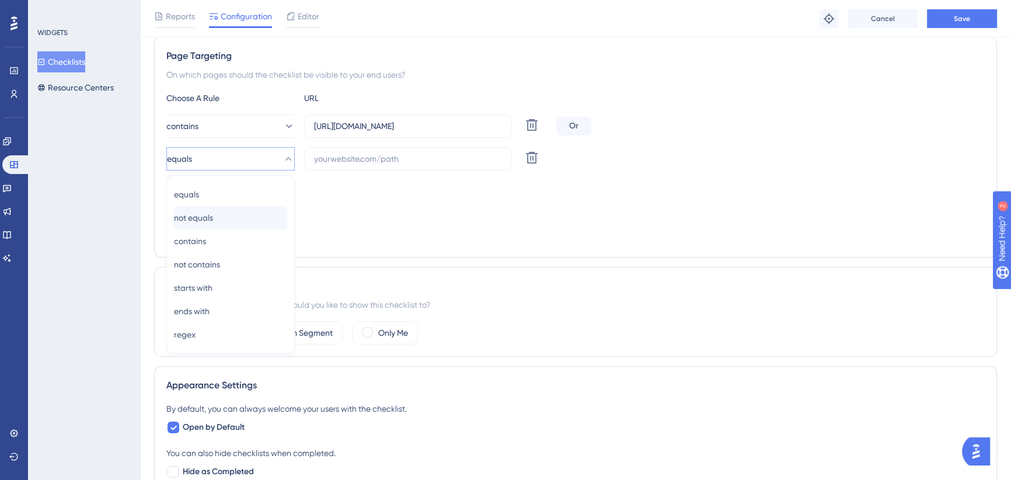
scroll to position [236, 0]
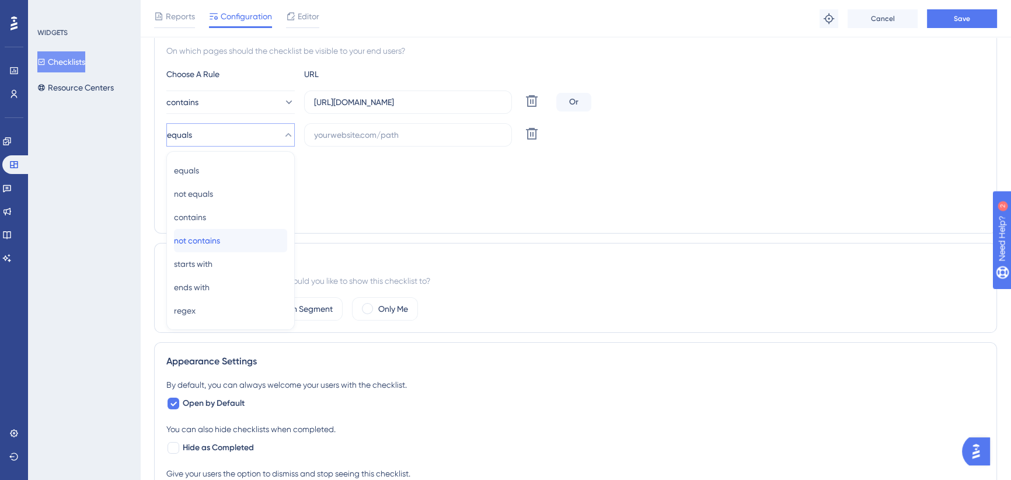
click at [215, 235] on span "not contains" at bounding box center [197, 241] width 46 height 14
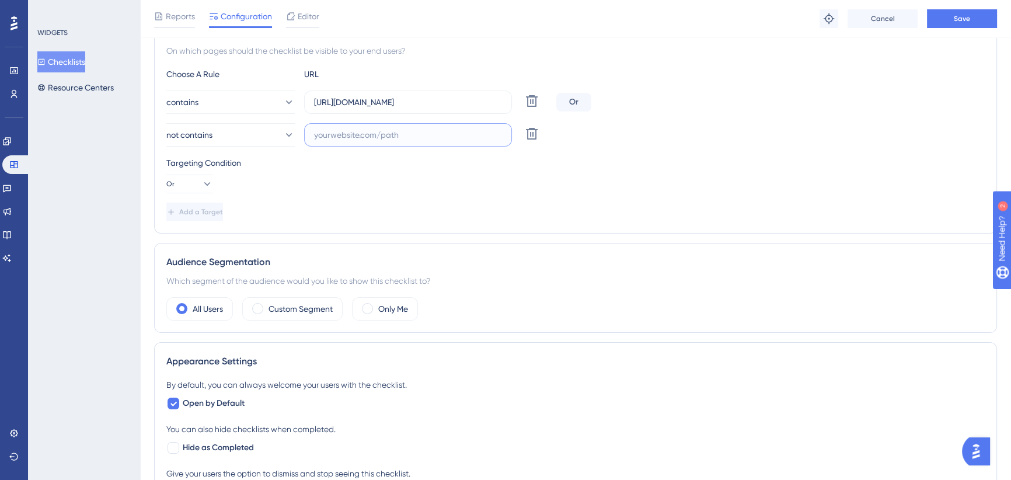
click at [384, 131] on input "text" at bounding box center [408, 134] width 188 height 13
click at [533, 133] on icon at bounding box center [532, 134] width 12 height 12
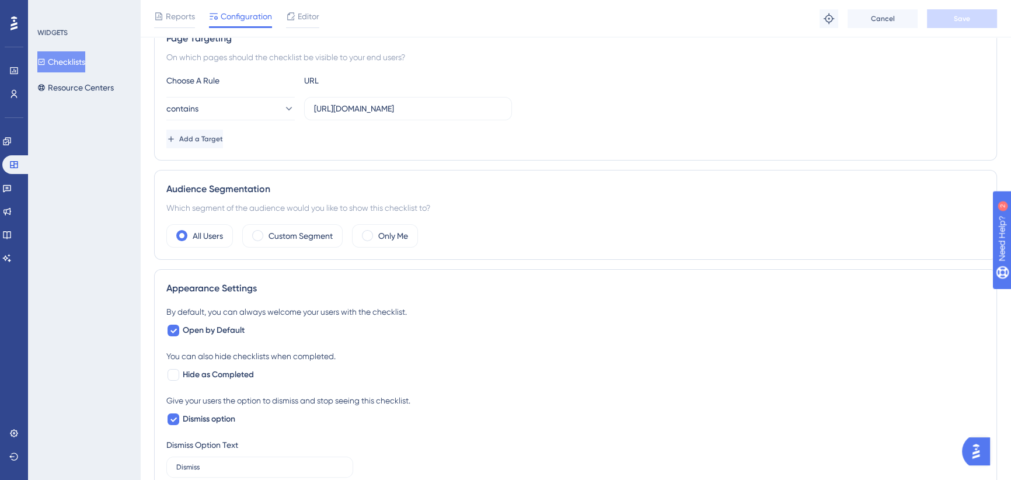
scroll to position [0, 0]
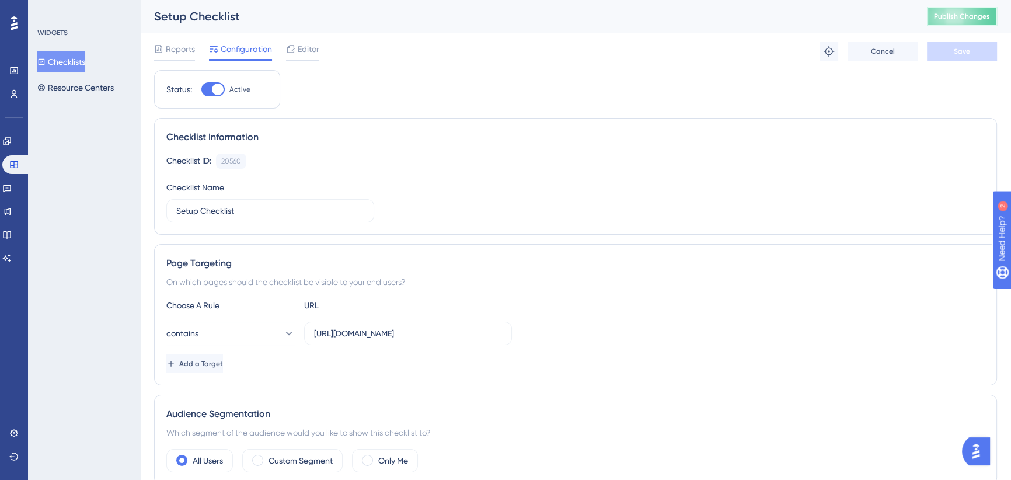
click at [983, 15] on span "Publish Changes" at bounding box center [962, 16] width 56 height 9
click at [65, 61] on button "Checklists" at bounding box center [61, 61] width 48 height 21
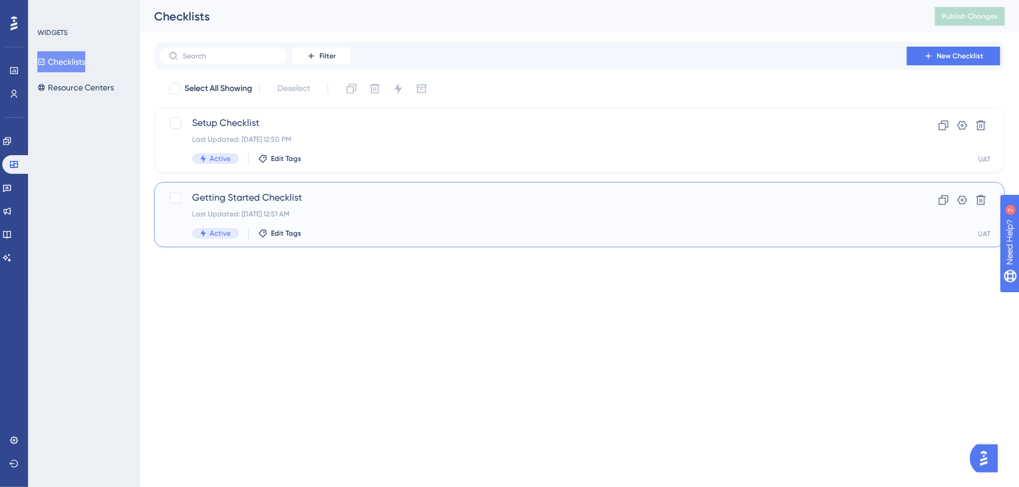
click at [360, 210] on div "Last Updated: [DATE] 12:51 AM" at bounding box center [532, 214] width 681 height 9
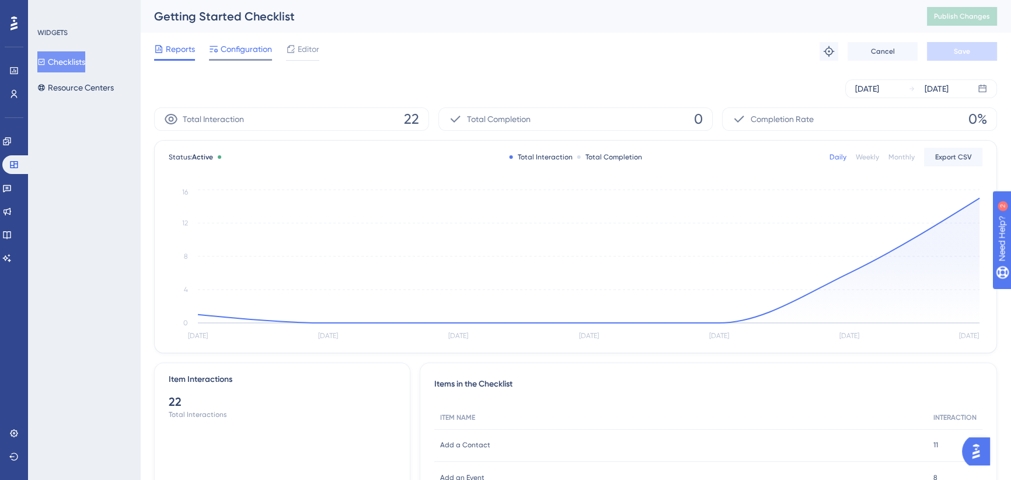
click at [252, 51] on span "Configuration" at bounding box center [246, 49] width 51 height 14
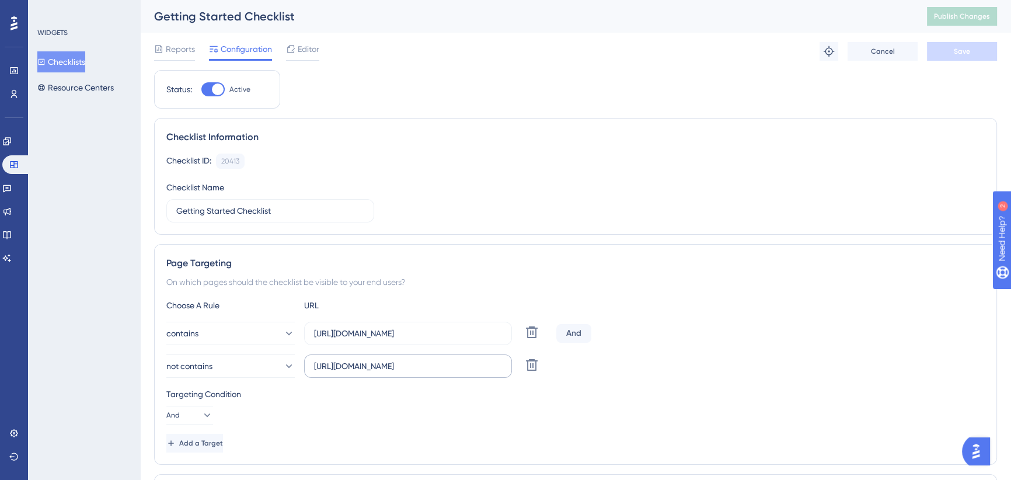
drag, startPoint x: 464, startPoint y: 357, endPoint x: 454, endPoint y: 363, distance: 11.2
click at [464, 357] on label "[URL][DOMAIN_NAME]" at bounding box center [408, 365] width 208 height 23
click at [464, 360] on input "[URL][DOMAIN_NAME]" at bounding box center [408, 366] width 188 height 13
drag, startPoint x: 451, startPoint y: 364, endPoint x: 459, endPoint y: 372, distance: 10.7
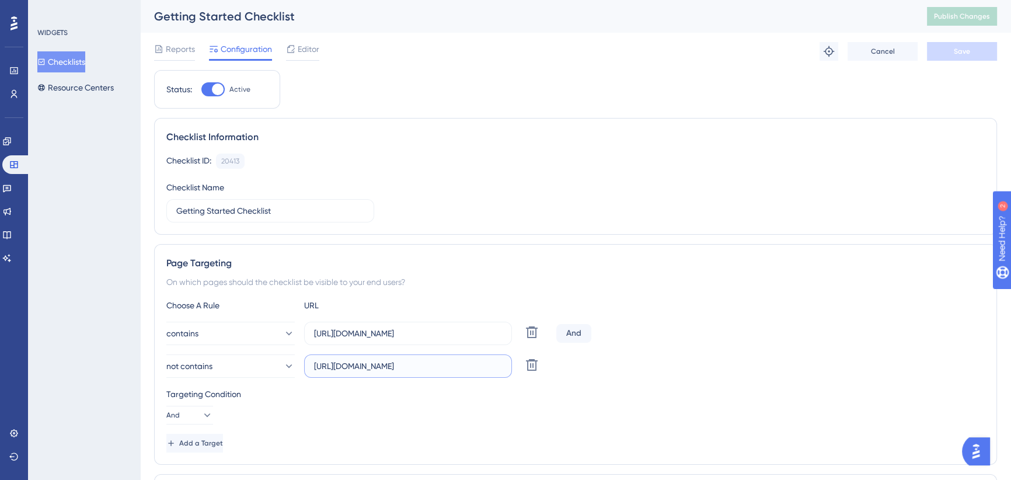
click at [545, 364] on div "not contains [URL][DOMAIN_NAME] Delete" at bounding box center [358, 365] width 385 height 23
drag, startPoint x: 420, startPoint y: 364, endPoint x: 509, endPoint y: 367, distance: 88.8
click at [509, 367] on label "[URL][DOMAIN_NAME]" at bounding box center [408, 365] width 208 height 23
click at [220, 439] on span "Add a Target" at bounding box center [202, 442] width 44 height 9
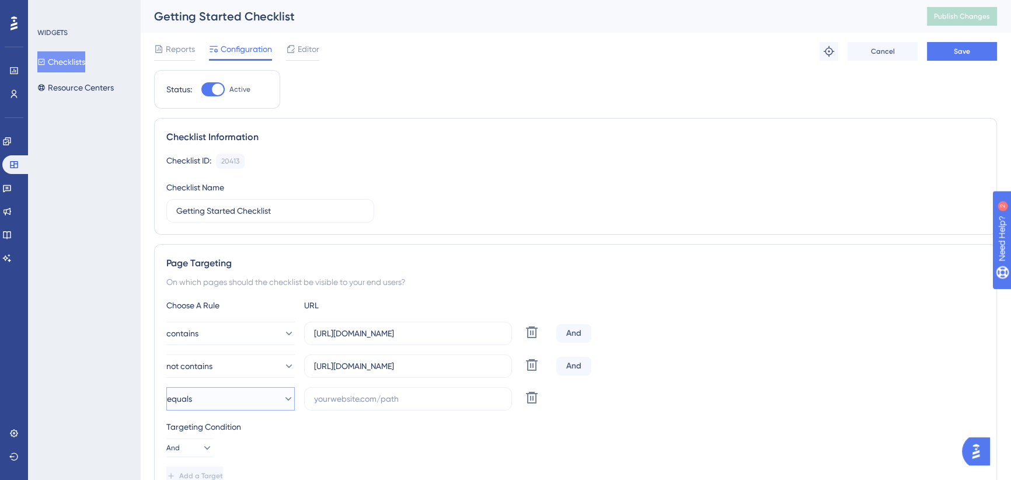
click at [233, 402] on button "equals" at bounding box center [230, 398] width 128 height 23
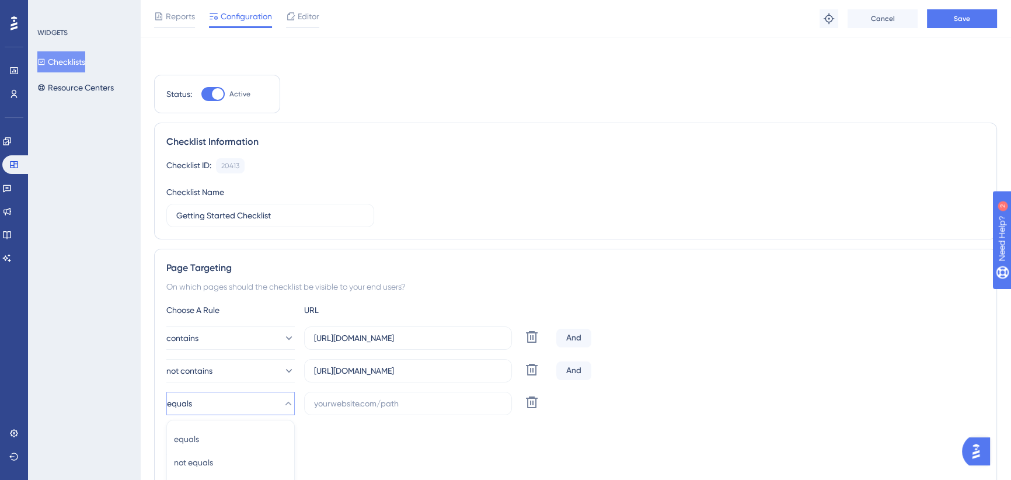
scroll to position [269, 0]
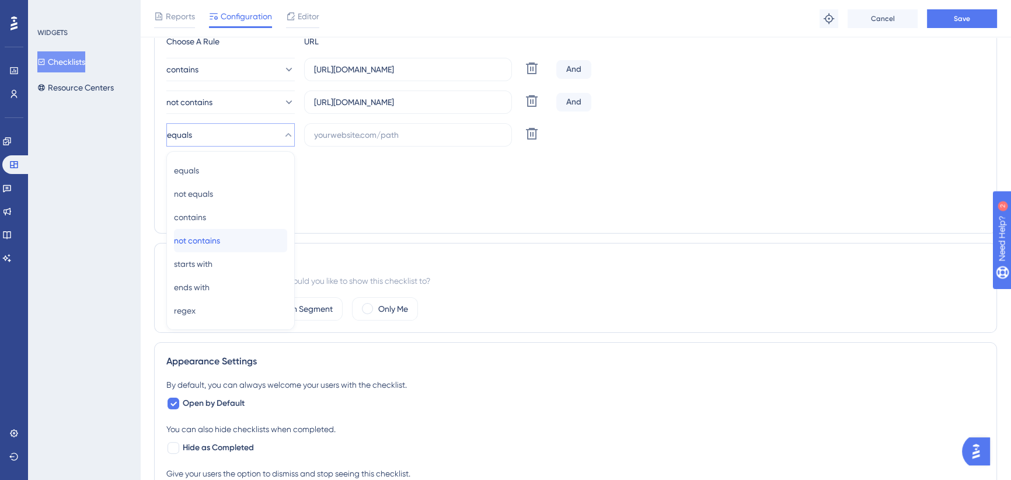
click at [220, 236] on span "not contains" at bounding box center [197, 241] width 46 height 14
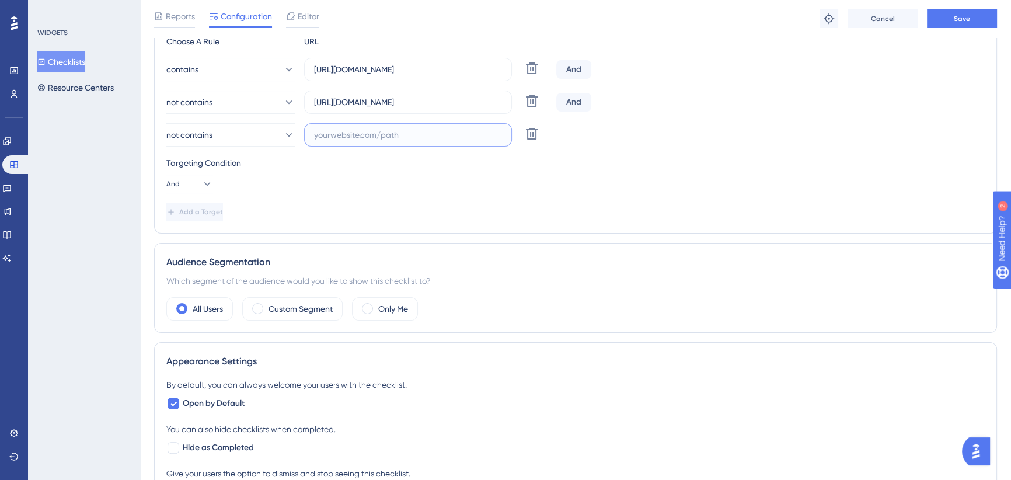
click at [381, 135] on input "text" at bounding box center [408, 134] width 188 height 13
paste input "/shared/getmenucards"
type input "/shared/getmenucards"
click at [12, 138] on icon at bounding box center [6, 141] width 9 height 9
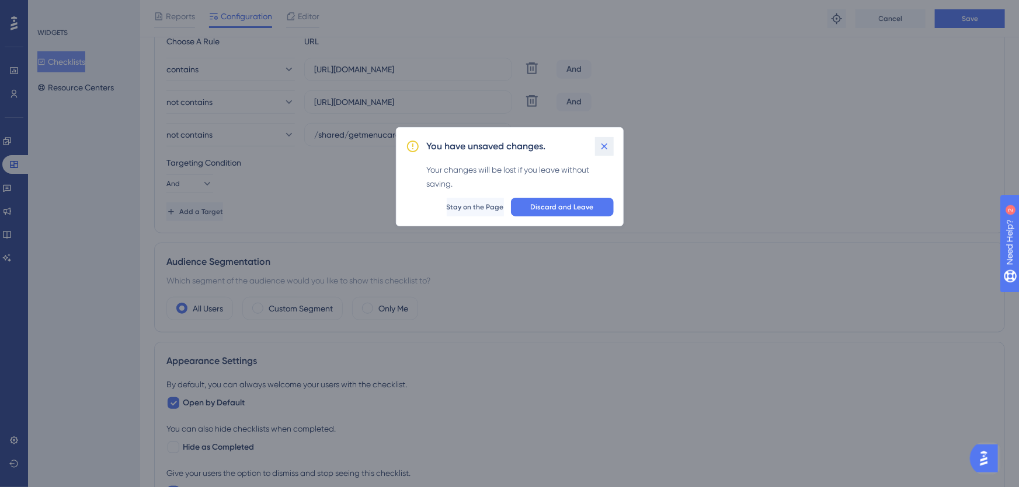
drag, startPoint x: 605, startPoint y: 141, endPoint x: 984, endPoint y: 54, distance: 389.3
click at [605, 142] on icon at bounding box center [604, 147] width 12 height 12
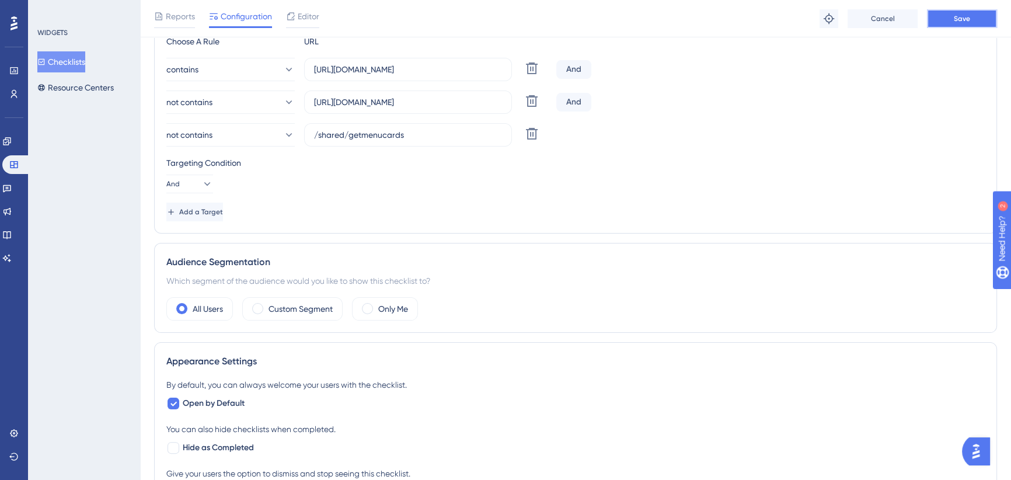
click at [971, 26] on button "Save" at bounding box center [962, 18] width 70 height 19
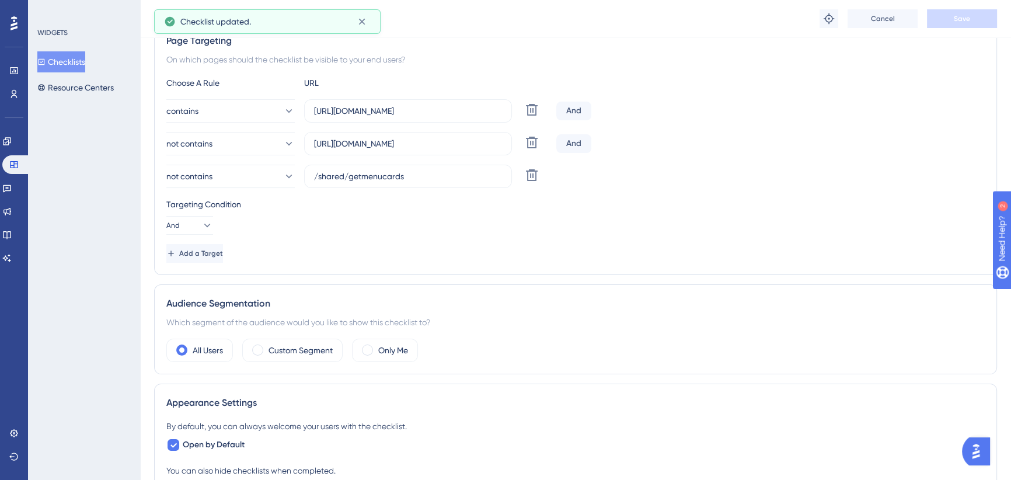
scroll to position [215, 0]
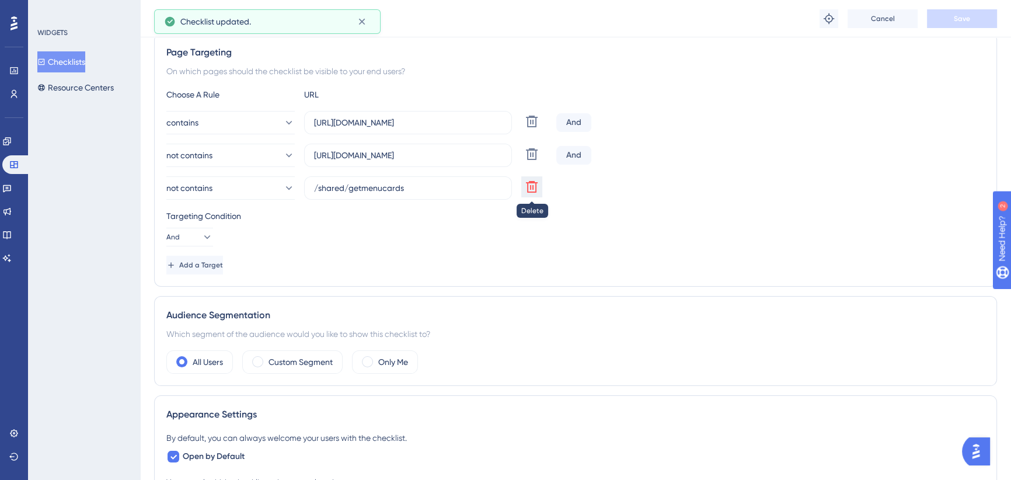
click at [528, 192] on icon at bounding box center [532, 187] width 12 height 12
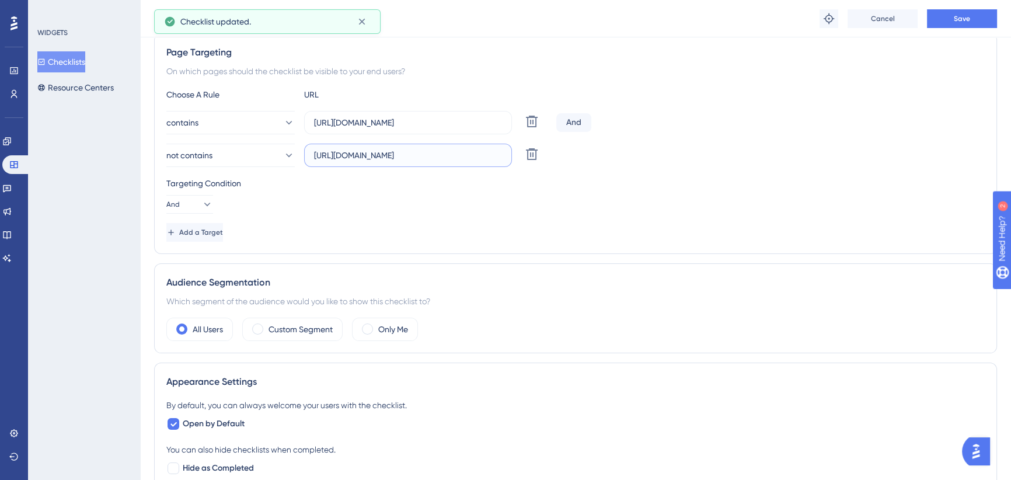
scroll to position [0, 88]
drag, startPoint x: 419, startPoint y: 157, endPoint x: 542, endPoint y: 158, distance: 123.8
click at [542, 158] on div "not contains [URL][DOMAIN_NAME] Delete" at bounding box center [358, 155] width 385 height 23
click at [431, 154] on input "[URL][DOMAIN_NAME]" at bounding box center [408, 155] width 188 height 13
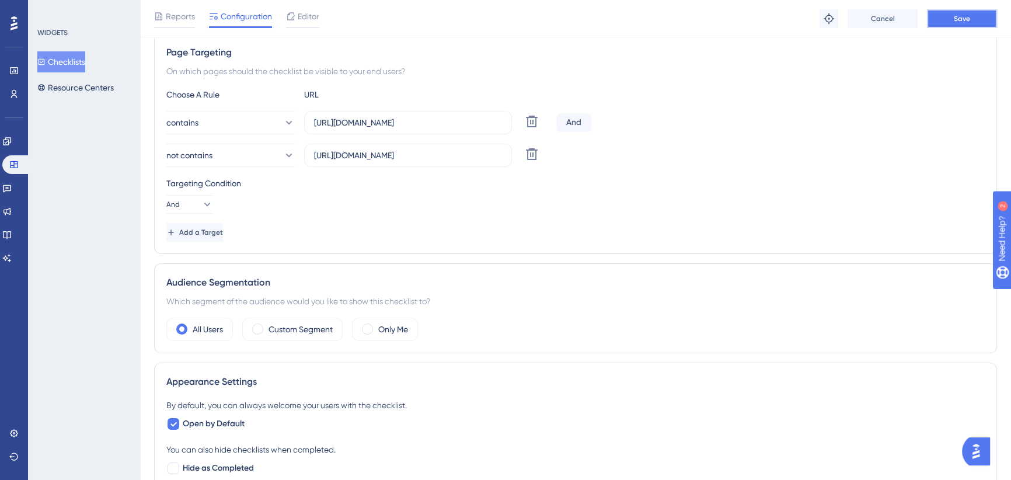
click at [965, 19] on span "Save" at bounding box center [962, 18] width 16 height 9
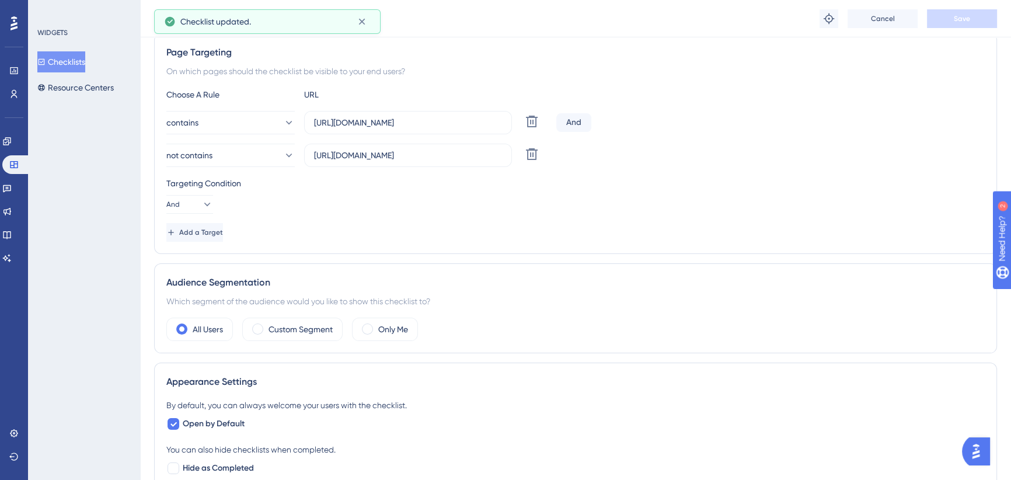
scroll to position [0, 0]
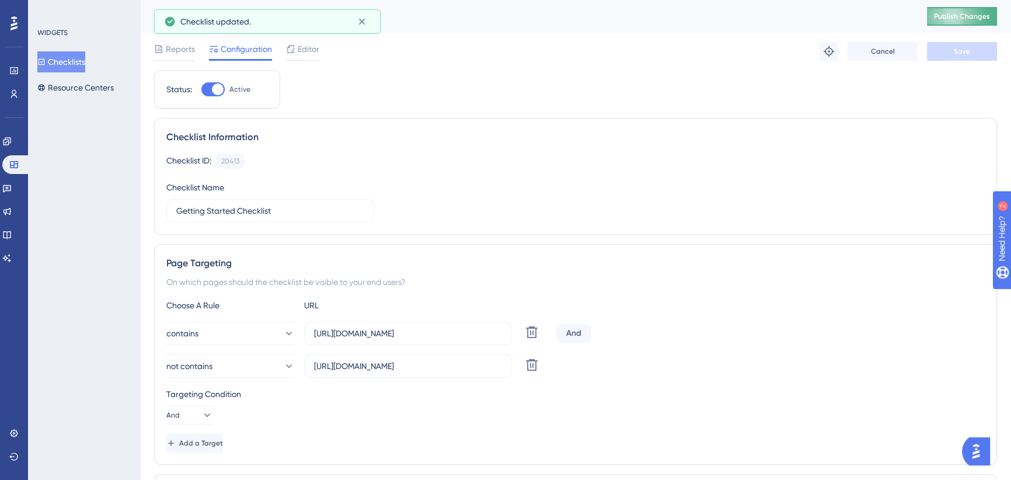
click at [947, 16] on span "Publish Changes" at bounding box center [962, 16] width 56 height 9
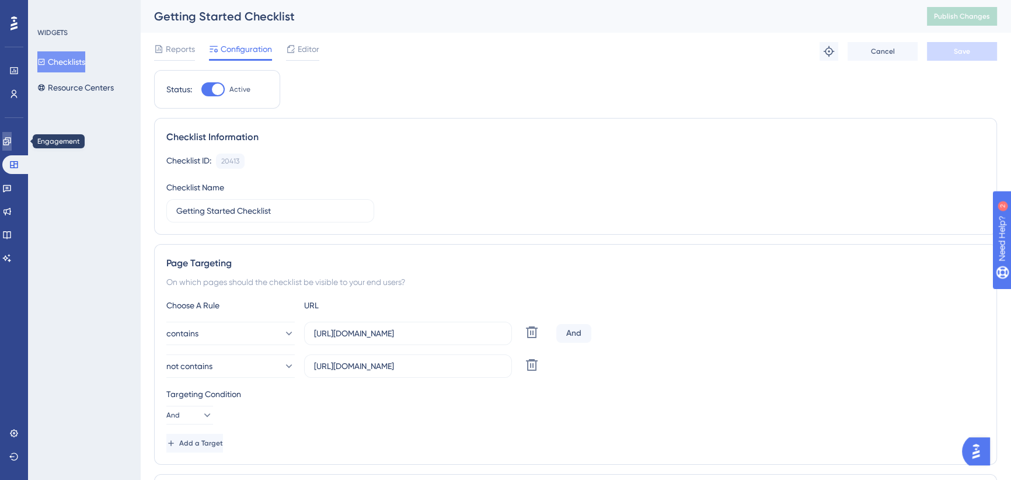
click at [12, 137] on icon at bounding box center [6, 141] width 9 height 9
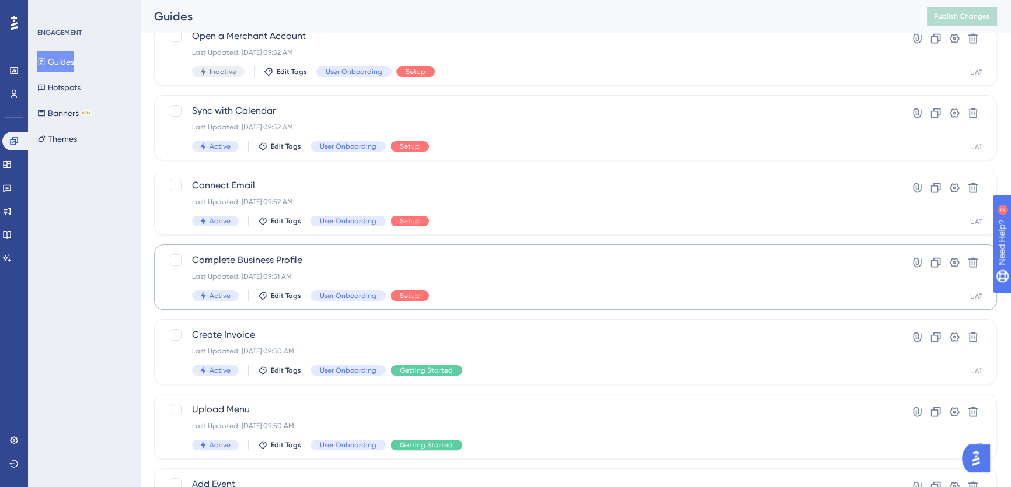
scroll to position [371, 0]
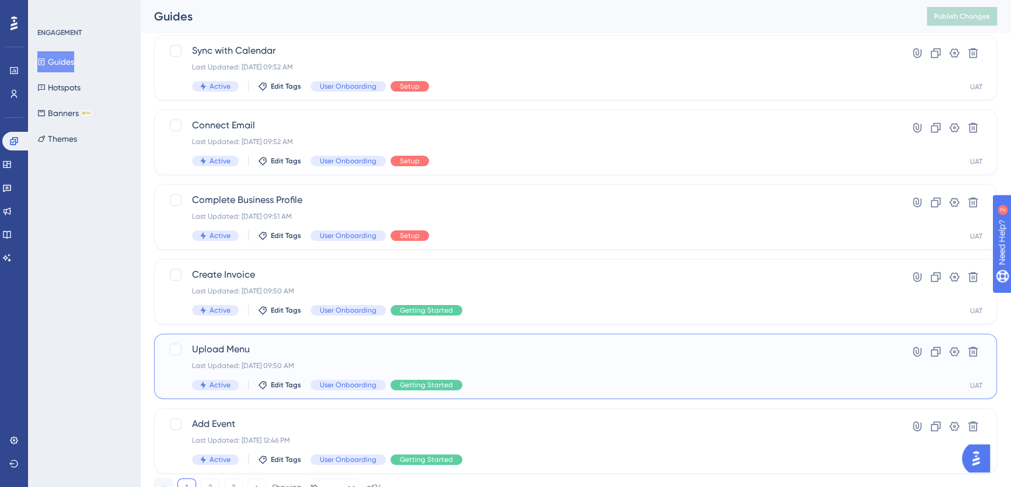
click at [361, 353] on span "Upload Menu" at bounding box center [529, 350] width 674 height 14
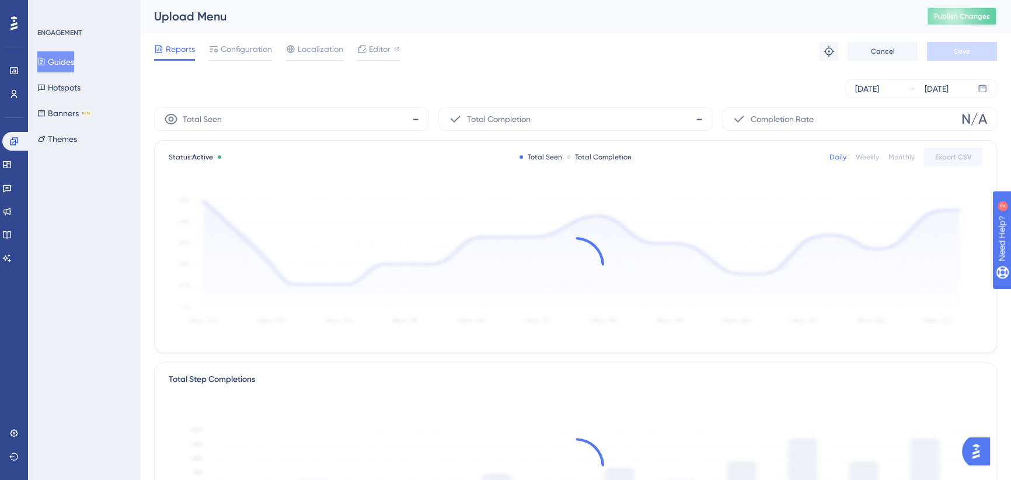
click at [950, 17] on span "Publish Changes" at bounding box center [962, 16] width 56 height 9
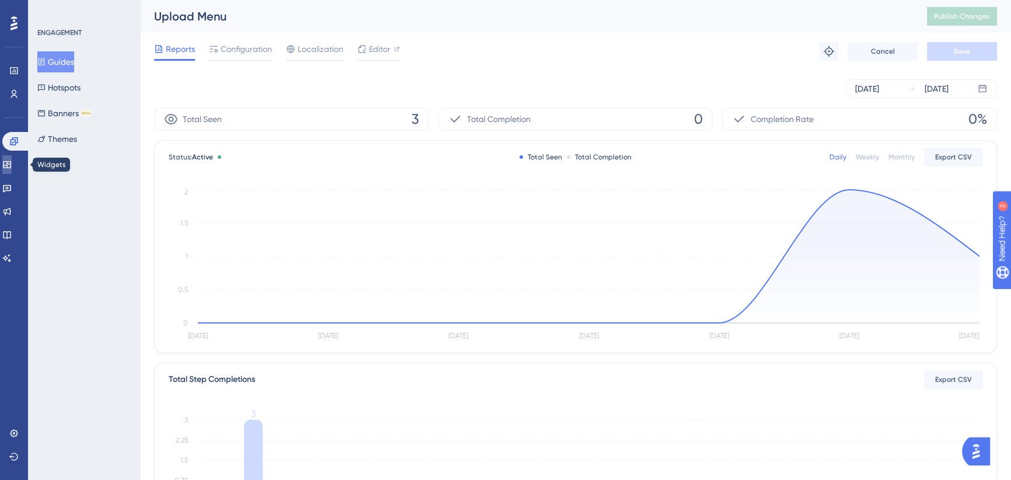
click at [12, 165] on icon at bounding box center [6, 164] width 9 height 9
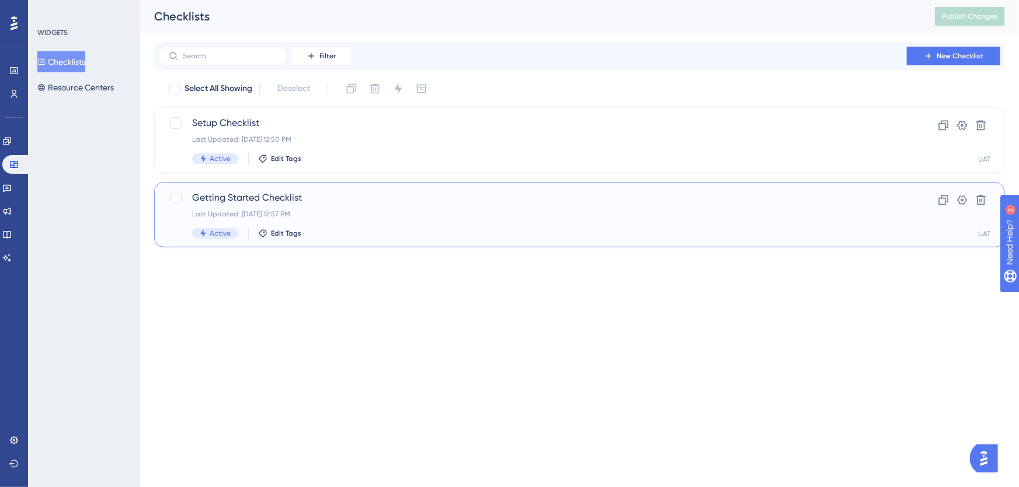
click at [354, 200] on span "Getting Started Checklist" at bounding box center [532, 198] width 681 height 14
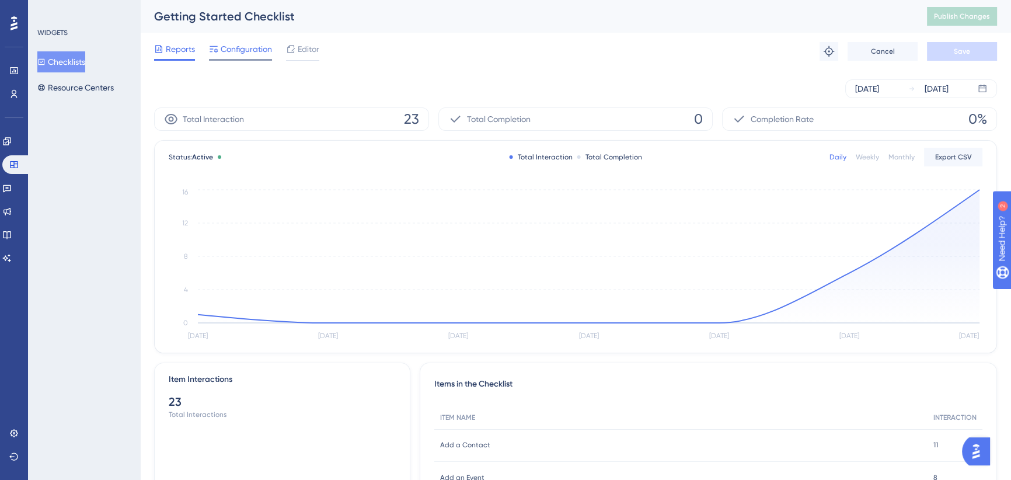
click at [250, 48] on span "Configuration" at bounding box center [246, 49] width 51 height 14
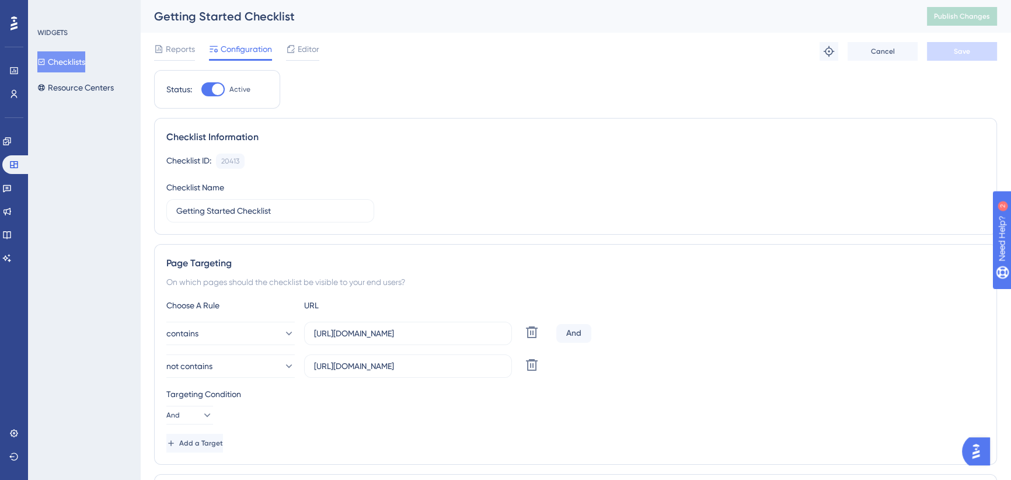
click at [69, 59] on button "Checklists" at bounding box center [61, 61] width 48 height 21
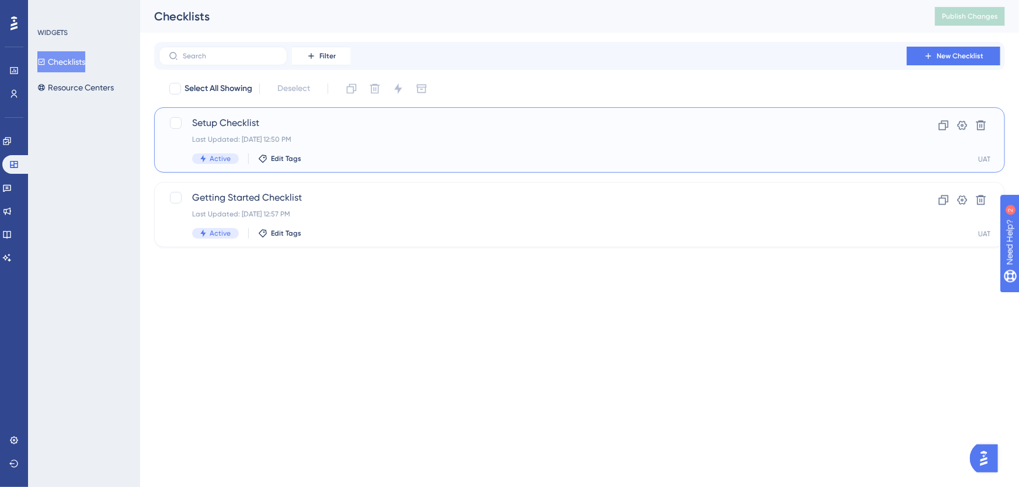
click at [316, 142] on div "Last Updated: [DATE] 12:50 PM" at bounding box center [532, 139] width 681 height 9
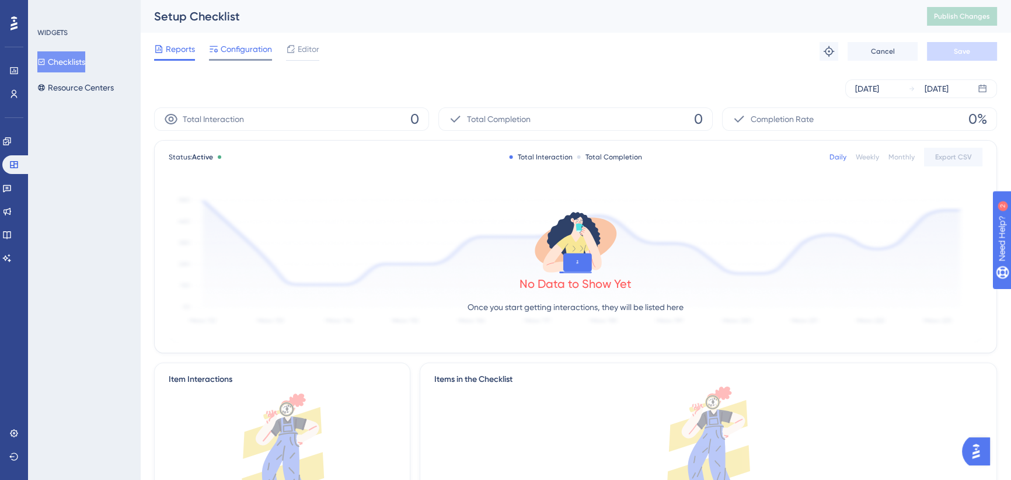
click at [252, 43] on span "Configuration" at bounding box center [246, 49] width 51 height 14
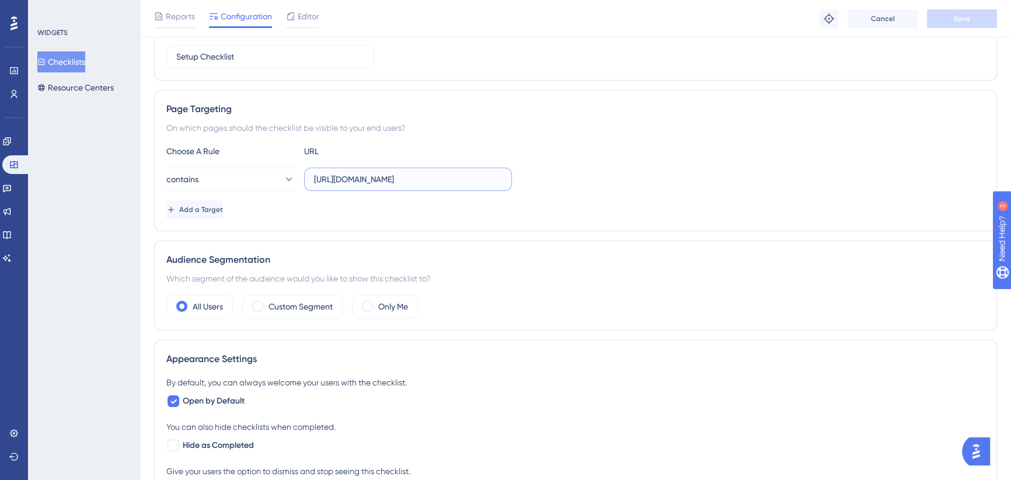
scroll to position [0, 69]
drag, startPoint x: 429, startPoint y: 172, endPoint x: 568, endPoint y: 174, distance: 139.0
click at [568, 174] on div "contains [URL][DOMAIN_NAME]" at bounding box center [575, 179] width 818 height 23
click at [448, 178] on input "[URL][DOMAIN_NAME]" at bounding box center [408, 179] width 188 height 13
click at [468, 134] on div "On which pages should the checklist be visible to your end users?" at bounding box center [575, 128] width 818 height 14
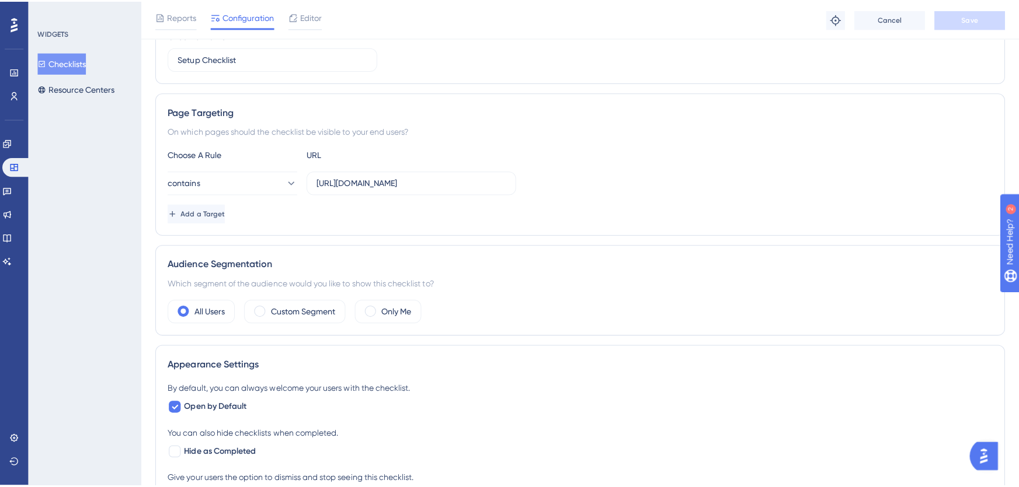
scroll to position [0, 0]
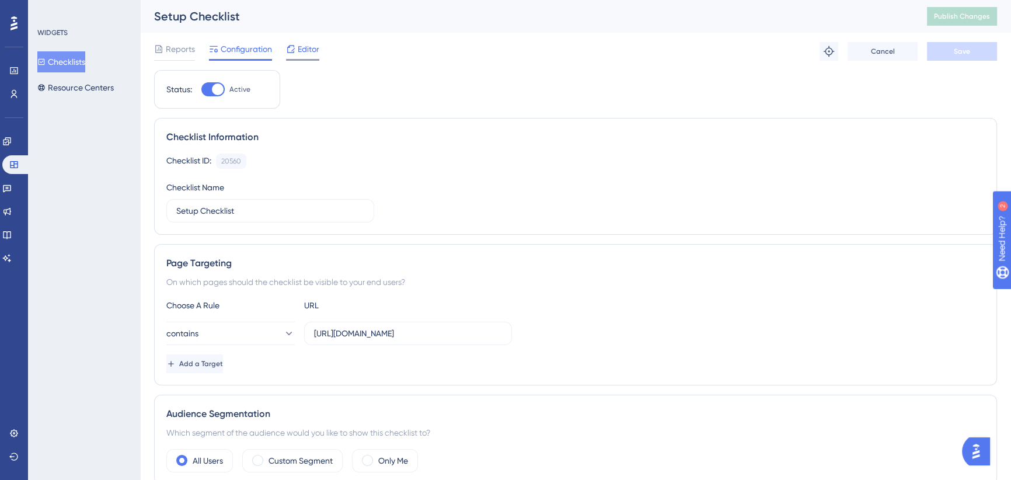
click at [287, 43] on div at bounding box center [290, 49] width 9 height 14
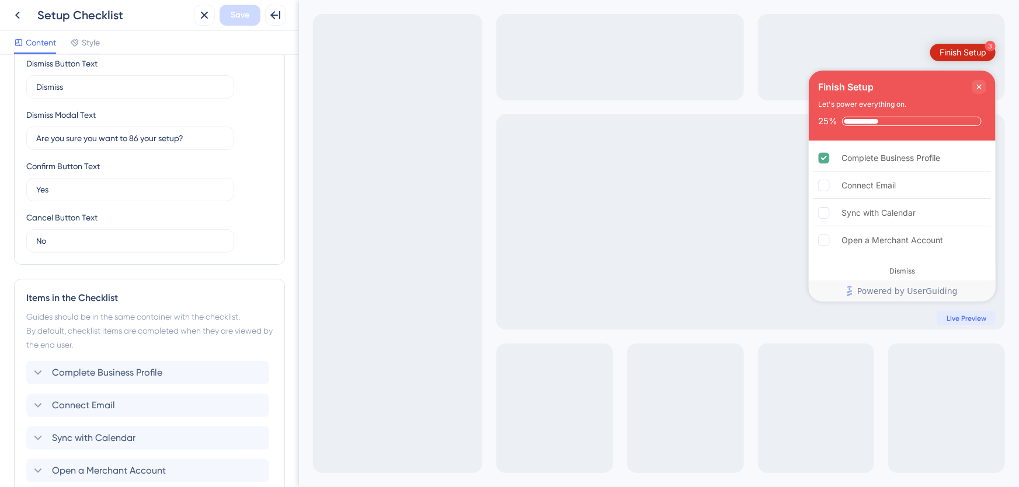
scroll to position [375, 0]
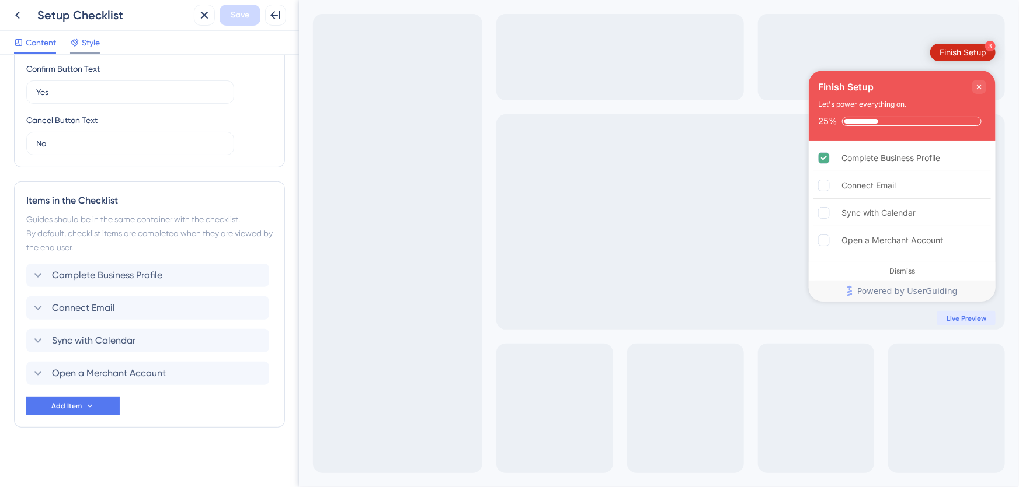
click at [92, 39] on span "Style" at bounding box center [91, 43] width 18 height 14
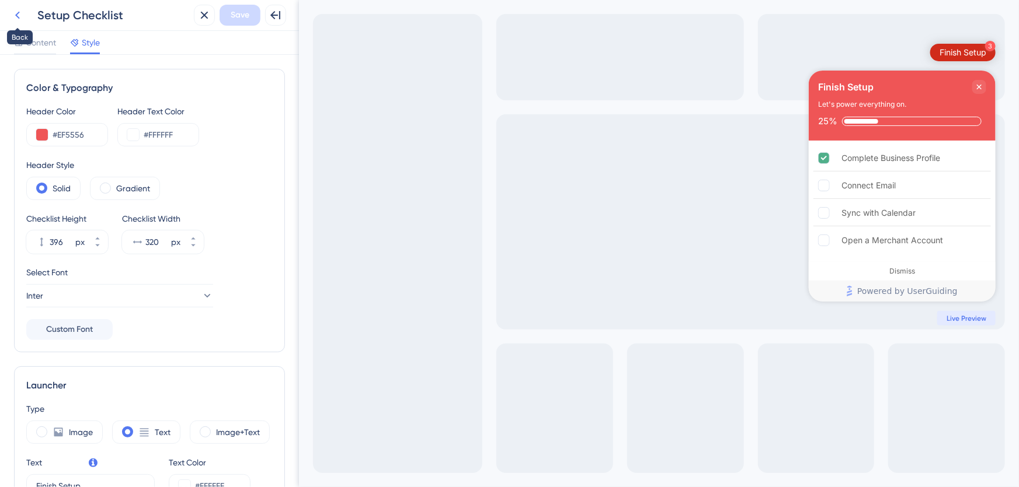
click at [22, 15] on icon at bounding box center [18, 15] width 14 height 14
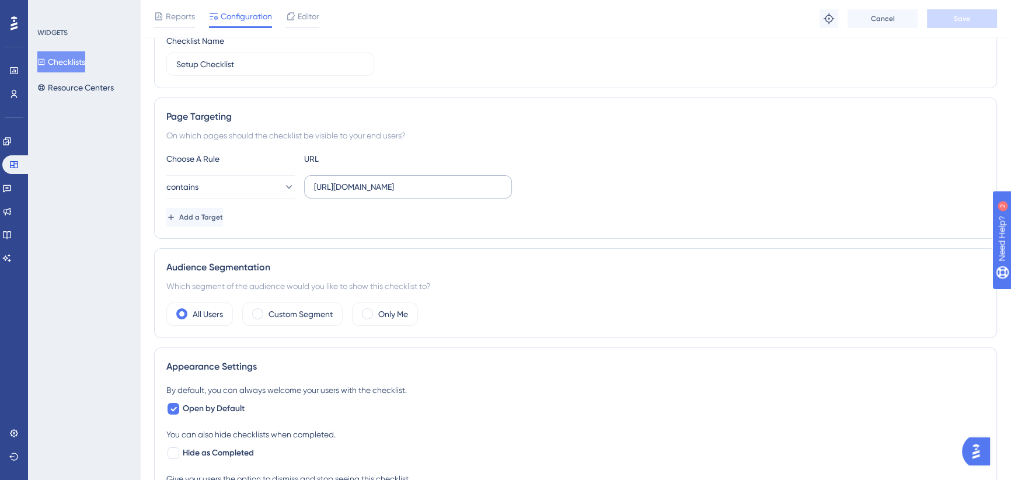
scroll to position [13, 0]
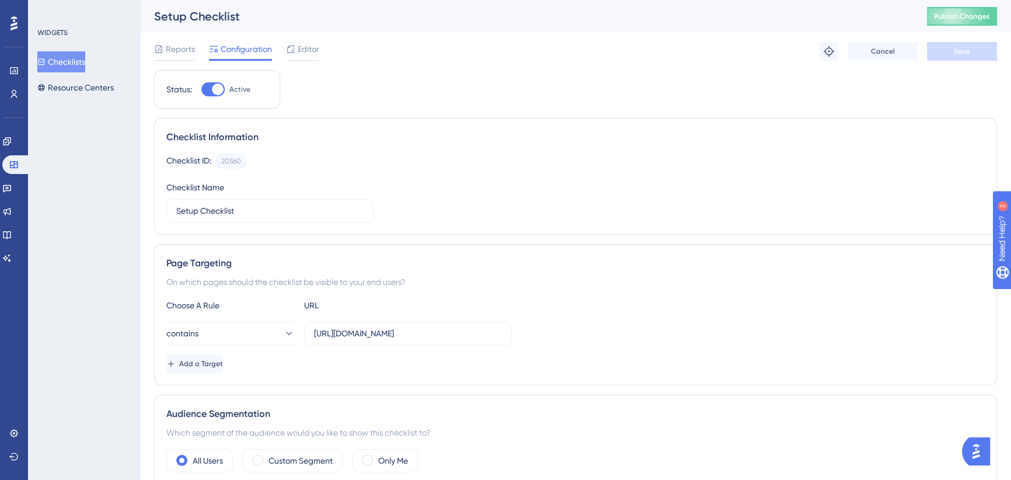
click at [977, 14] on span "Publish Changes" at bounding box center [962, 16] width 56 height 9
click at [956, 14] on span "Publish Changes" at bounding box center [962, 16] width 56 height 9
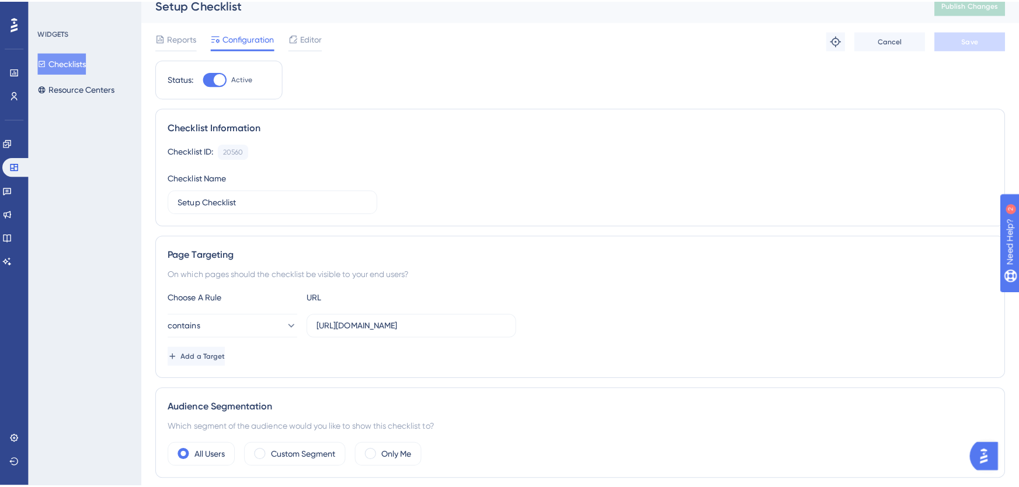
scroll to position [0, 0]
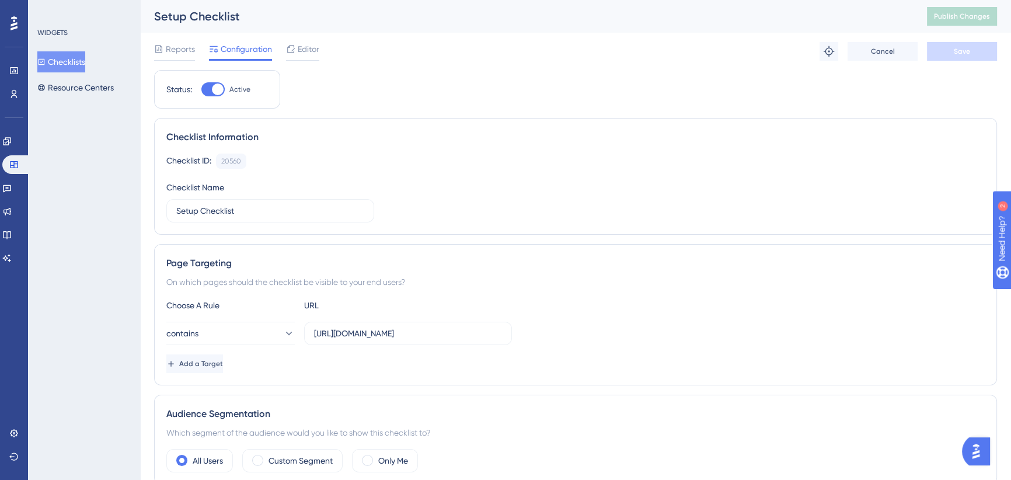
click at [303, 50] on span "Editor" at bounding box center [309, 49] width 22 height 14
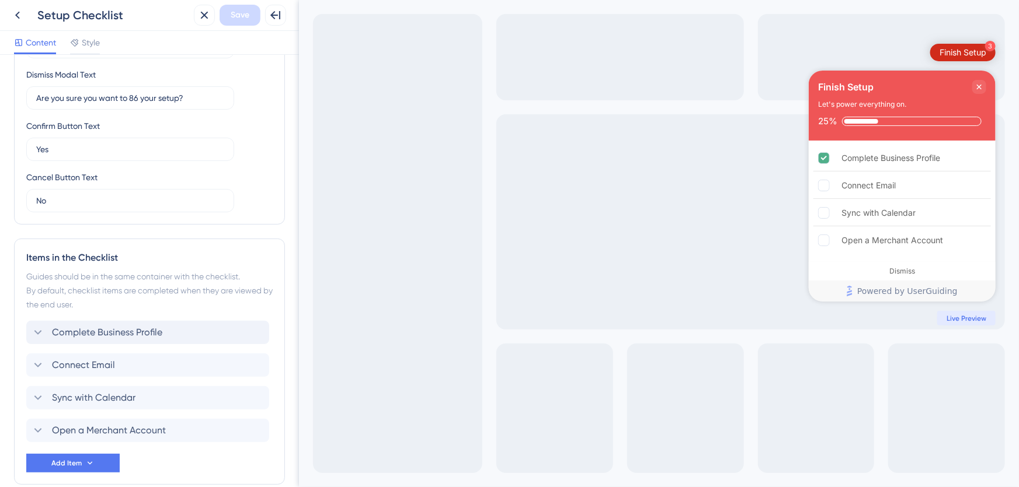
scroll to position [375, 0]
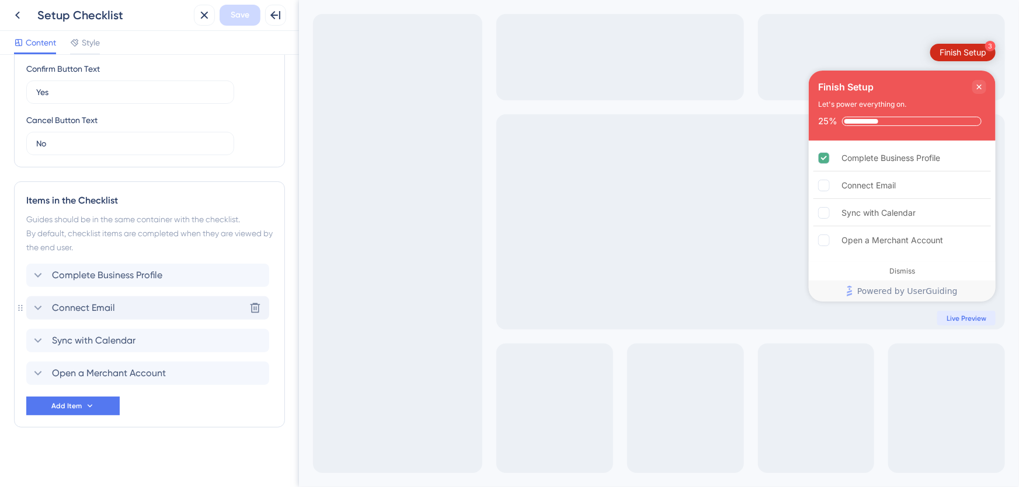
click at [40, 306] on icon at bounding box center [38, 308] width 14 height 14
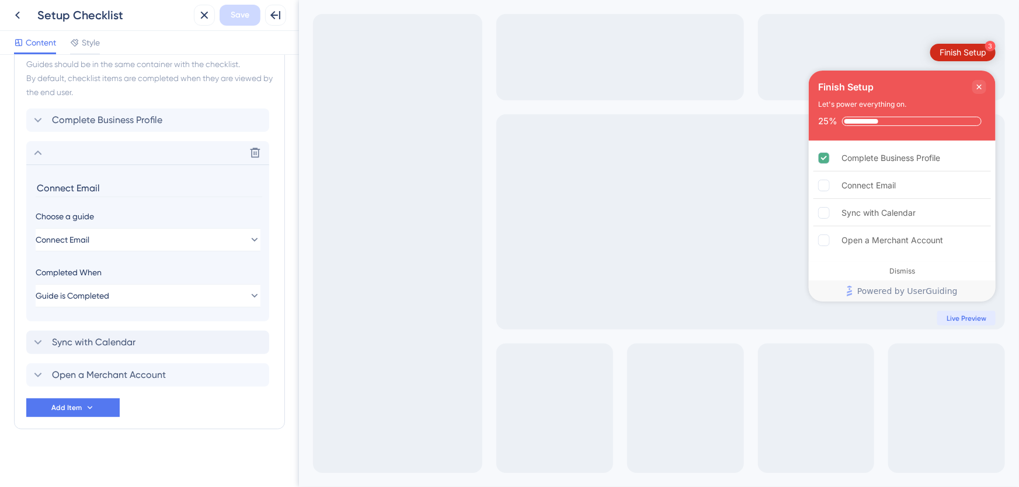
scroll to position [532, 0]
click at [110, 296] on span "Guide is Completed" at bounding box center [73, 294] width 74 height 14
click at [133, 269] on div "Completed When" at bounding box center [148, 271] width 225 height 14
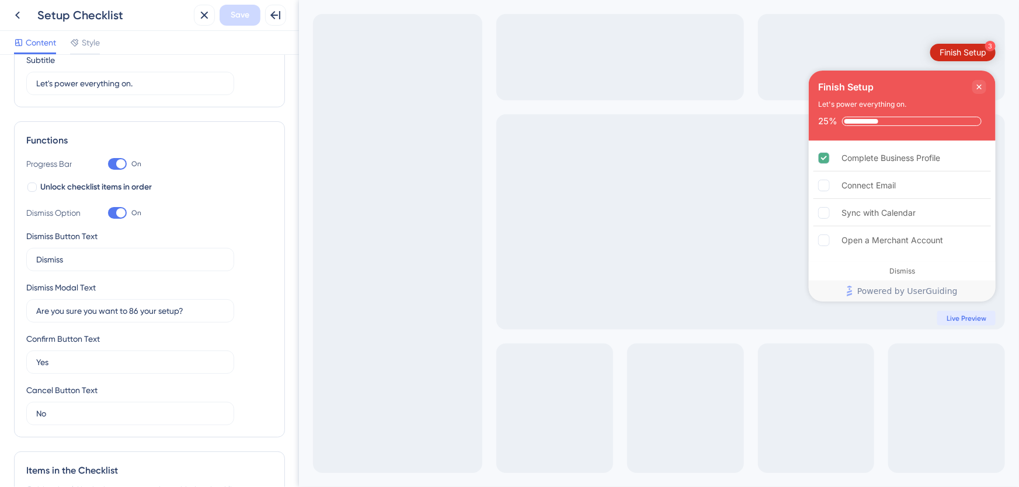
scroll to position [106, 0]
click at [127, 187] on span "Unlock checklist items in order" at bounding box center [96, 187] width 112 height 14
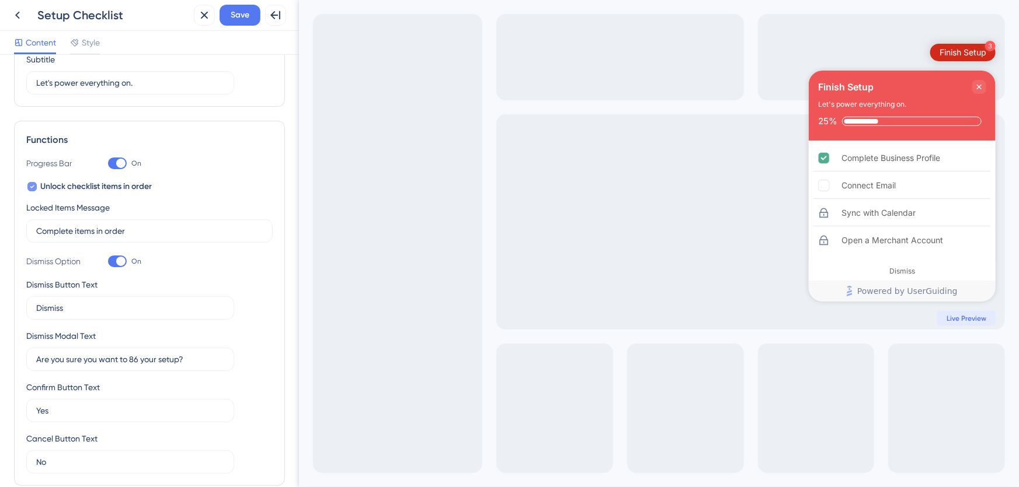
click at [34, 186] on div at bounding box center [31, 186] width 9 height 9
checkbox input "false"
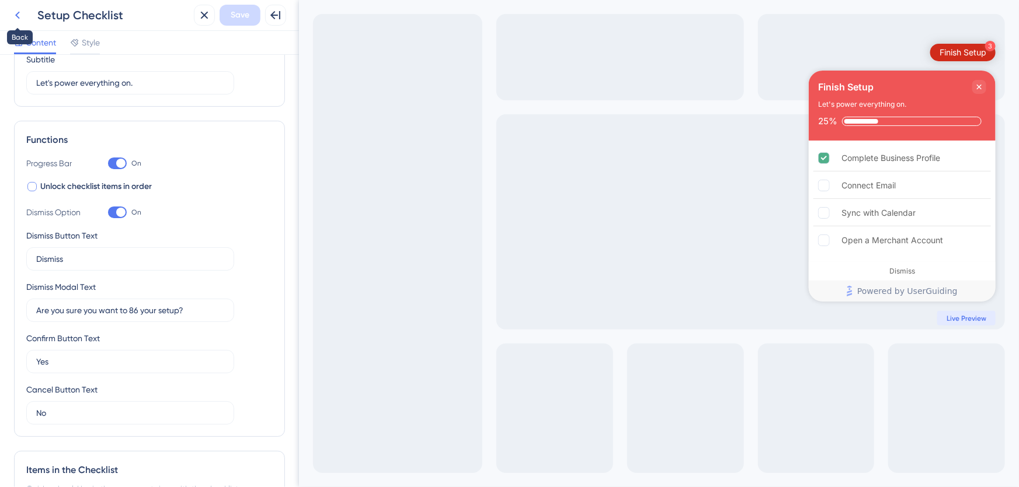
click at [13, 14] on icon at bounding box center [18, 15] width 14 height 14
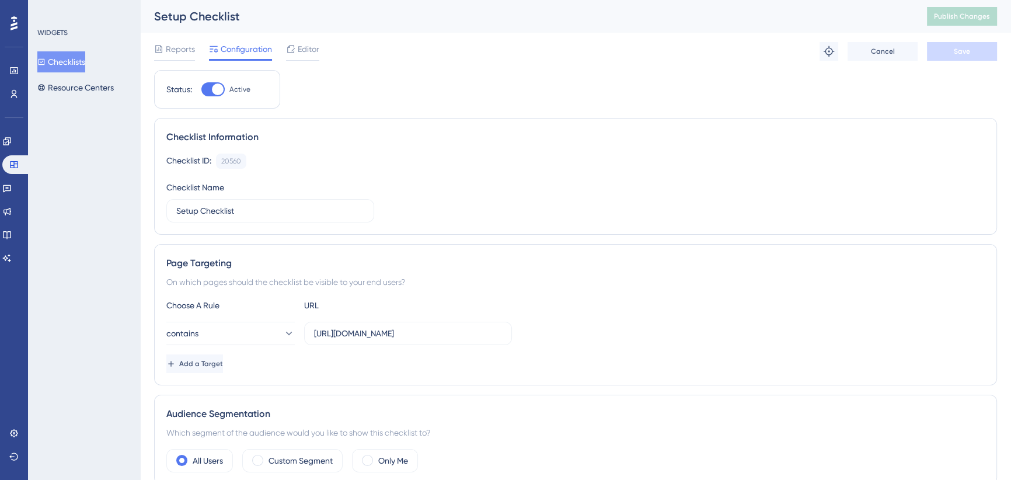
click at [67, 64] on button "Checklists" at bounding box center [61, 61] width 48 height 21
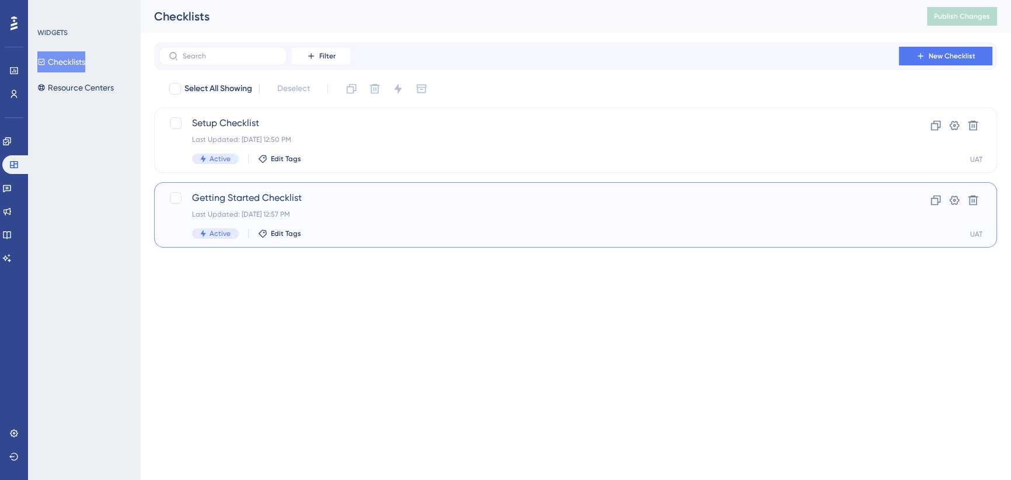
click at [326, 201] on span "Getting Started Checklist" at bounding box center [529, 198] width 674 height 14
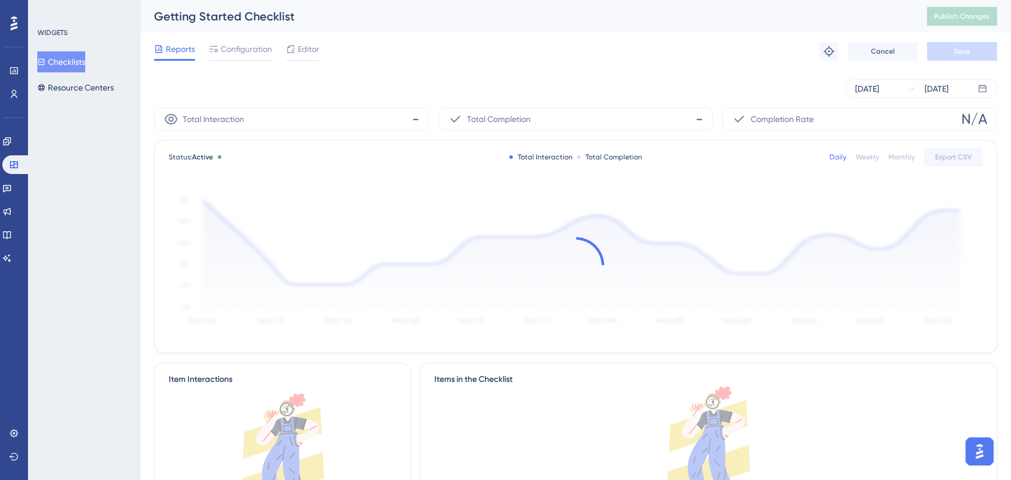
click at [305, 48] on span "Editor" at bounding box center [309, 49] width 22 height 14
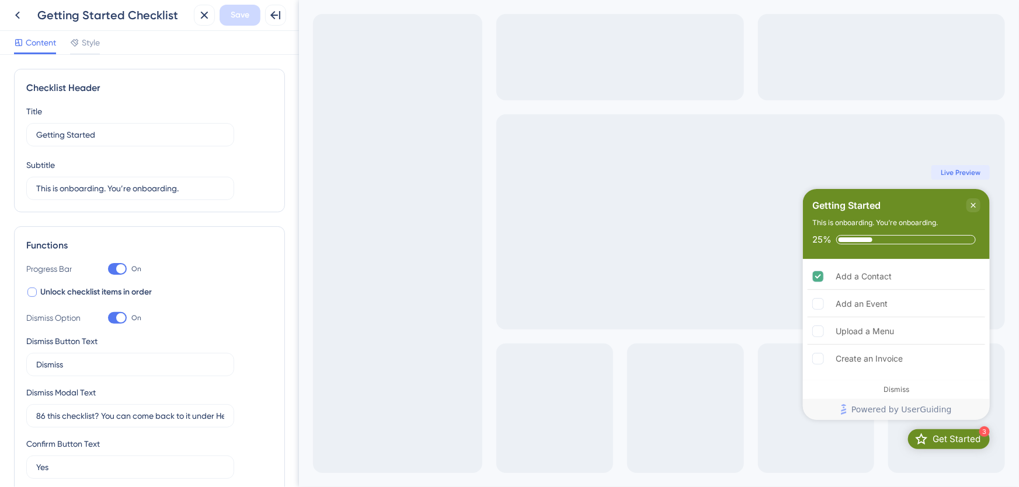
click at [32, 291] on div at bounding box center [31, 292] width 9 height 9
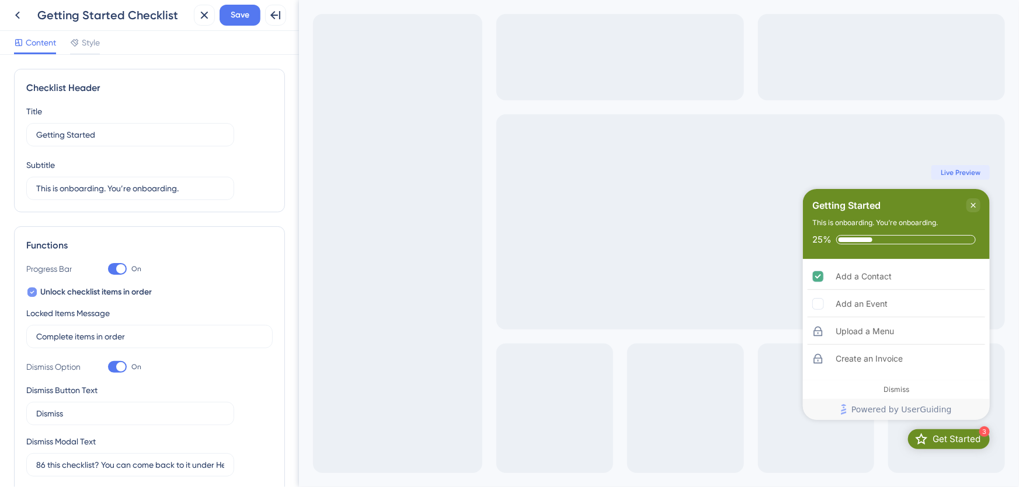
checkbox input "true"
click at [243, 8] on span "Save" at bounding box center [240, 15] width 19 height 14
click at [16, 13] on icon at bounding box center [18, 15] width 14 height 14
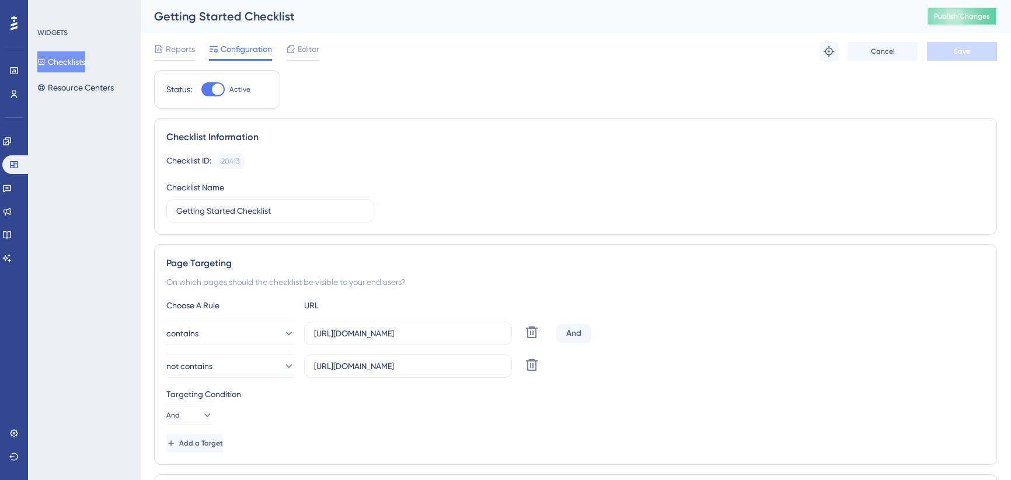
click at [959, 18] on span "Publish Changes" at bounding box center [962, 16] width 56 height 9
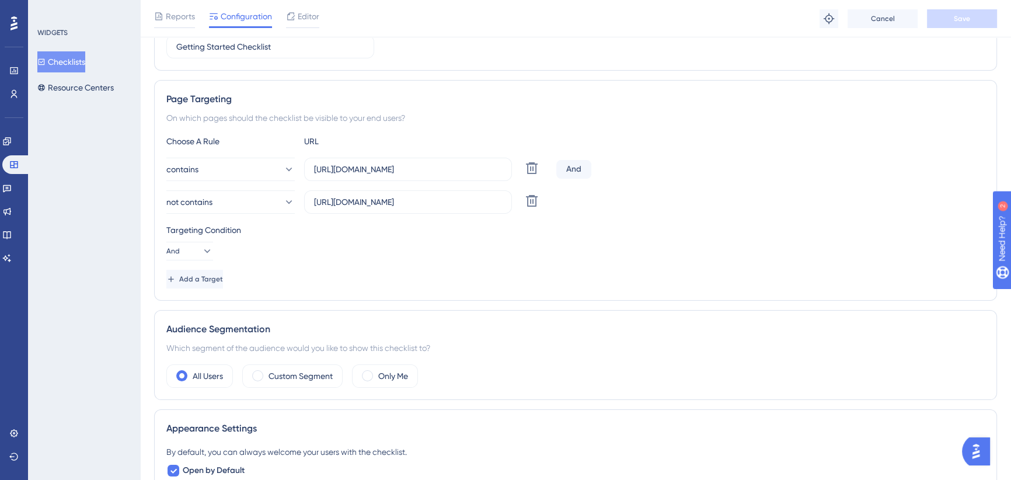
scroll to position [424, 0]
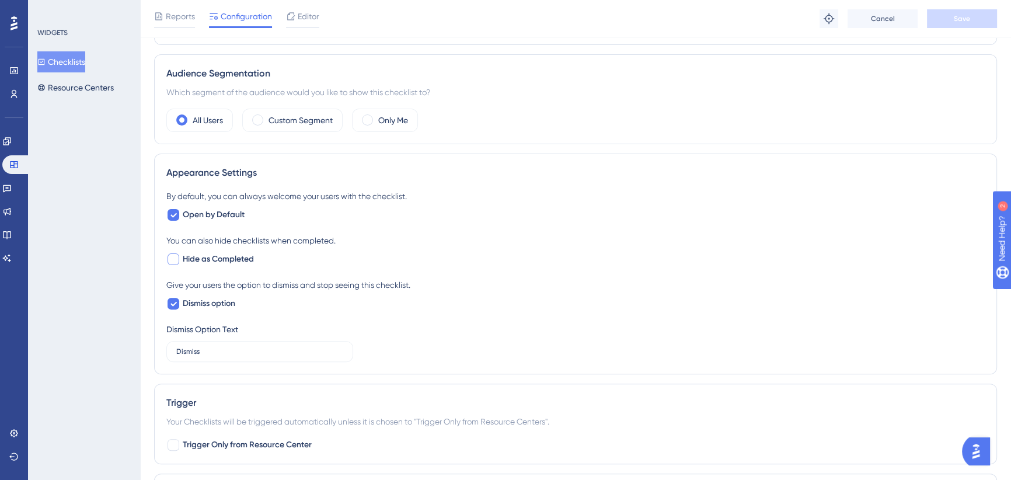
click at [175, 256] on div at bounding box center [174, 259] width 12 height 12
checkbox input "true"
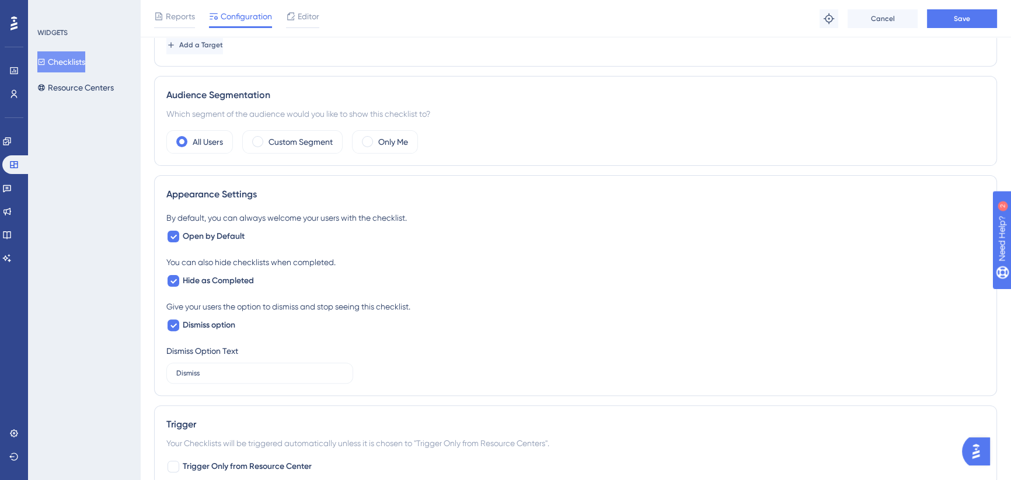
scroll to position [584, 0]
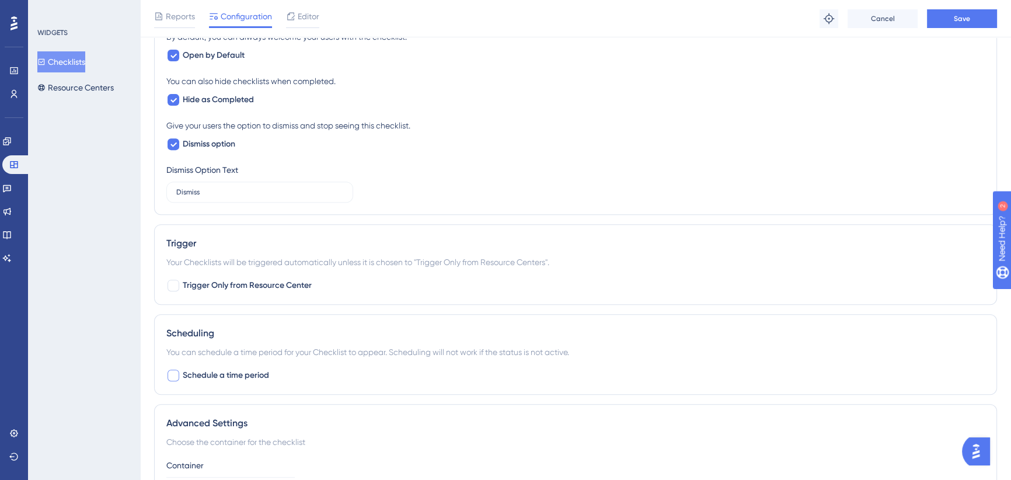
click at [172, 375] on div at bounding box center [174, 376] width 12 height 12
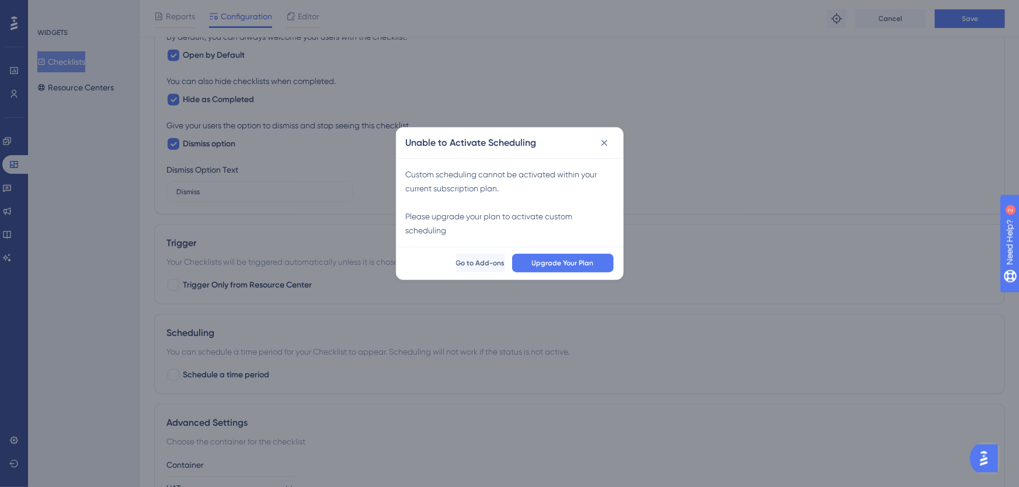
click at [604, 144] on icon at bounding box center [604, 143] width 12 height 12
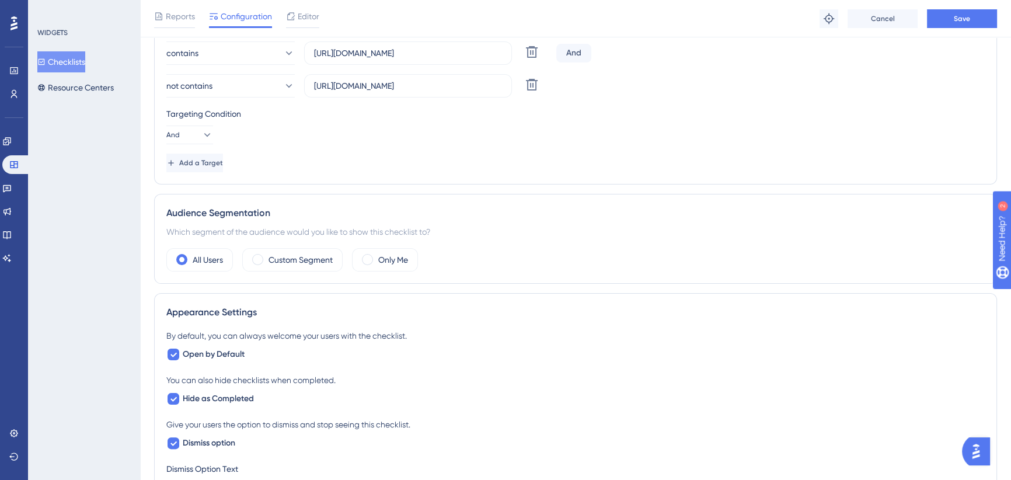
scroll to position [265, 0]
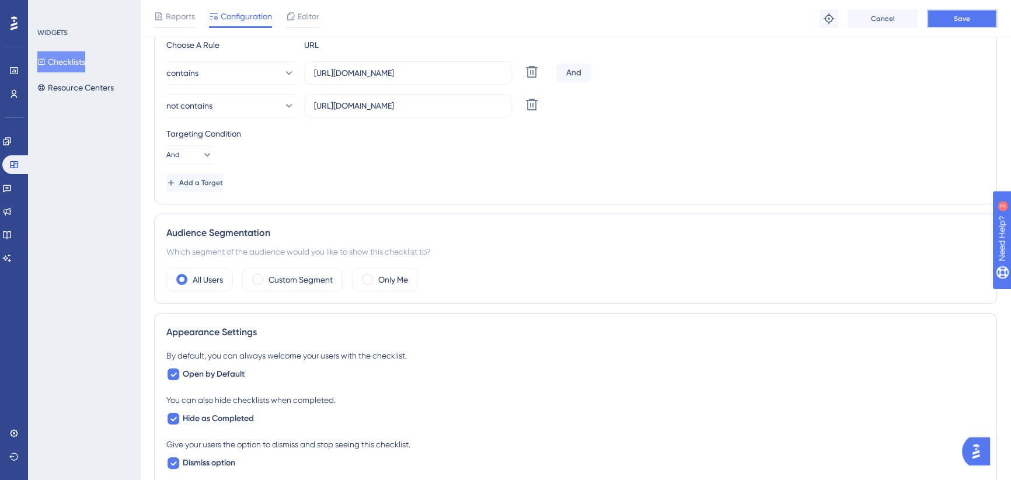
click at [955, 15] on span "Save" at bounding box center [962, 18] width 16 height 9
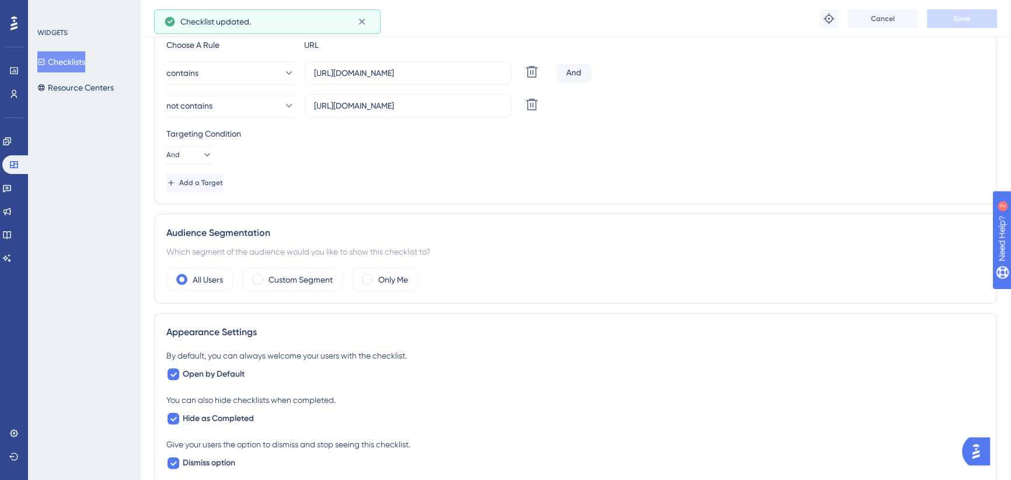
scroll to position [0, 0]
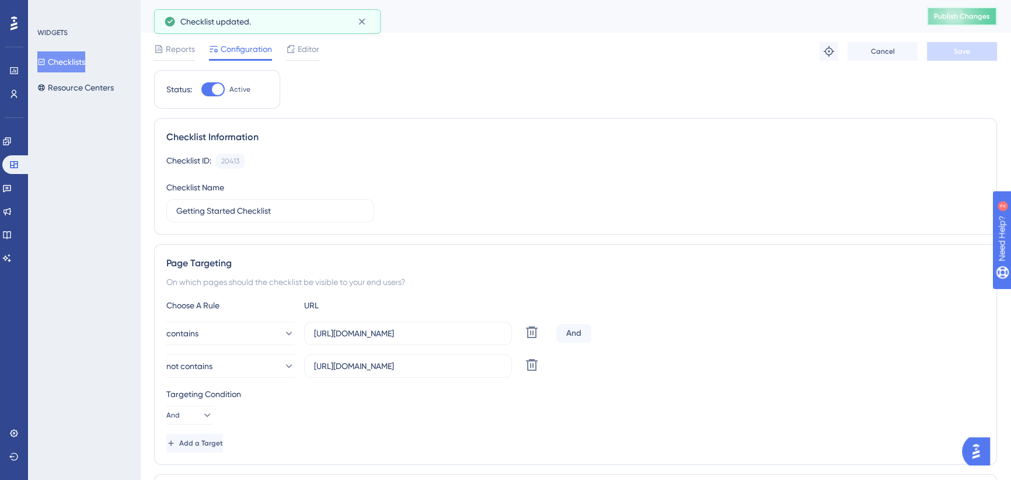
click at [964, 20] on span "Publish Changes" at bounding box center [962, 16] width 56 height 9
click at [72, 62] on button "Checklists" at bounding box center [61, 61] width 48 height 21
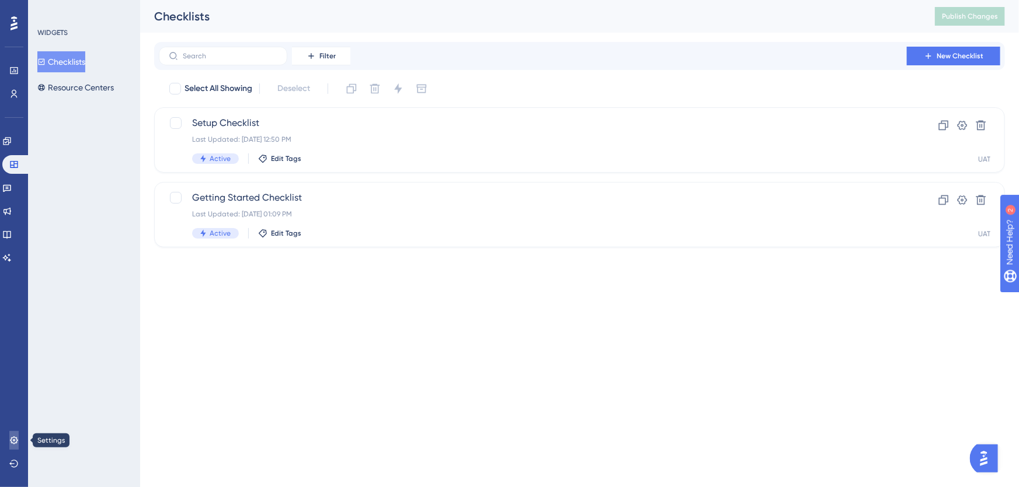
click at [11, 437] on icon at bounding box center [13, 440] width 9 height 9
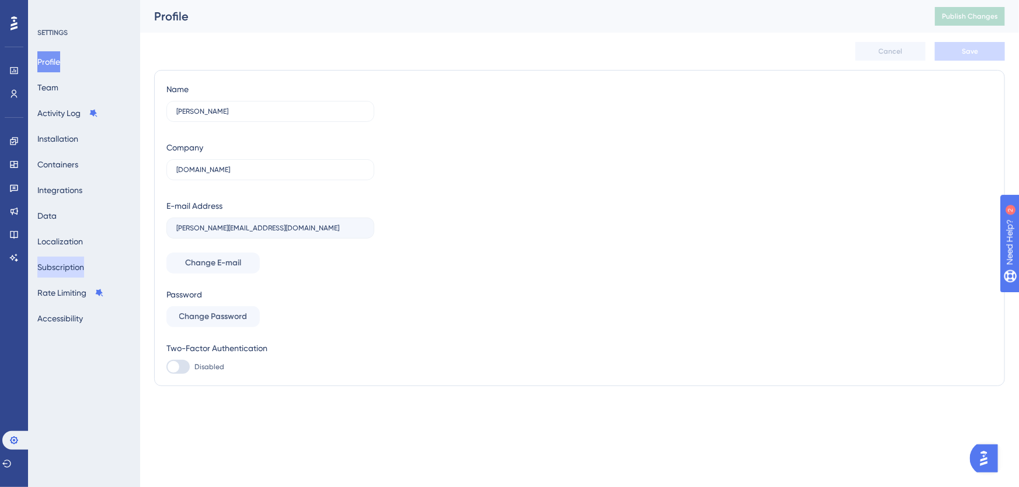
click at [65, 260] on button "Subscription" at bounding box center [60, 267] width 47 height 21
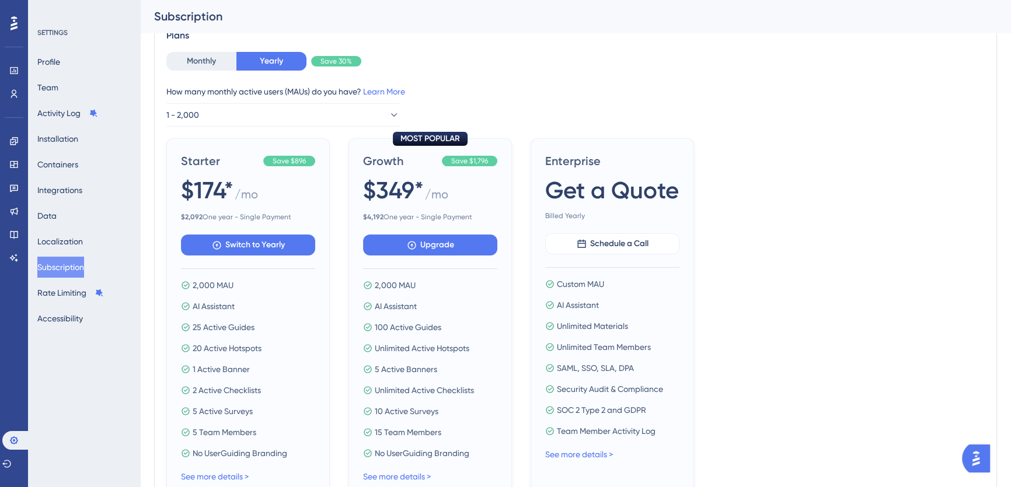
scroll to position [318, 0]
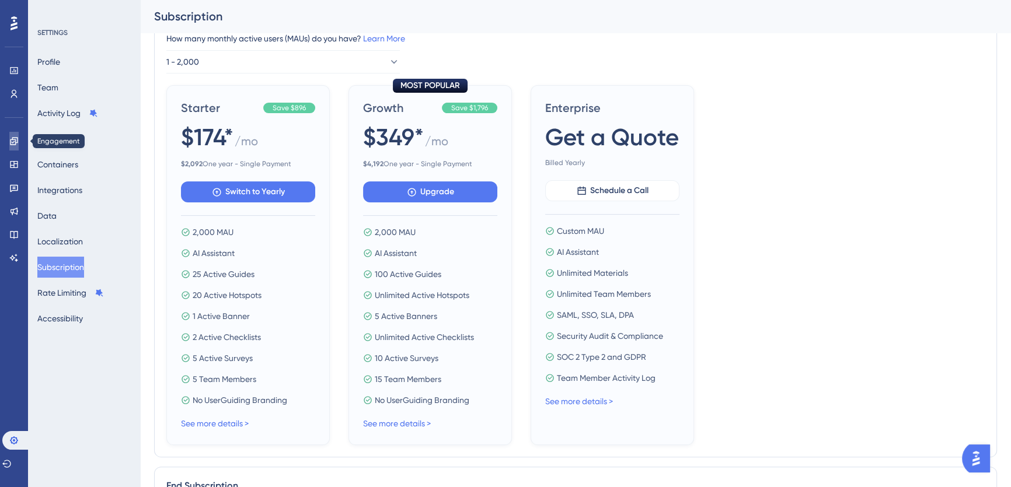
click at [15, 142] on icon at bounding box center [14, 141] width 8 height 8
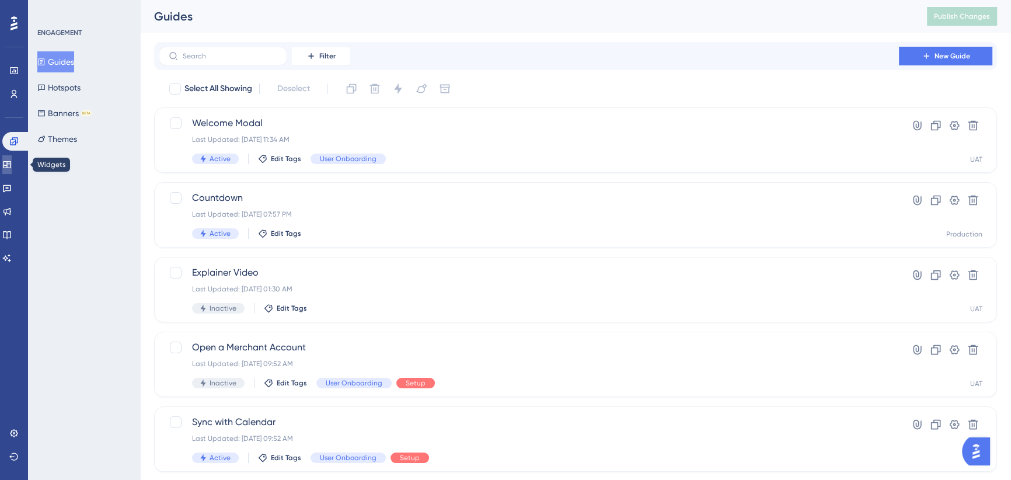
click at [12, 163] on icon at bounding box center [6, 164] width 9 height 9
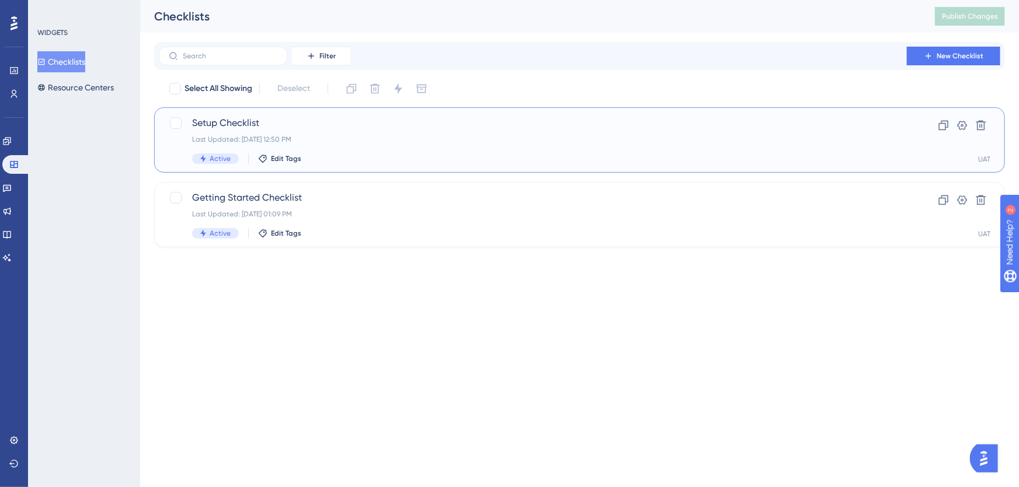
click at [298, 124] on span "Setup Checklist" at bounding box center [532, 123] width 681 height 14
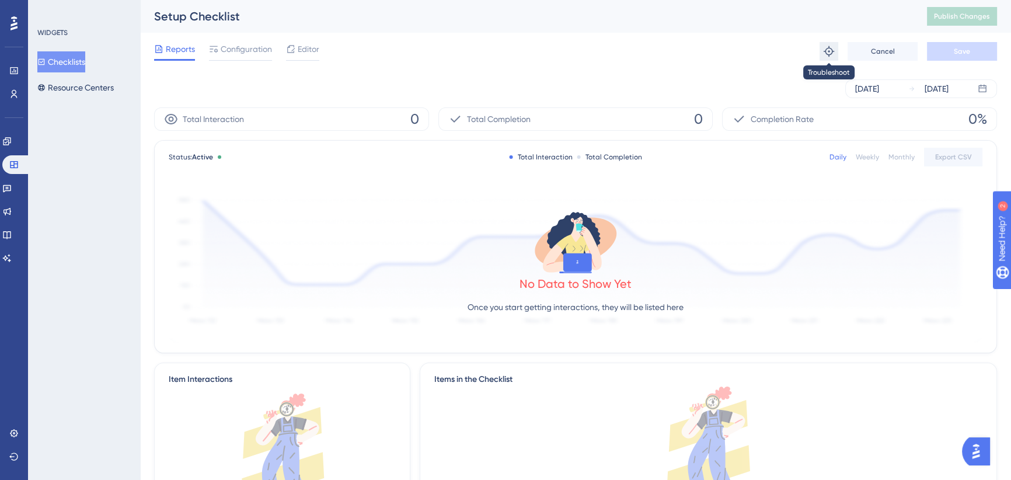
click at [824, 47] on icon at bounding box center [829, 52] width 12 height 12
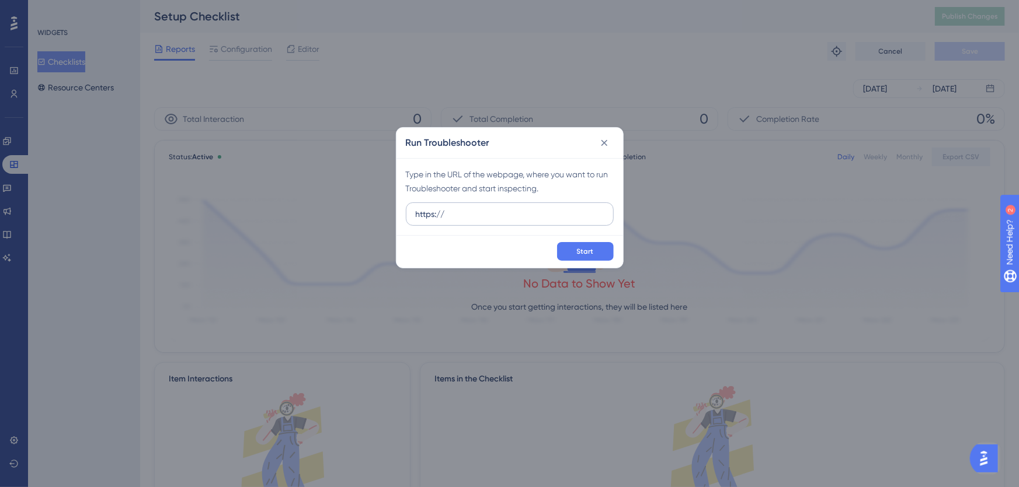
drag, startPoint x: 480, startPoint y: 213, endPoint x: 463, endPoint y: 213, distance: 16.9
click at [463, 213] on input "https://" at bounding box center [510, 214] width 188 height 13
drag, startPoint x: 492, startPoint y: 217, endPoint x: 381, endPoint y: 221, distance: 111.0
click at [381, 221] on div "Run Troubleshooter Type in the URL of the webpage, where you want to run Troubl…" at bounding box center [509, 243] width 1019 height 487
paste input "[DOMAIN_NAME][URL]"
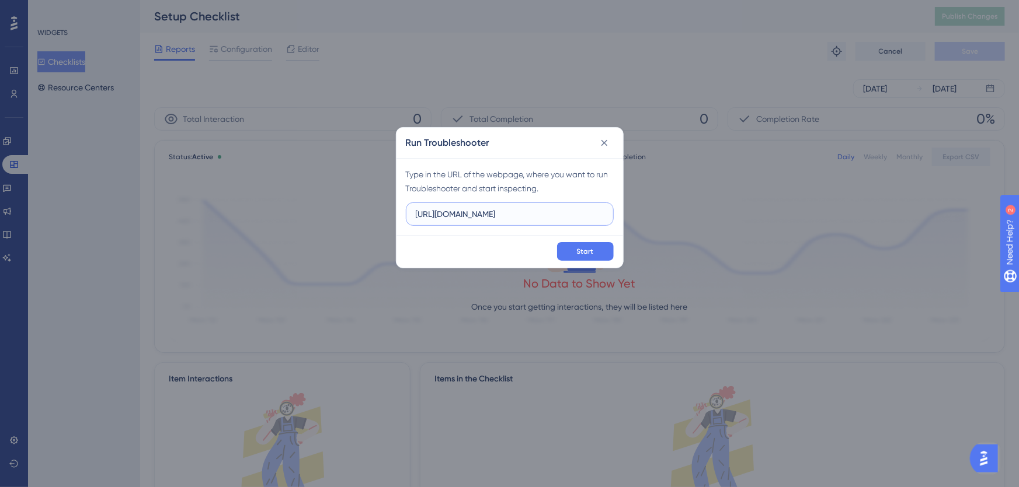
scroll to position [0, 69]
type input "[URL][DOMAIN_NAME]"
click at [590, 245] on button "Start" at bounding box center [585, 251] width 57 height 19
click at [606, 142] on icon at bounding box center [604, 143] width 12 height 12
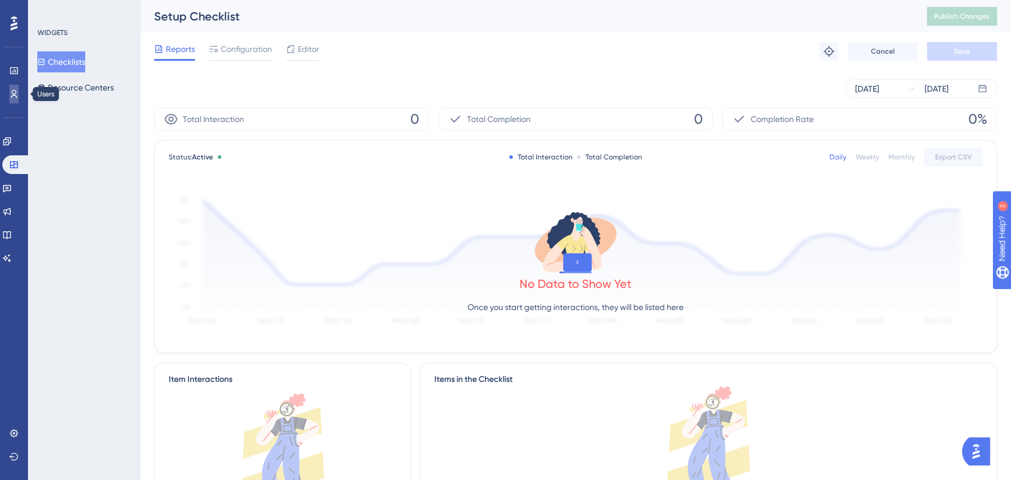
click at [10, 93] on icon at bounding box center [13, 93] width 9 height 9
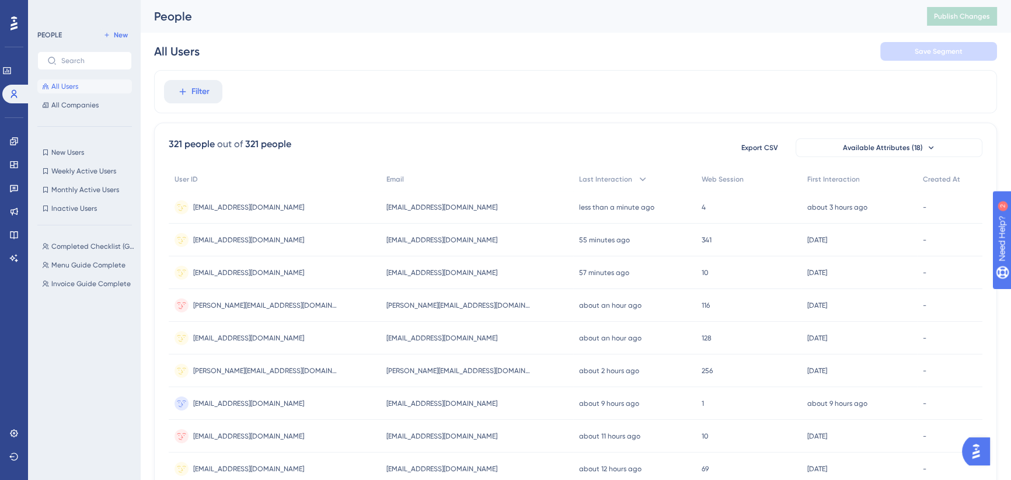
click at [249, 204] on span "[EMAIL_ADDRESS][DOMAIN_NAME]" at bounding box center [248, 207] width 111 height 9
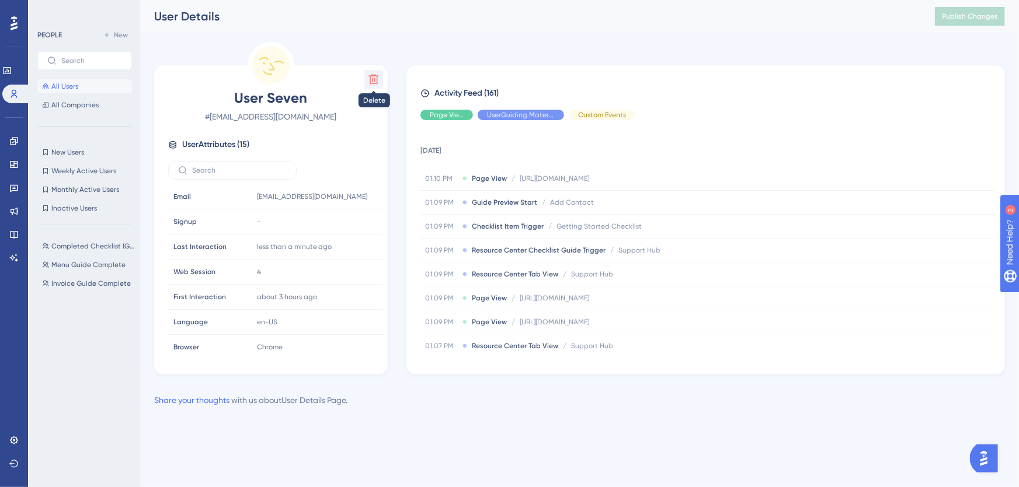
click at [374, 81] on icon at bounding box center [374, 80] width 12 height 12
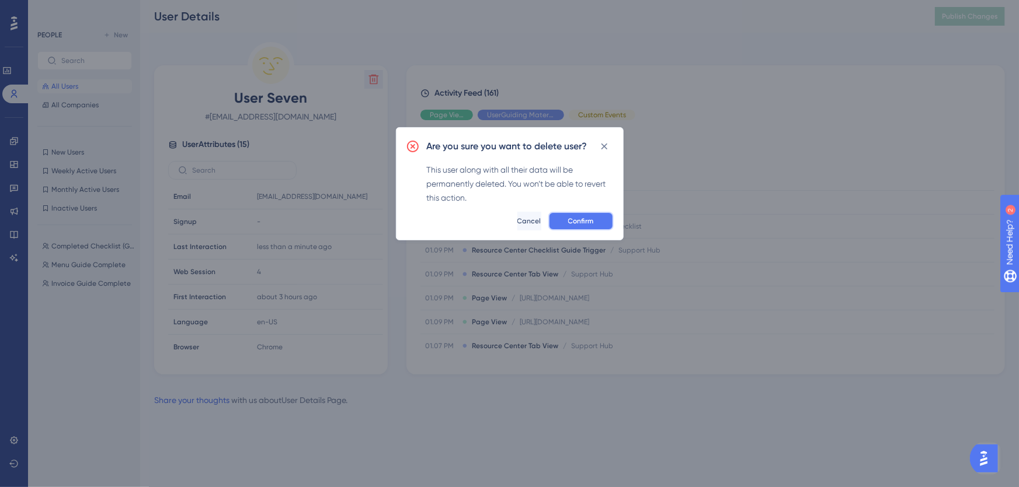
click at [580, 217] on span "Confirm" at bounding box center [581, 221] width 26 height 9
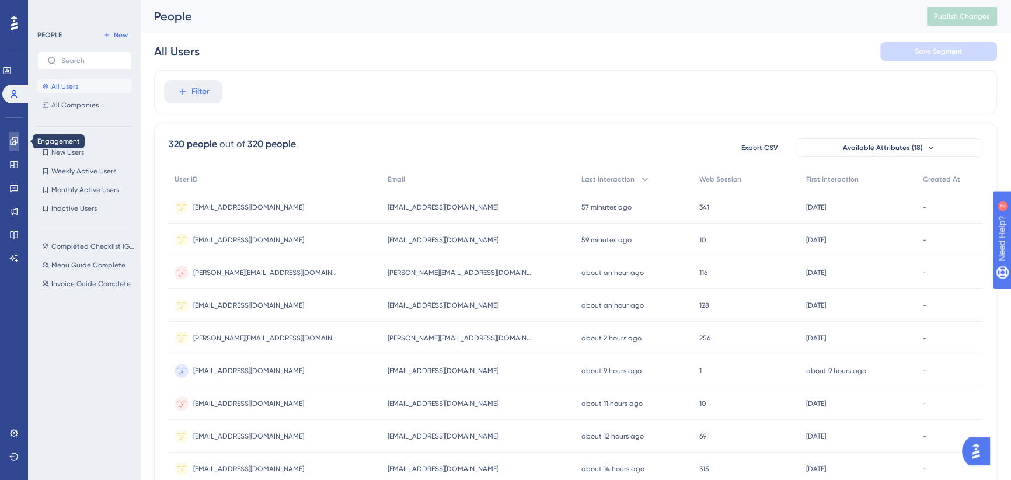
click at [18, 134] on link at bounding box center [13, 141] width 9 height 19
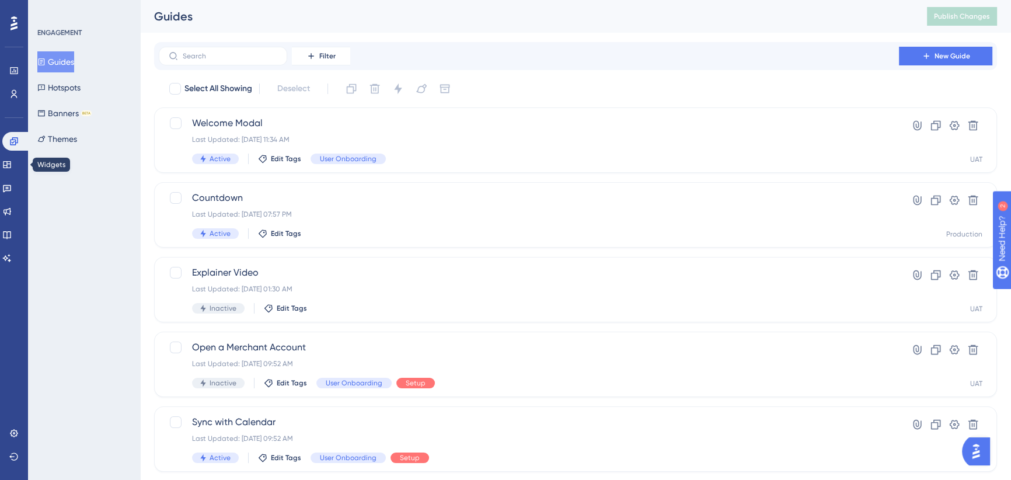
click at [0, 166] on div "Performance Users Engagement Widgets Feedback Product Updates Knowledge Base AI…" at bounding box center [14, 240] width 28 height 480
click at [12, 163] on icon at bounding box center [6, 164] width 9 height 9
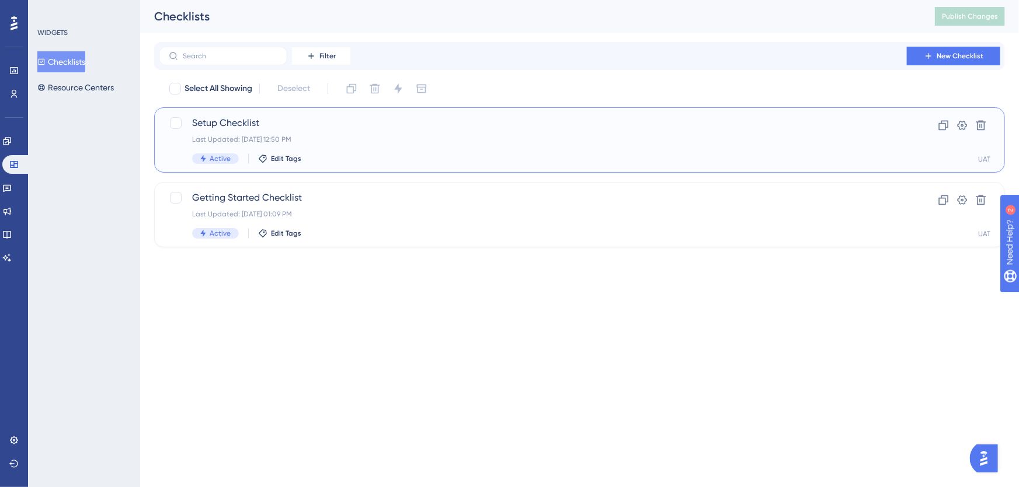
click at [265, 122] on span "Setup Checklist" at bounding box center [532, 123] width 681 height 14
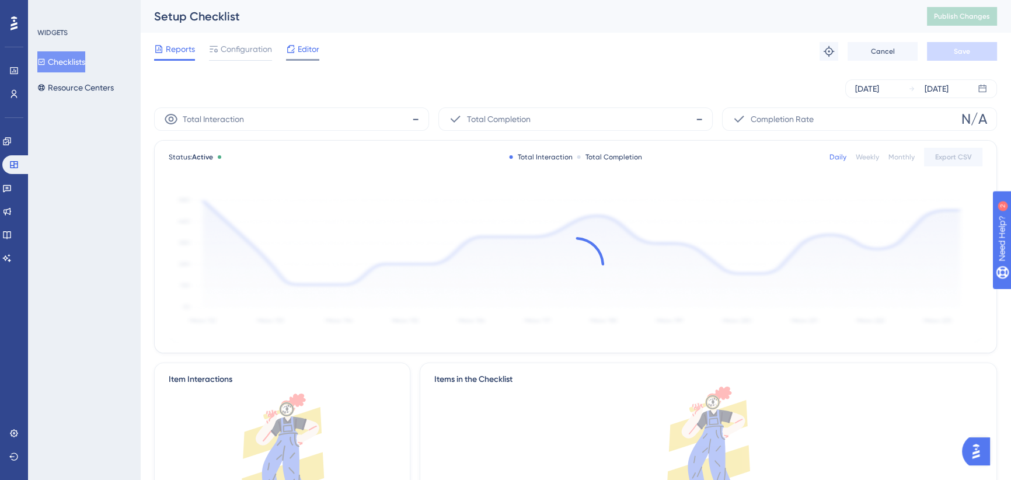
click at [304, 53] on span "Editor" at bounding box center [309, 49] width 22 height 14
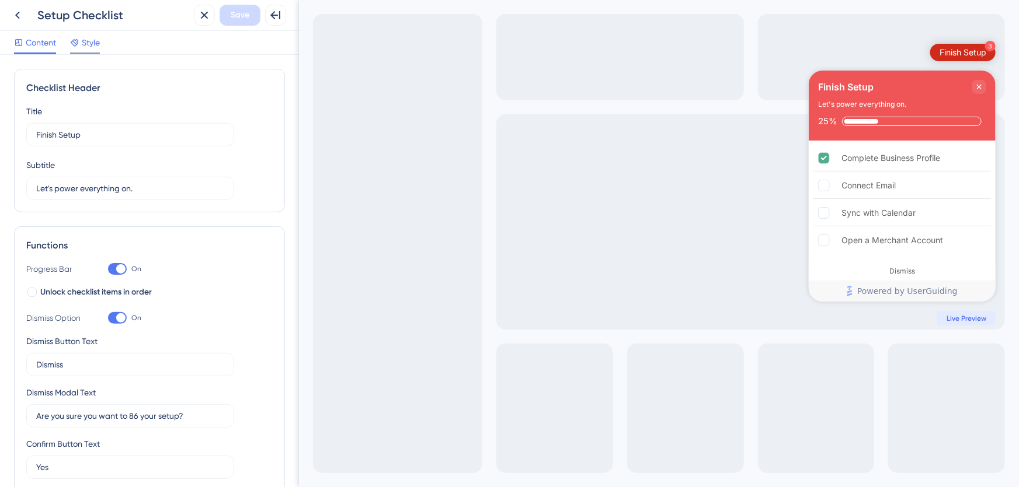
click at [90, 39] on span "Style" at bounding box center [91, 43] width 18 height 14
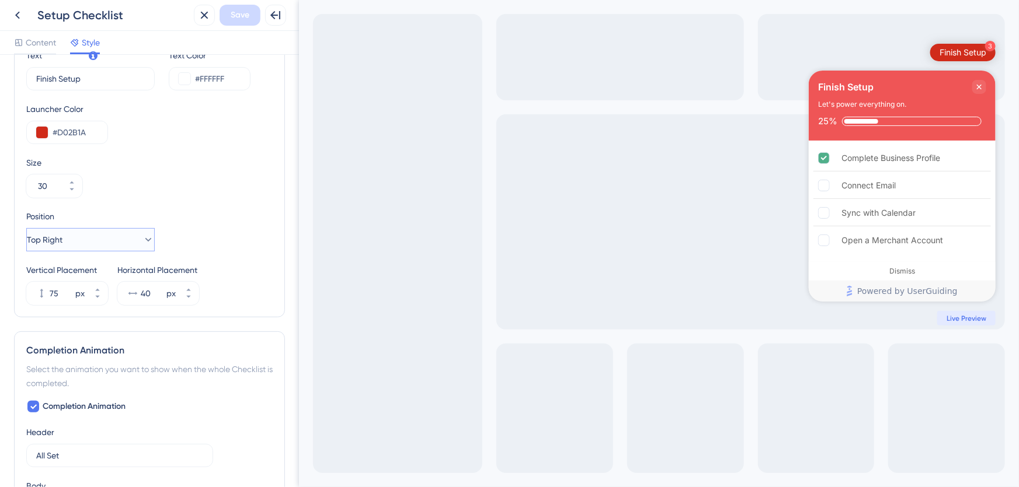
click at [62, 233] on span "Top Right" at bounding box center [45, 240] width 36 height 14
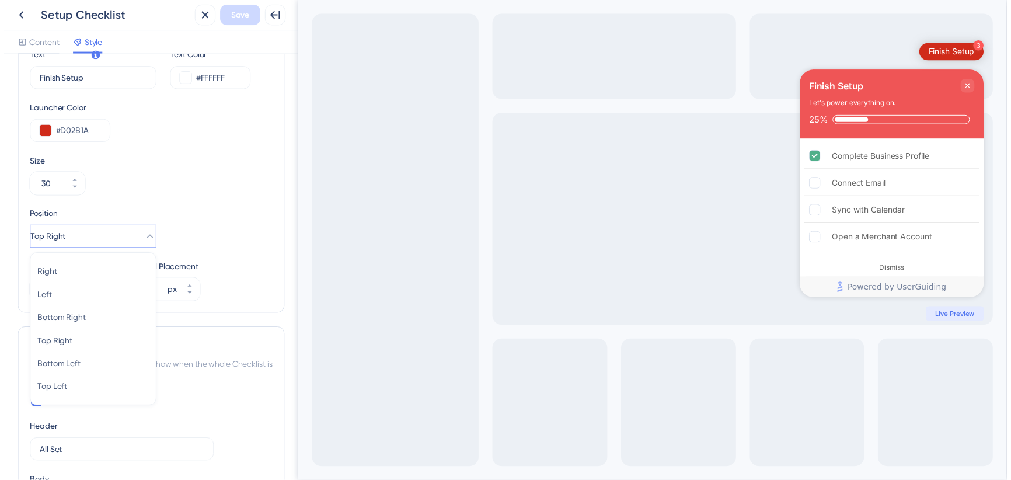
scroll to position [469, 0]
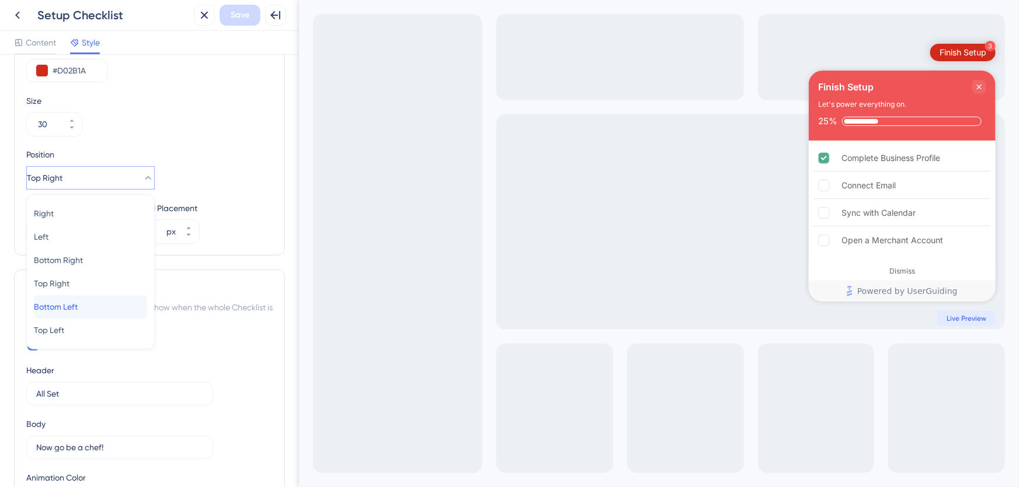
click at [78, 305] on span "Bottom Left" at bounding box center [56, 307] width 44 height 14
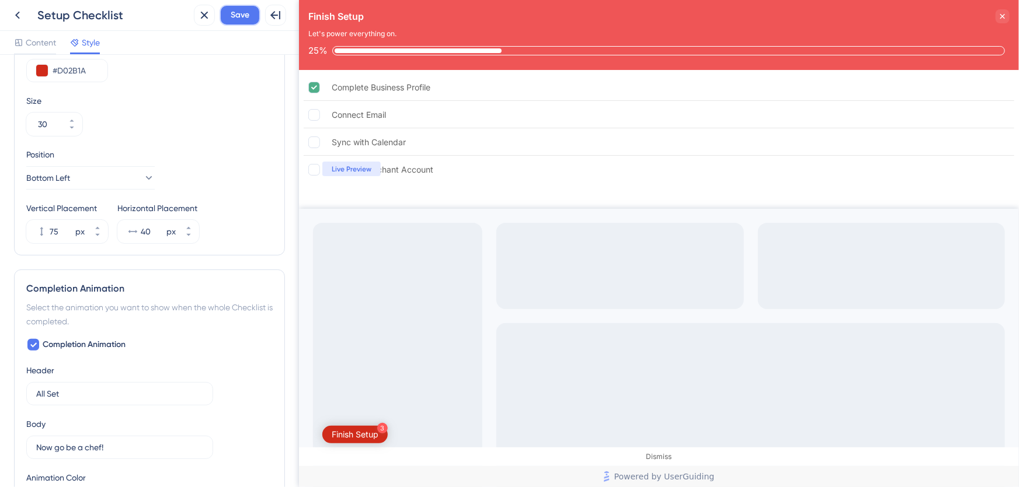
click at [242, 18] on span "Save" at bounding box center [240, 15] width 19 height 14
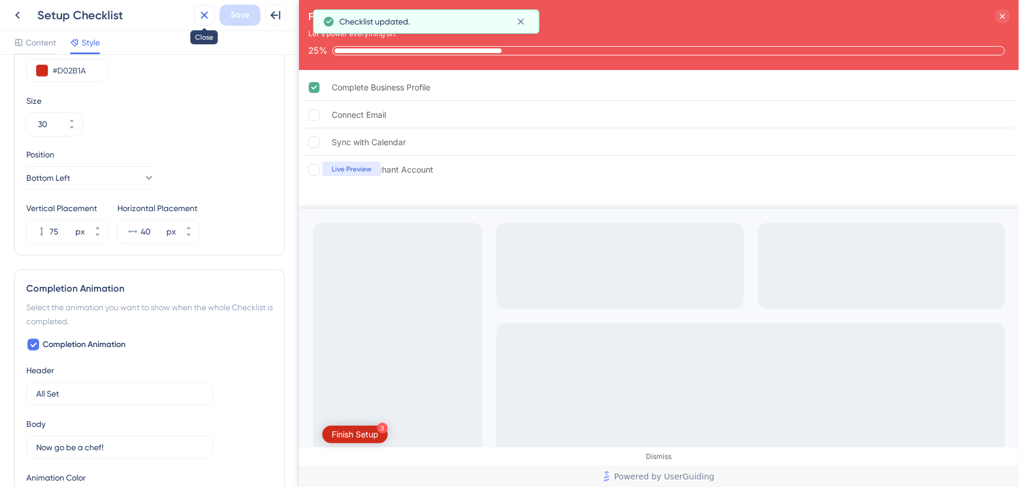
click at [204, 15] on icon at bounding box center [205, 16] width 8 height 8
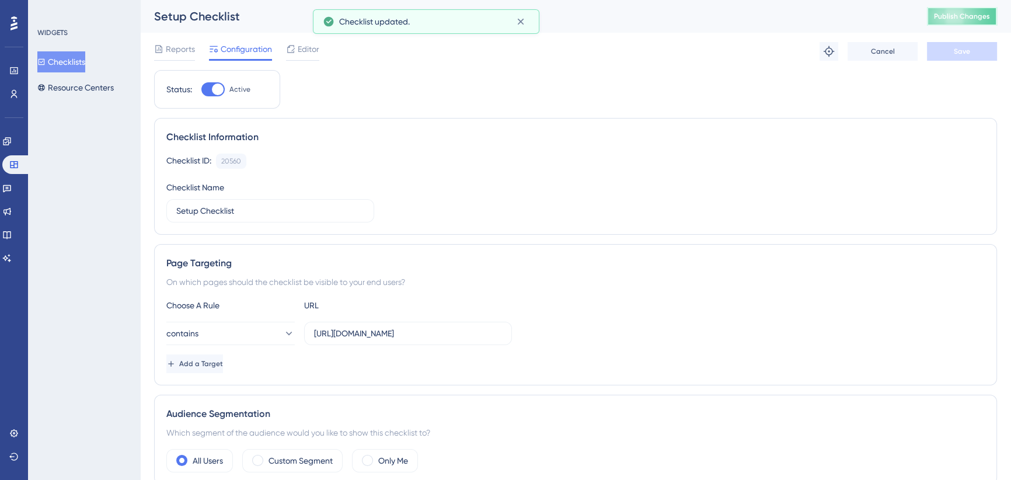
click at [935, 13] on button "Publish Changes" at bounding box center [962, 16] width 70 height 19
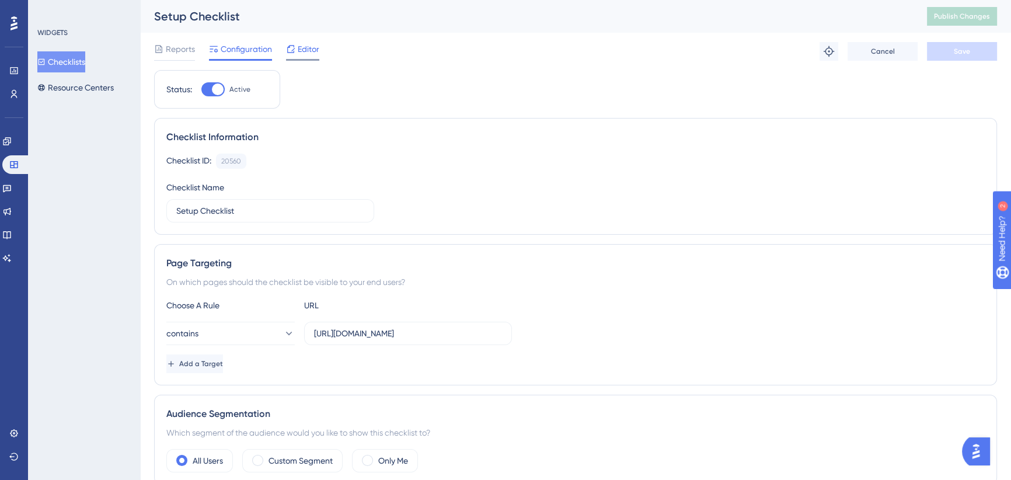
click at [317, 50] on span "Editor" at bounding box center [309, 49] width 22 height 14
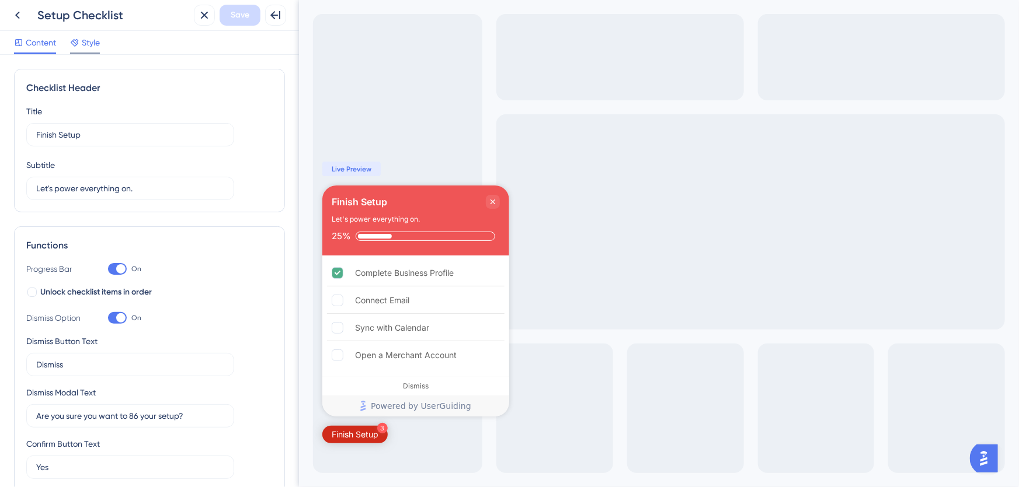
click at [83, 40] on span "Style" at bounding box center [91, 43] width 18 height 14
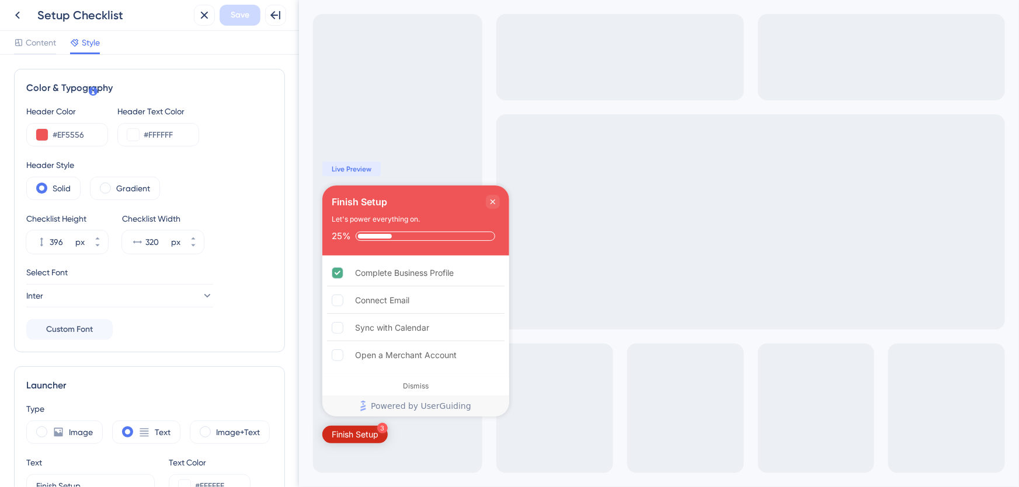
scroll to position [371, 0]
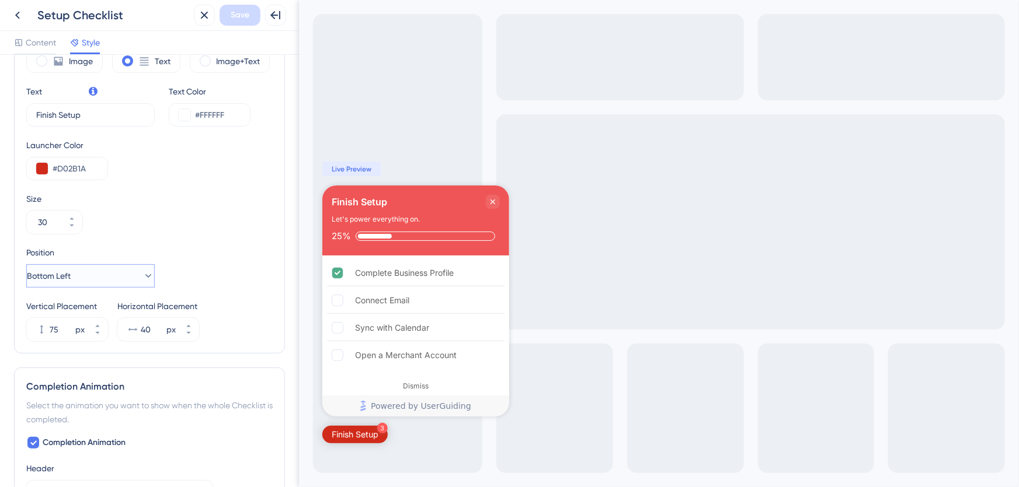
click at [124, 273] on button "Bottom Left" at bounding box center [90, 275] width 128 height 23
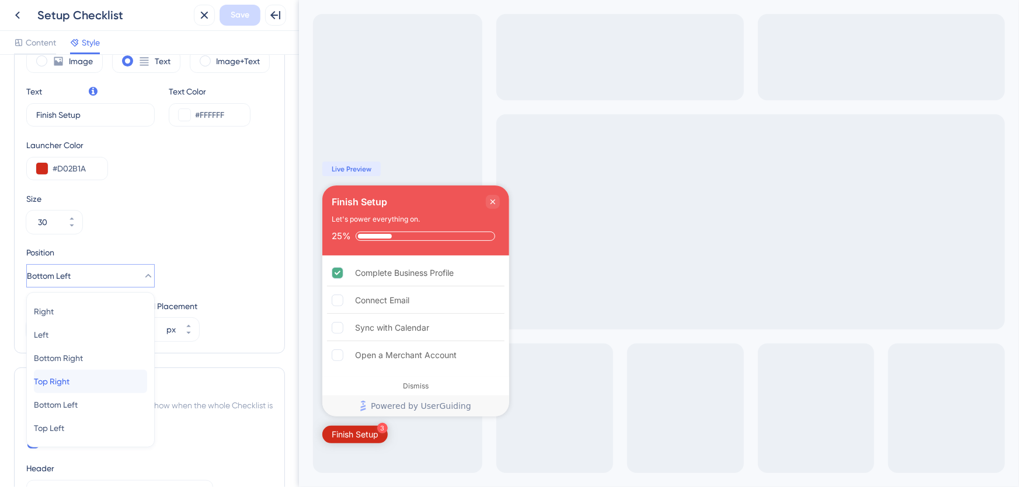
click at [83, 384] on div "Top Right Top Right" at bounding box center [90, 381] width 113 height 23
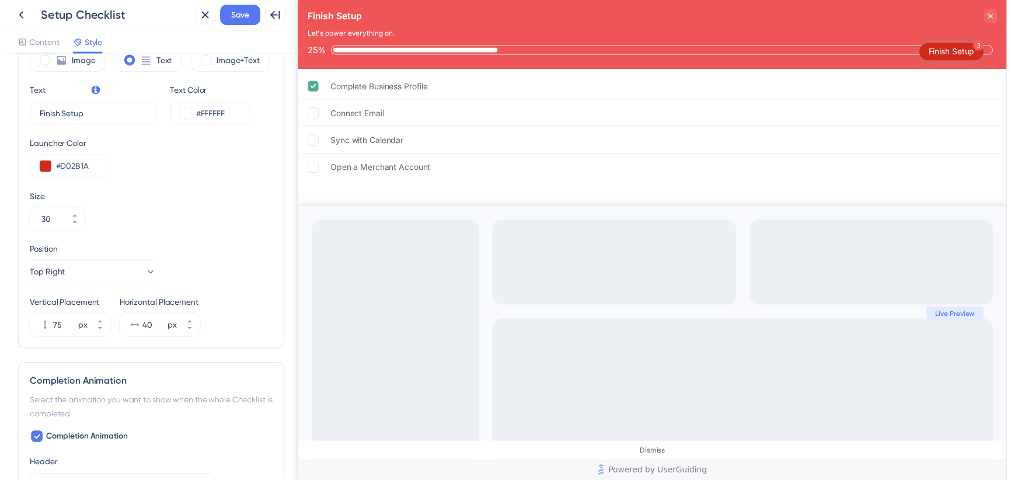
scroll to position [0, 0]
click at [95, 323] on icon at bounding box center [97, 326] width 7 height 7
click at [97, 335] on icon at bounding box center [97, 333] width 7 height 7
click at [97, 325] on icon at bounding box center [97, 326] width 4 height 2
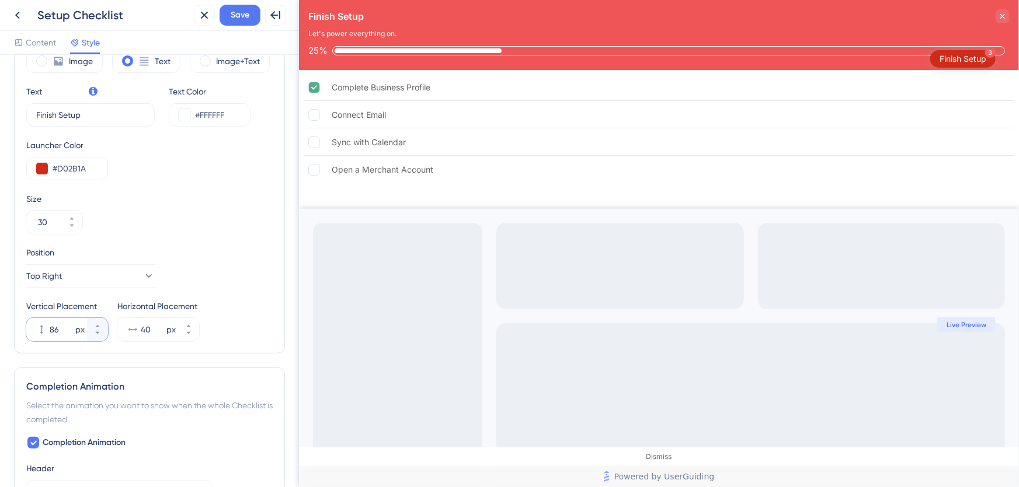
click at [62, 328] on input "86" at bounding box center [61, 330] width 23 height 14
click at [97, 318] on button "94 px" at bounding box center [97, 324] width 21 height 12
click at [97, 318] on button "95 px" at bounding box center [97, 324] width 21 height 12
click at [97, 319] on button "96 px" at bounding box center [97, 324] width 21 height 12
click at [97, 319] on button "97 px" at bounding box center [97, 324] width 21 height 12
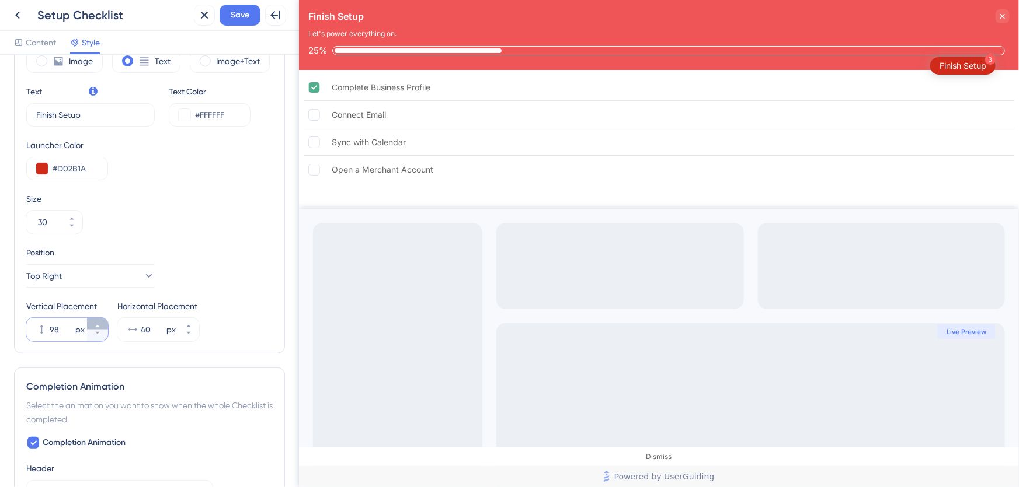
click at [97, 319] on button "98 px" at bounding box center [97, 324] width 21 height 12
click at [97, 319] on button "99 px" at bounding box center [97, 324] width 21 height 12
type input "100"
click at [228, 304] on div "Vertical Placement 100 px Horizontal Placement 40 px" at bounding box center [149, 320] width 246 height 42
click at [246, 12] on span "Save" at bounding box center [240, 15] width 19 height 14
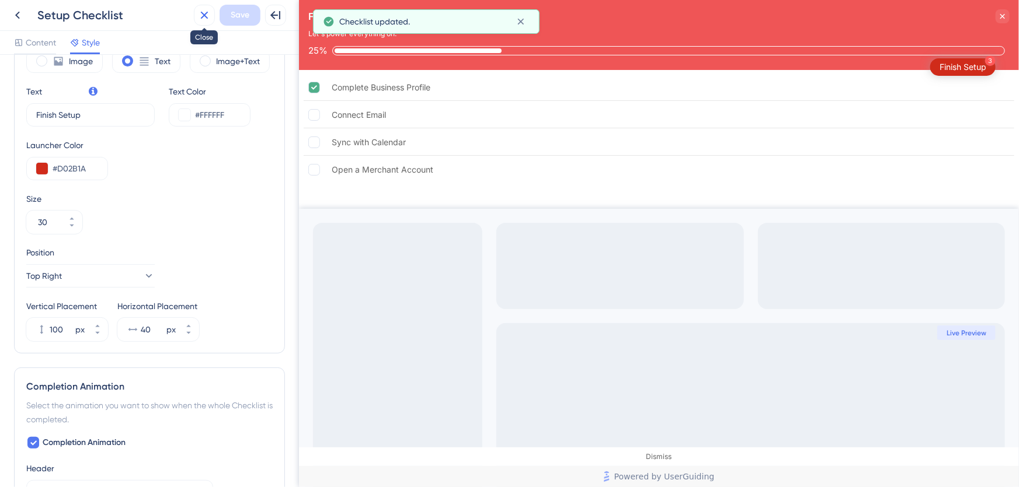
click at [204, 18] on icon at bounding box center [204, 15] width 14 height 14
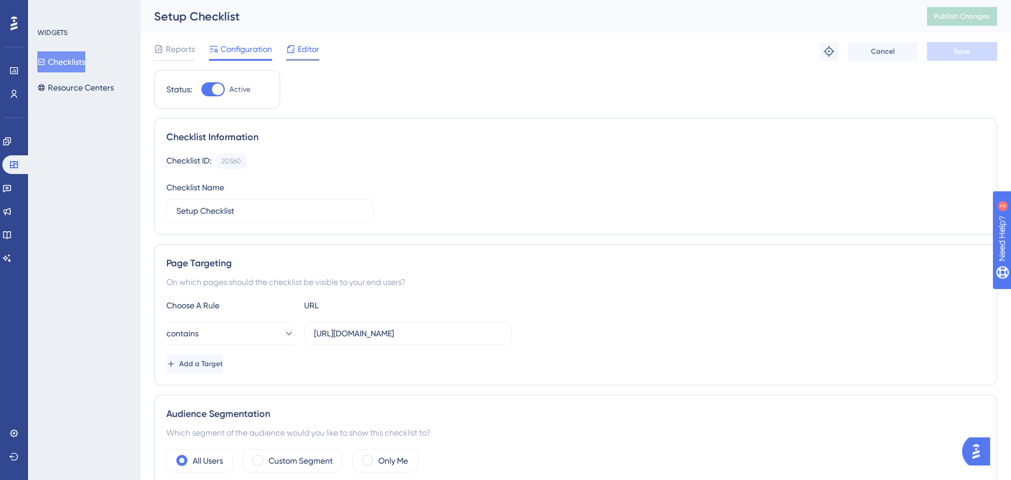
click at [304, 50] on span "Editor" at bounding box center [309, 49] width 22 height 14
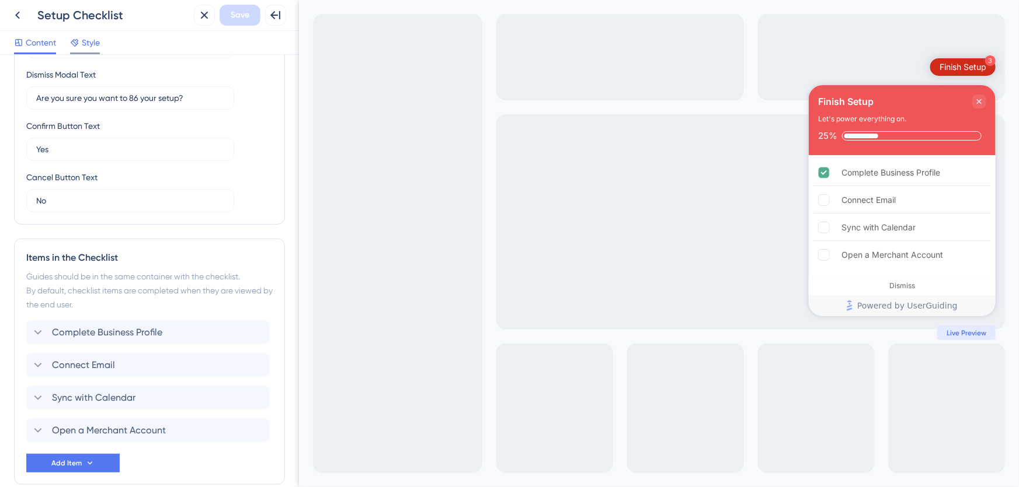
click at [96, 43] on span "Style" at bounding box center [91, 43] width 18 height 14
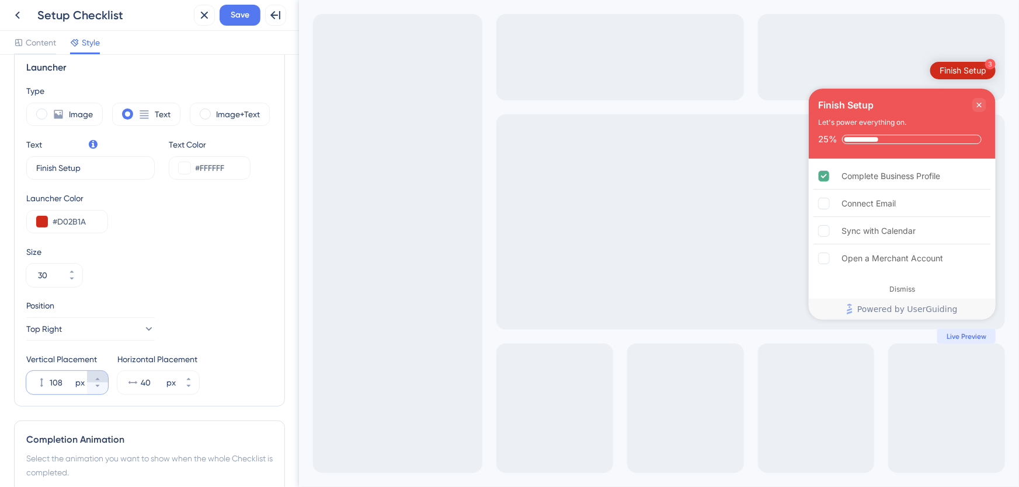
click at [96, 376] on icon at bounding box center [97, 379] width 7 height 7
click at [97, 376] on icon at bounding box center [97, 379] width 7 height 7
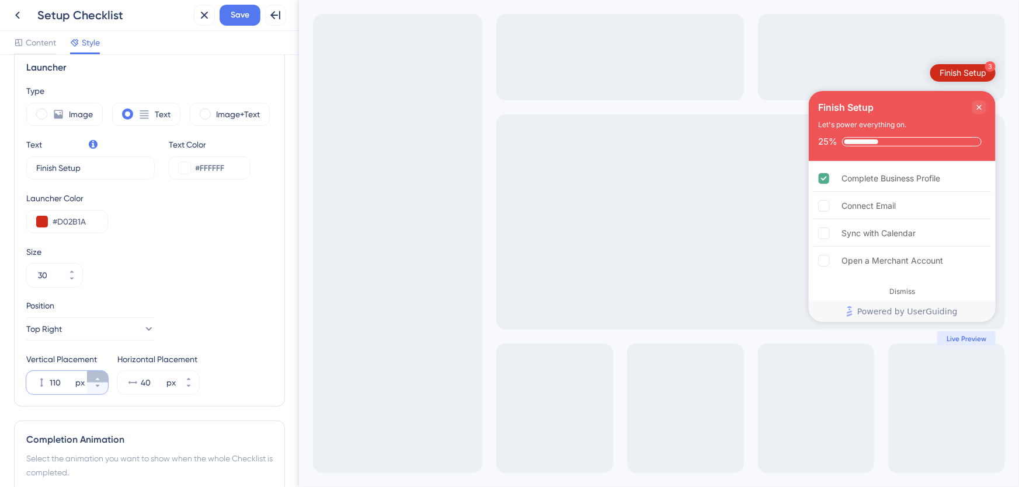
click at [94, 376] on icon at bounding box center [97, 379] width 7 height 7
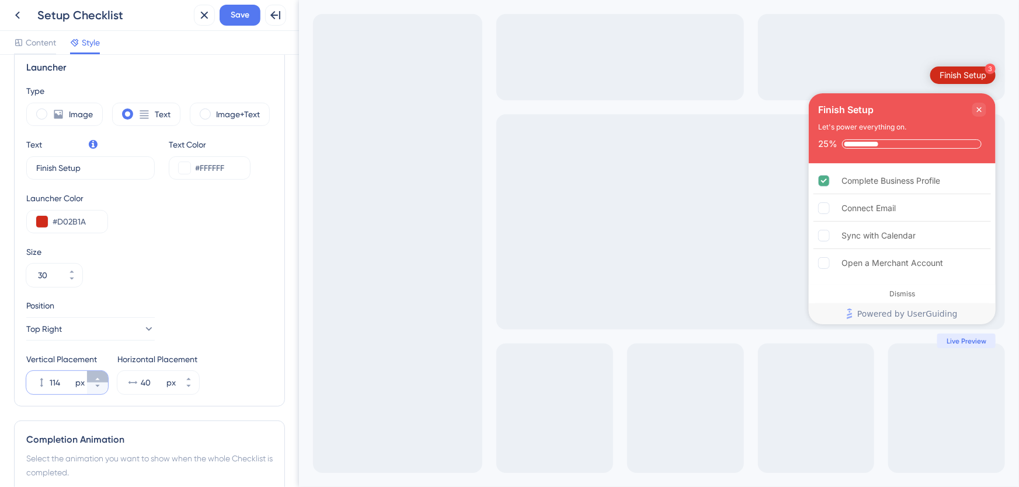
click at [94, 376] on icon at bounding box center [97, 379] width 7 height 7
click at [94, 377] on icon at bounding box center [97, 379] width 7 height 7
click at [99, 386] on icon at bounding box center [97, 386] width 7 height 7
type input "115"
click at [240, 18] on span "Save" at bounding box center [240, 15] width 19 height 14
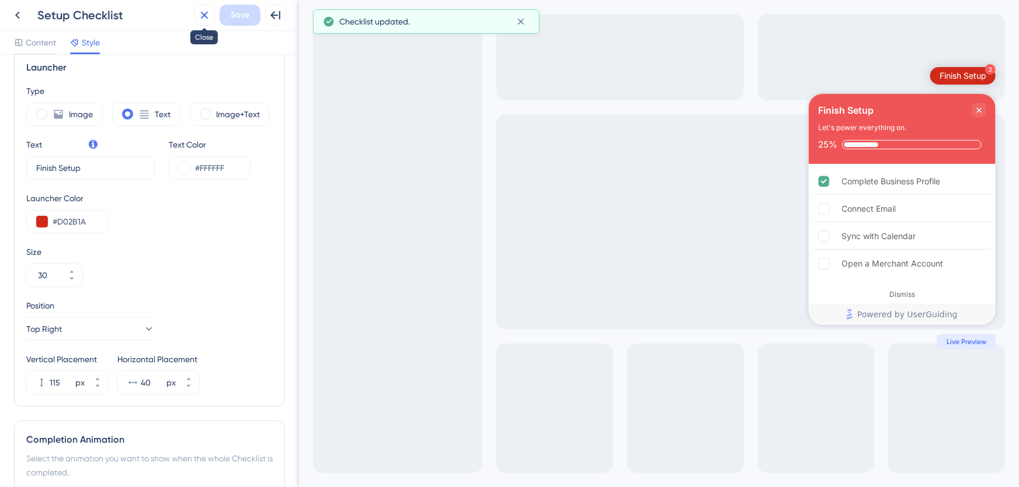
click at [205, 18] on icon at bounding box center [204, 15] width 14 height 14
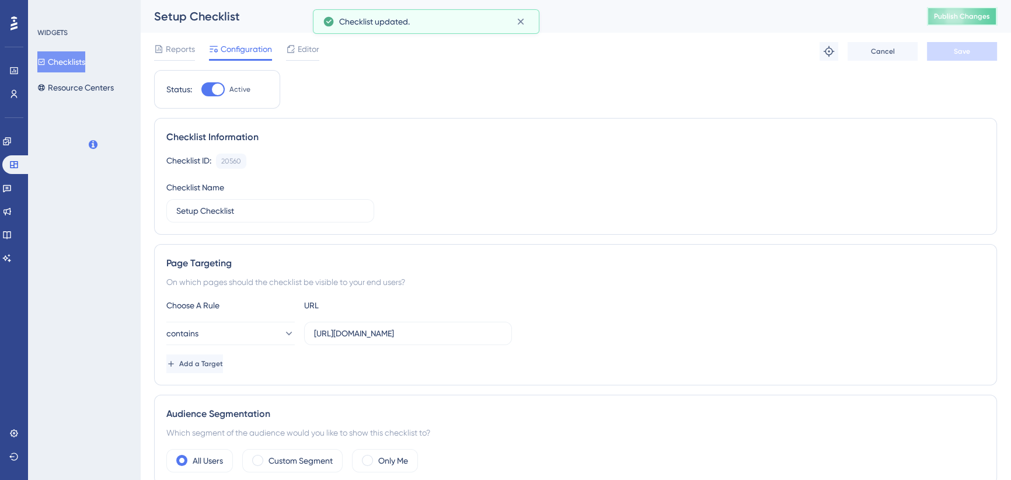
click at [975, 15] on span "Publish Changes" at bounding box center [962, 16] width 56 height 9
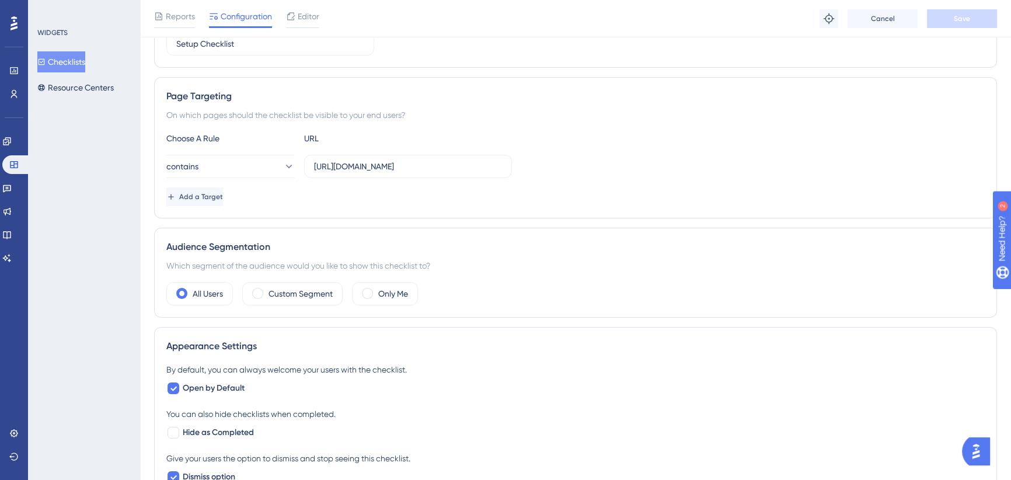
scroll to position [158, 0]
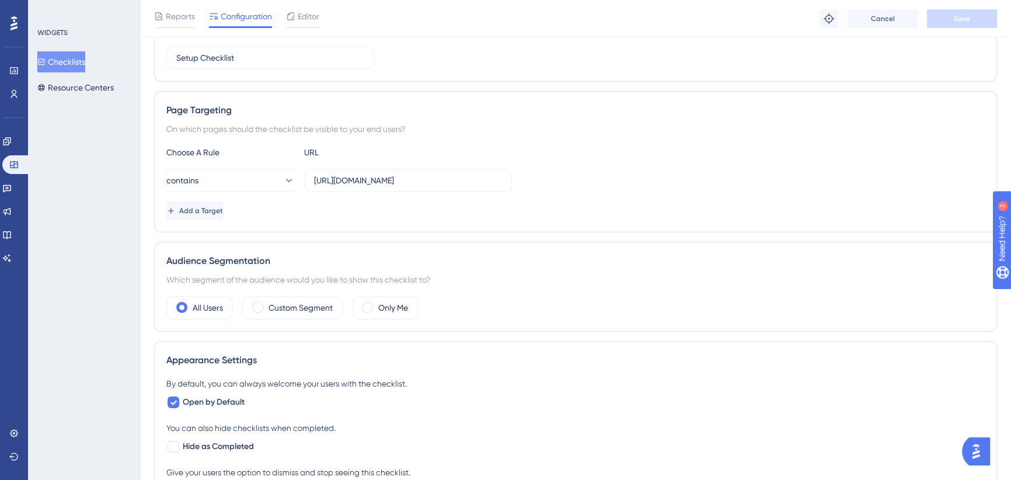
click at [311, 18] on span "Editor" at bounding box center [309, 16] width 22 height 14
